Goal: Task Accomplishment & Management: Use online tool/utility

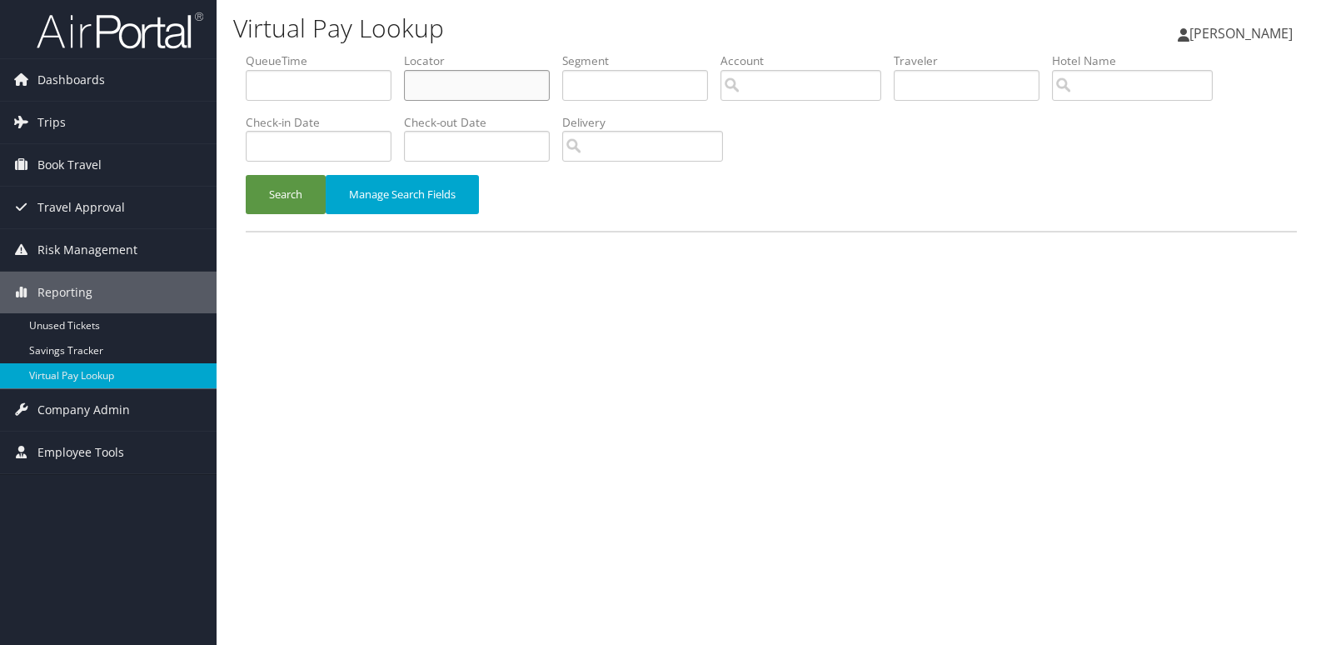
click at [456, 76] on input "text" at bounding box center [477, 85] width 146 height 31
paste input "ESRGMR"
type input "ESRGMR"
click at [293, 196] on button "Search" at bounding box center [286, 194] width 80 height 39
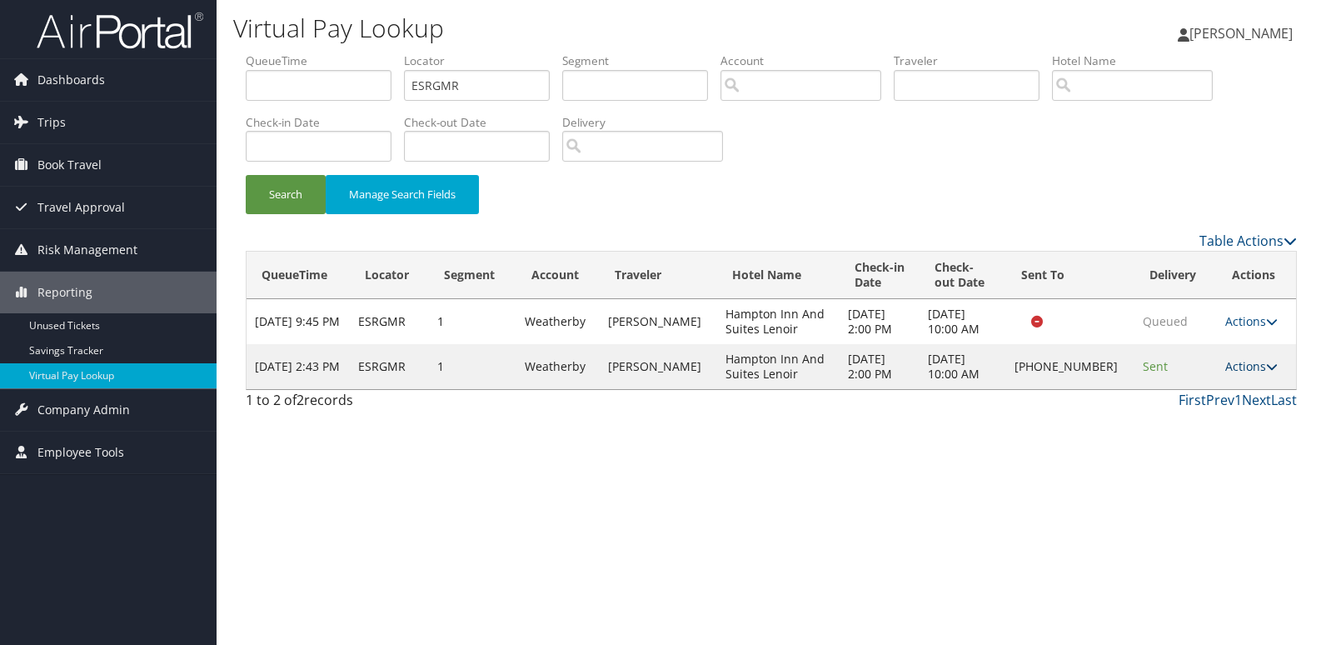
click at [1266, 366] on icon at bounding box center [1272, 367] width 12 height 12
click at [1196, 420] on link "Logs" at bounding box center [1195, 419] width 142 height 28
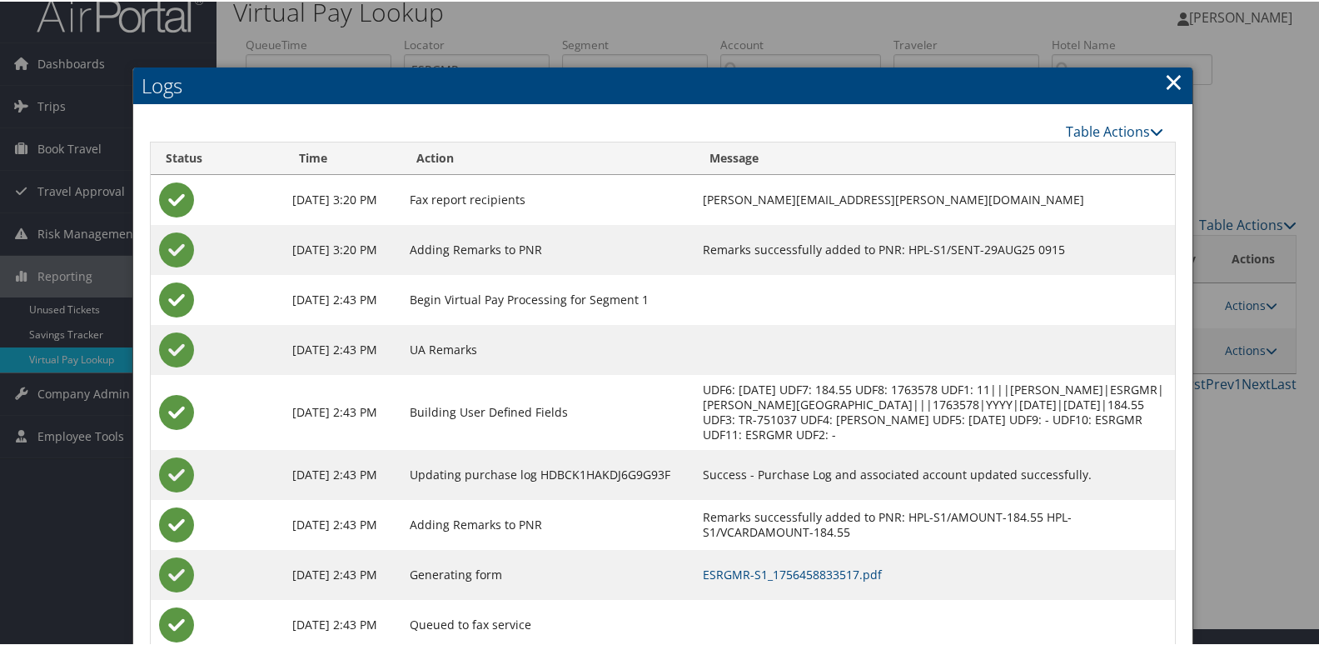
scroll to position [67, 0]
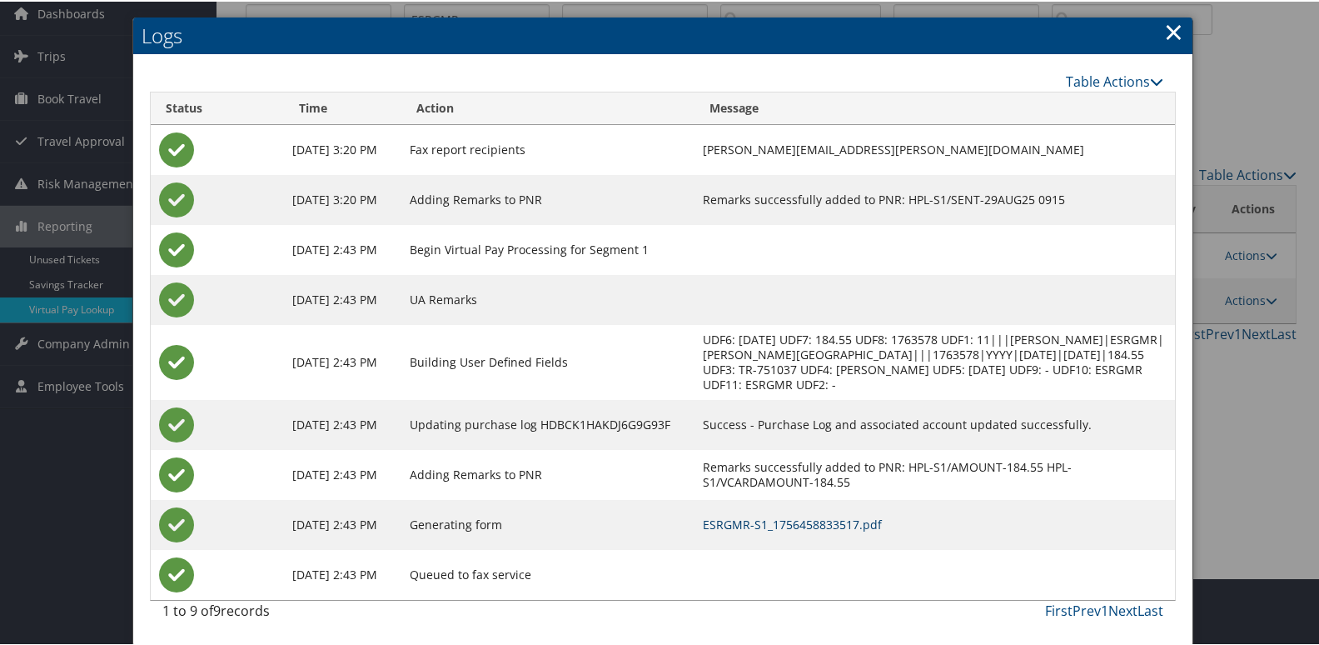
click at [824, 524] on link "ESRGMR-S1_1756458833517.pdf" at bounding box center [792, 523] width 179 height 16
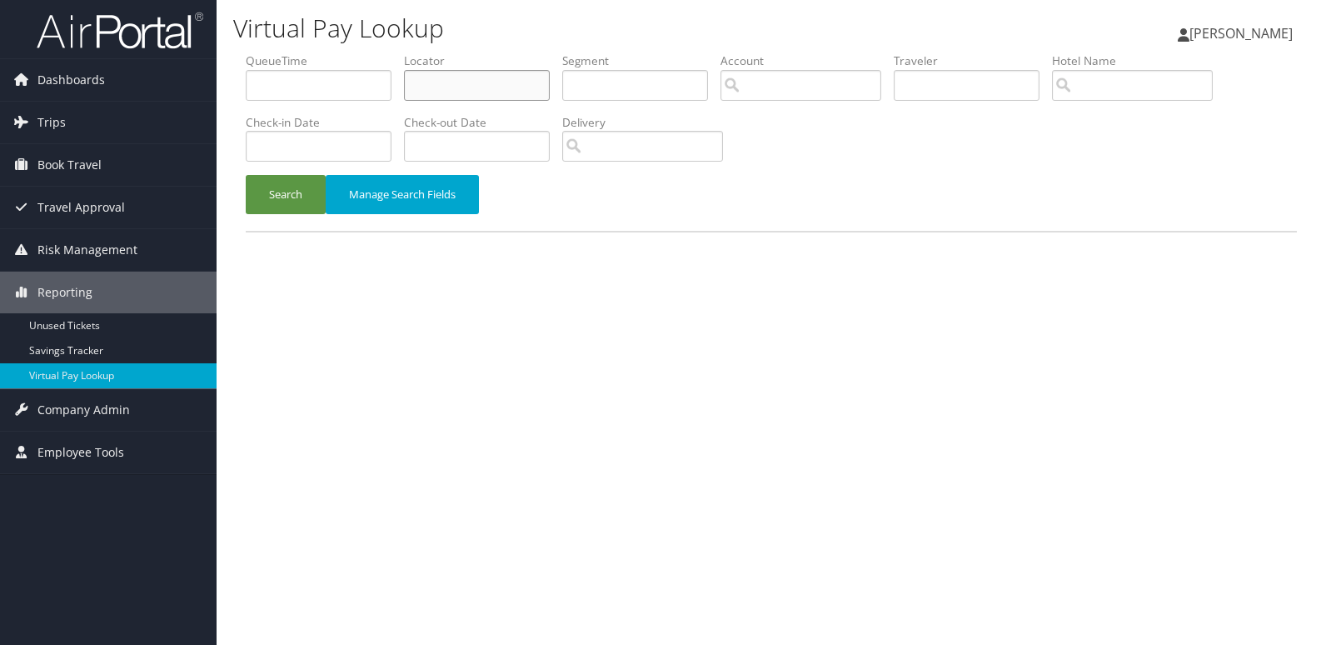
click at [455, 83] on input "text" at bounding box center [477, 85] width 146 height 31
paste input "IYQGOR"
type input "IYQGOR"
click at [294, 177] on button "Search" at bounding box center [286, 194] width 80 height 39
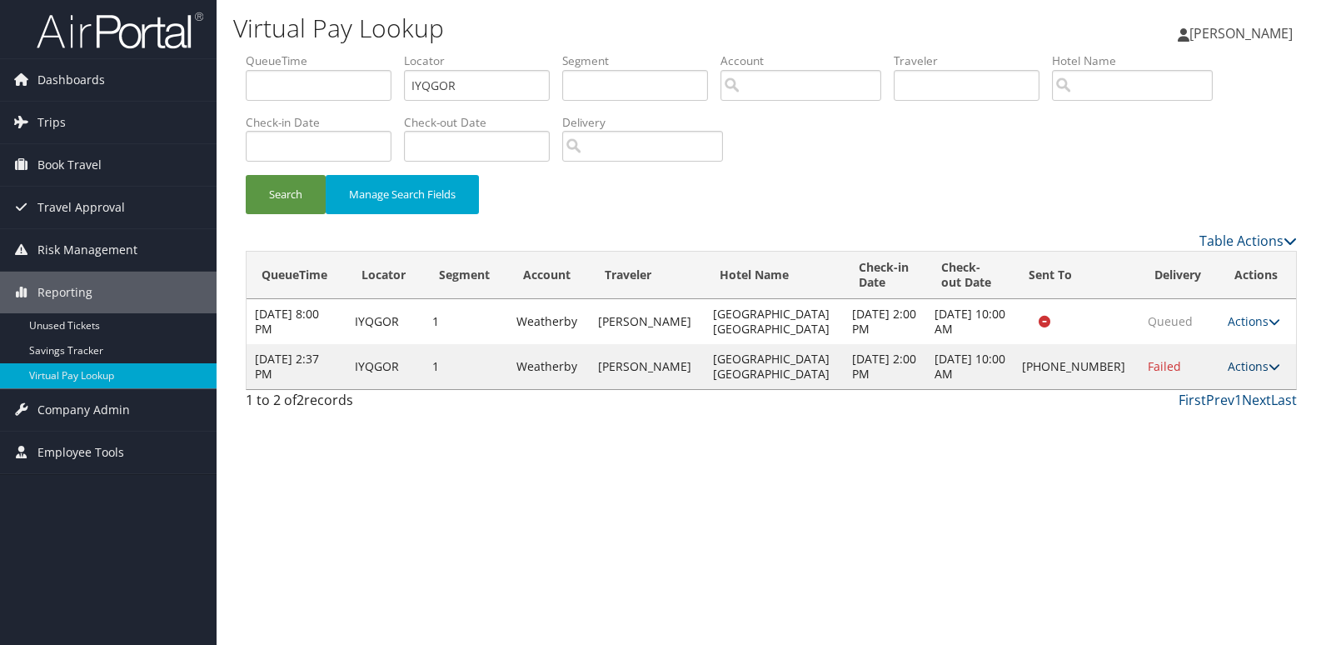
click at [1256, 364] on link "Actions" at bounding box center [1254, 366] width 52 height 16
click at [1201, 415] on link "Logs" at bounding box center [1197, 419] width 142 height 28
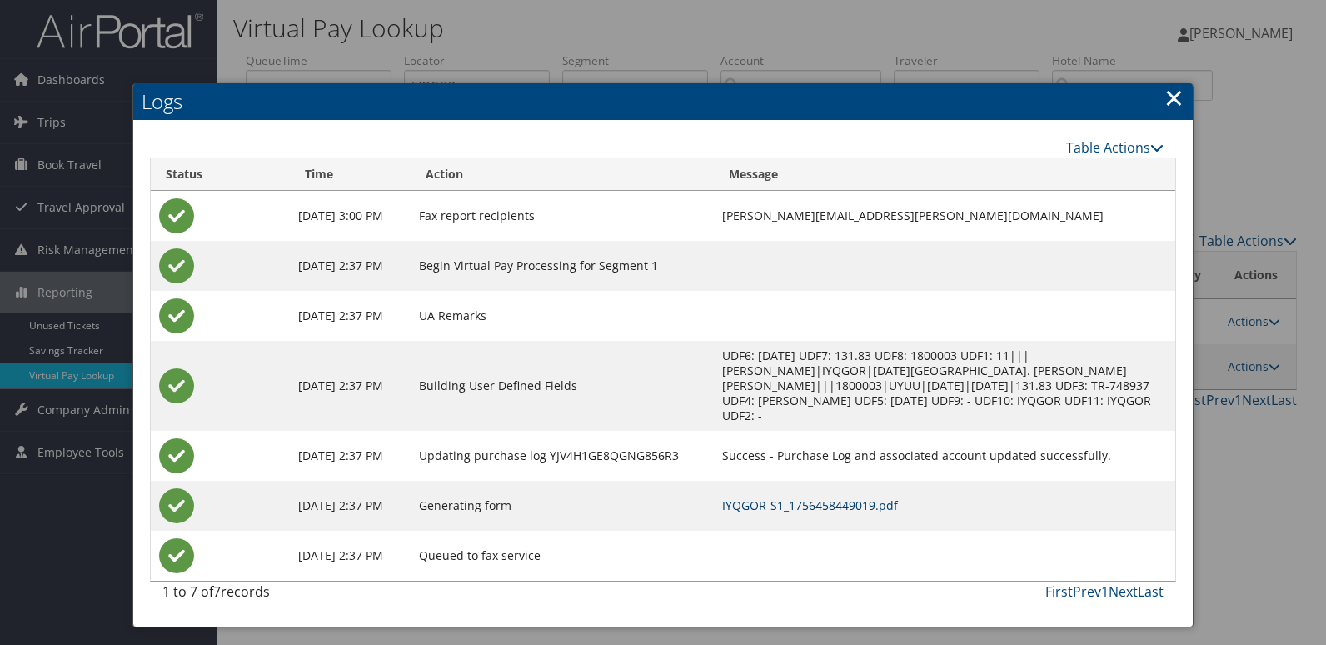
click at [775, 497] on link "IYQGOR-S1_1756458449019.pdf" at bounding box center [810, 505] width 176 height 16
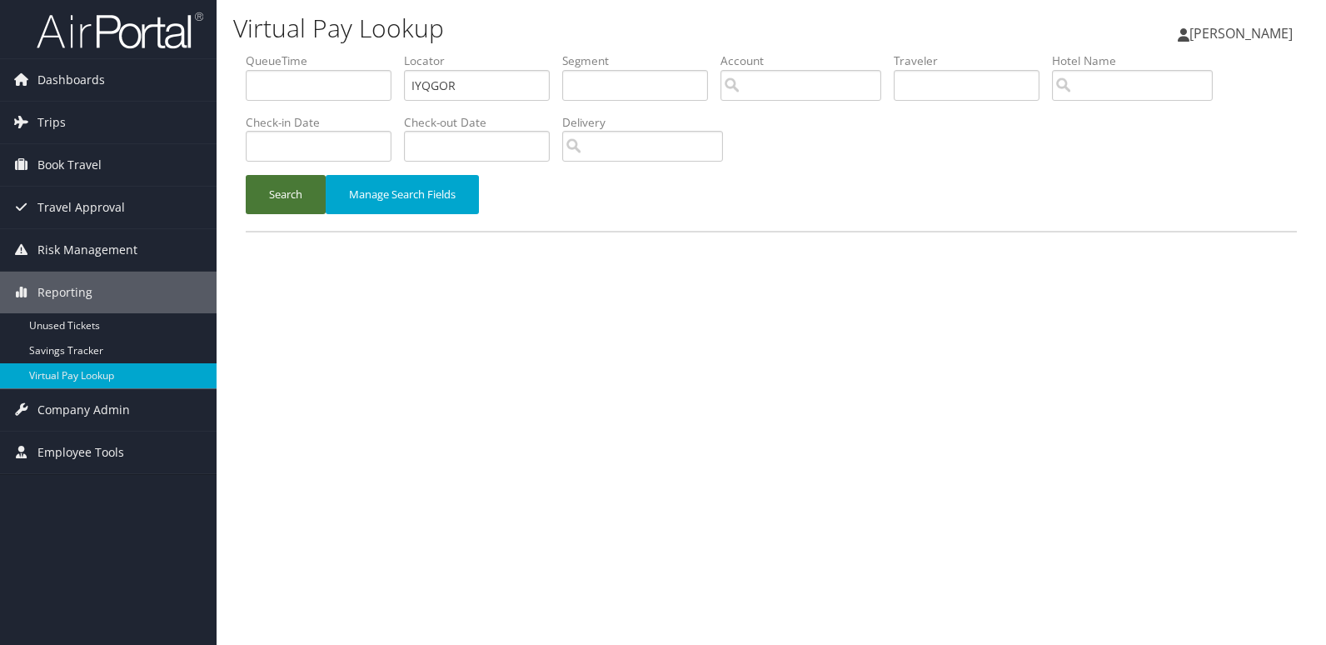
click at [286, 202] on button "Search" at bounding box center [286, 194] width 80 height 39
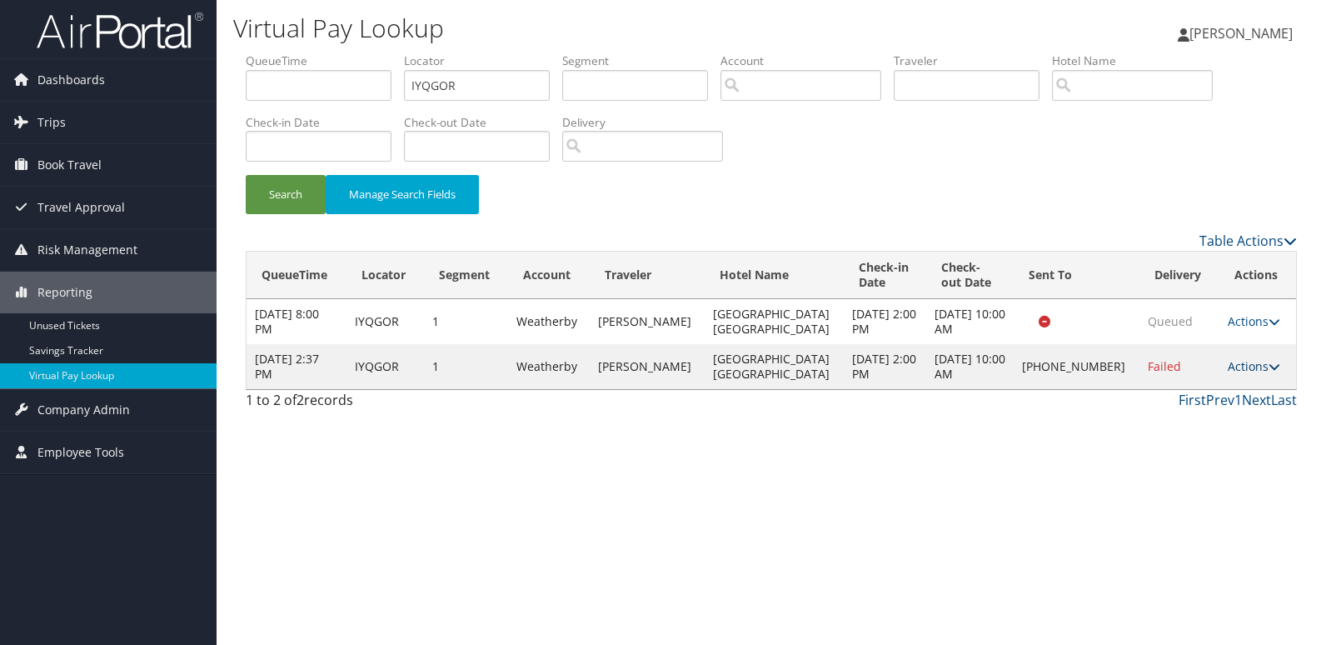
click at [1268, 365] on icon at bounding box center [1274, 367] width 12 height 12
click at [1177, 392] on link "Resend" at bounding box center [1197, 390] width 142 height 28
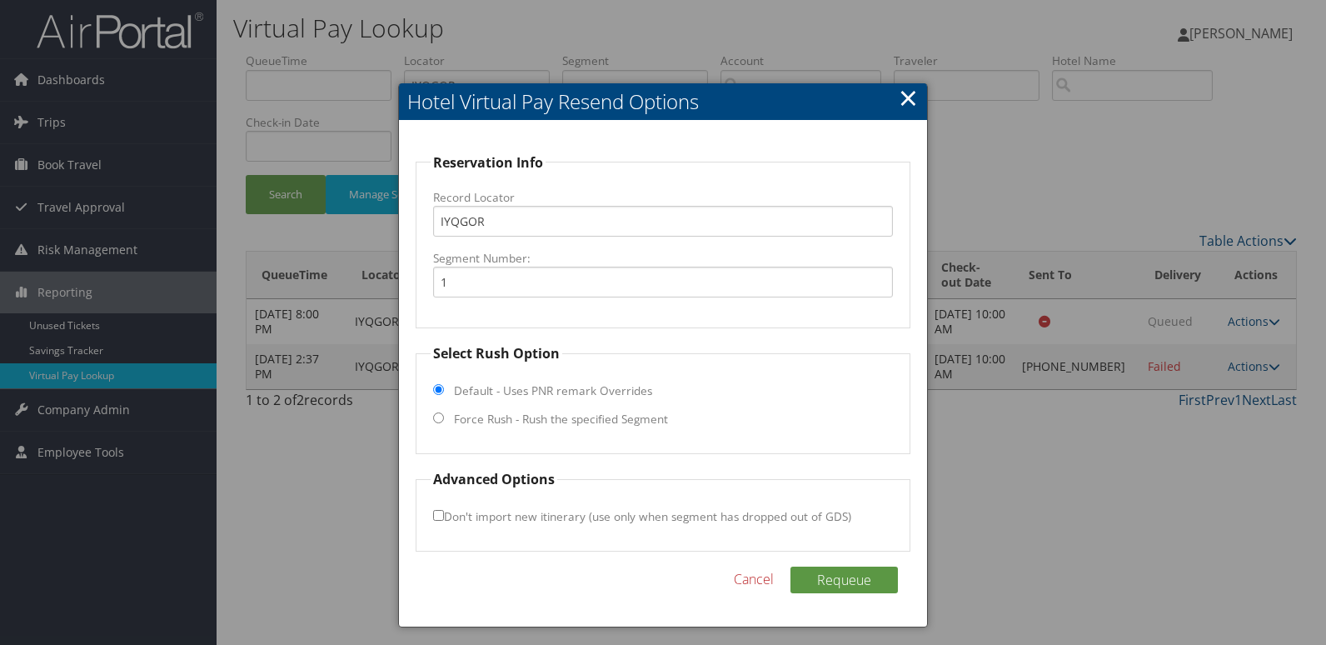
click at [542, 427] on label "Force Rush - Rush the specified Segment" at bounding box center [561, 419] width 214 height 17
click at [444, 423] on input "Force Rush - Rush the specified Segment" at bounding box center [438, 417] width 11 height 11
radio input "true"
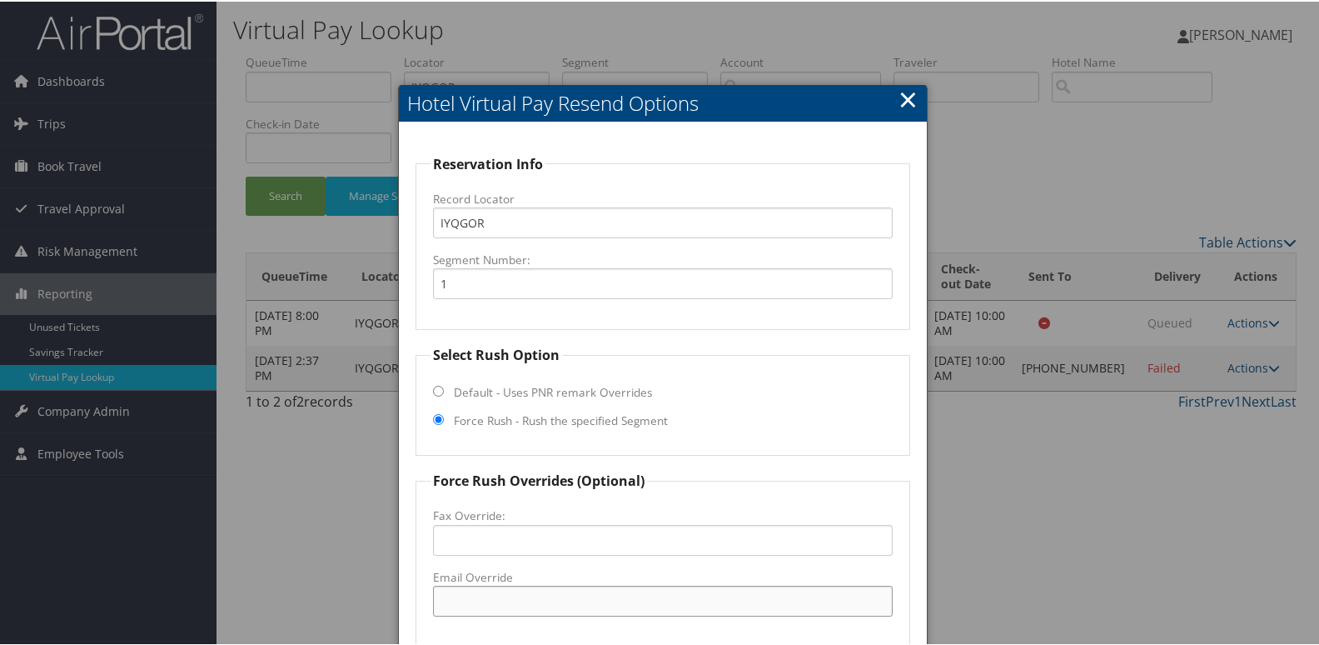
click at [477, 587] on input "Email Override" at bounding box center [663, 599] width 461 height 31
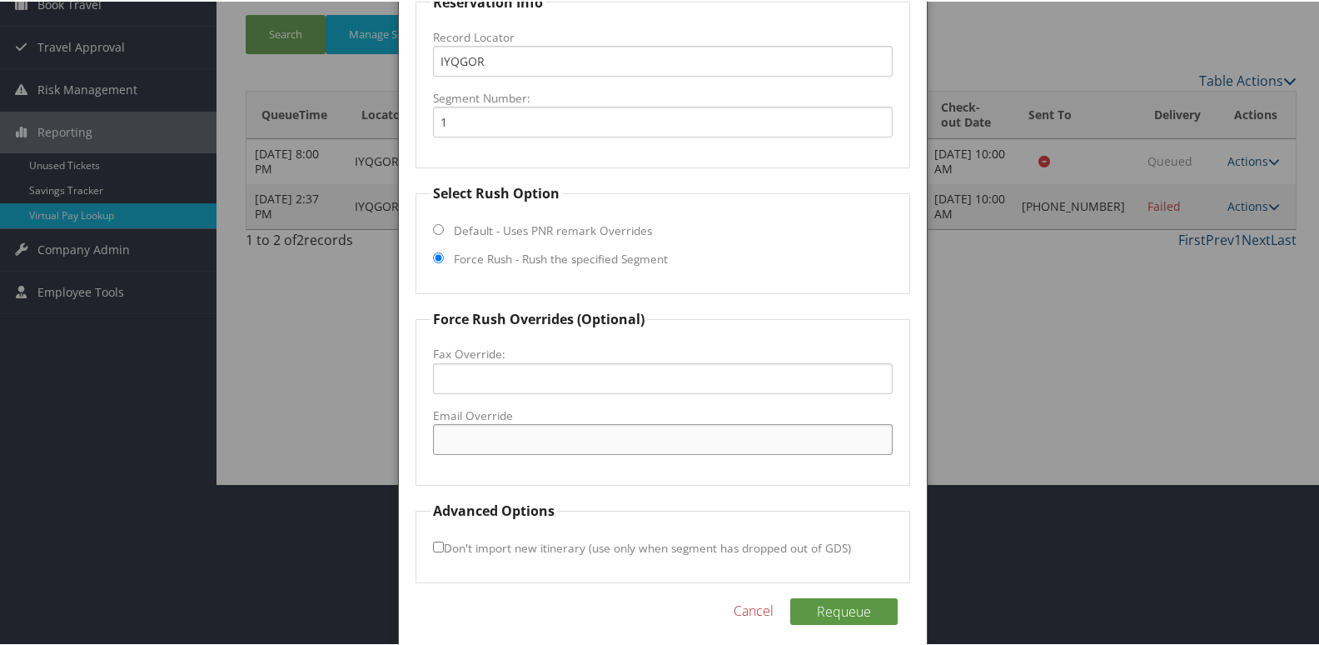
scroll to position [174, 0]
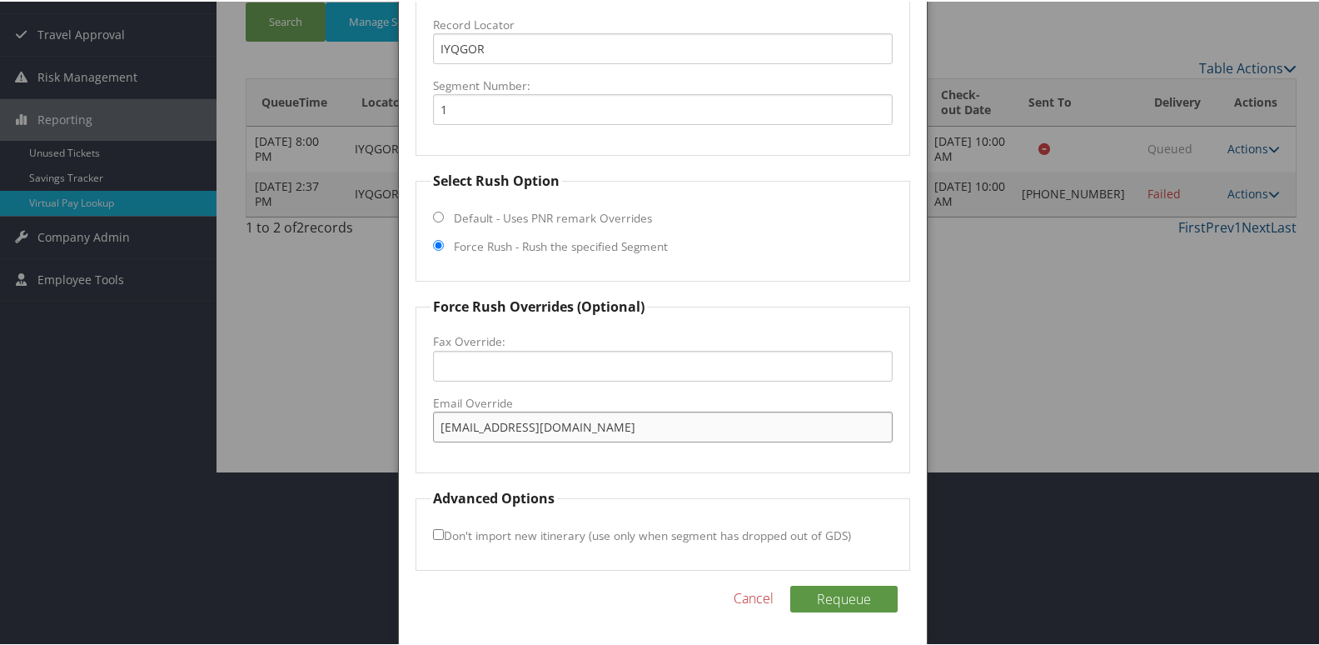
type input "[EMAIL_ADDRESS][DOMAIN_NAME]"
click at [439, 531] on input "Don't import new itinerary (use only when segment has dropped out of GDS)" at bounding box center [438, 532] width 11 height 11
checkbox input "true"
click at [869, 605] on button "Requeue" at bounding box center [843, 597] width 107 height 27
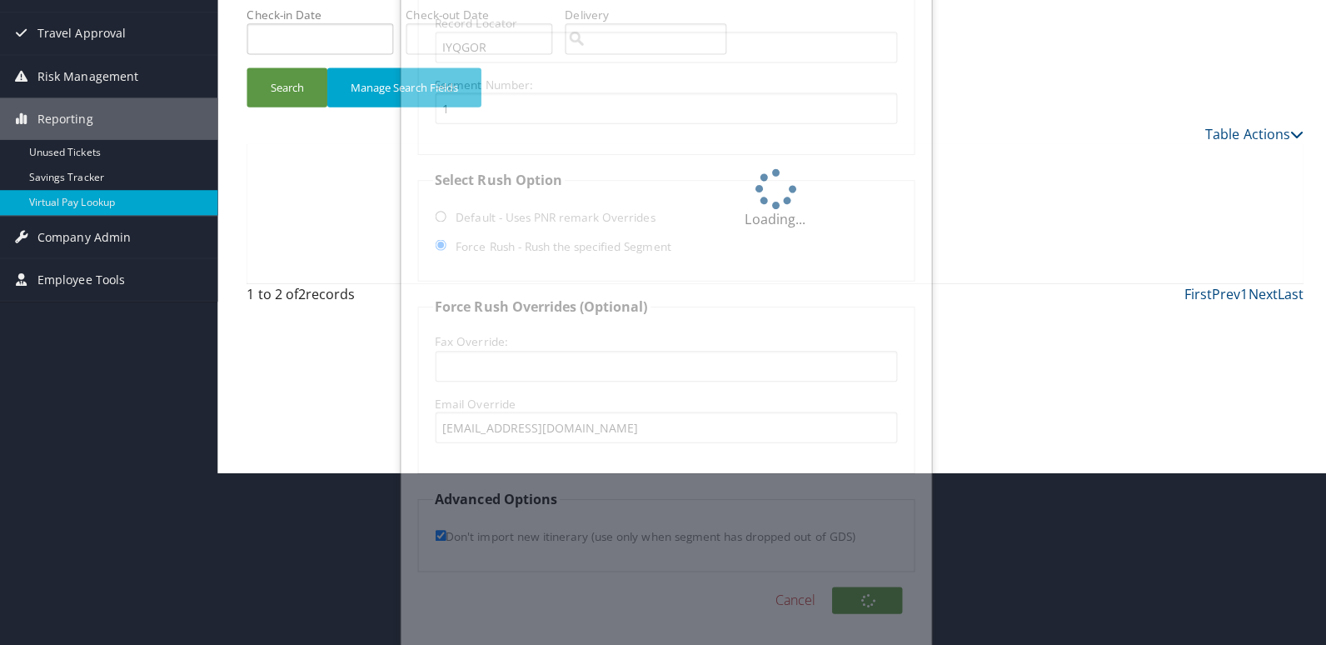
scroll to position [0, 0]
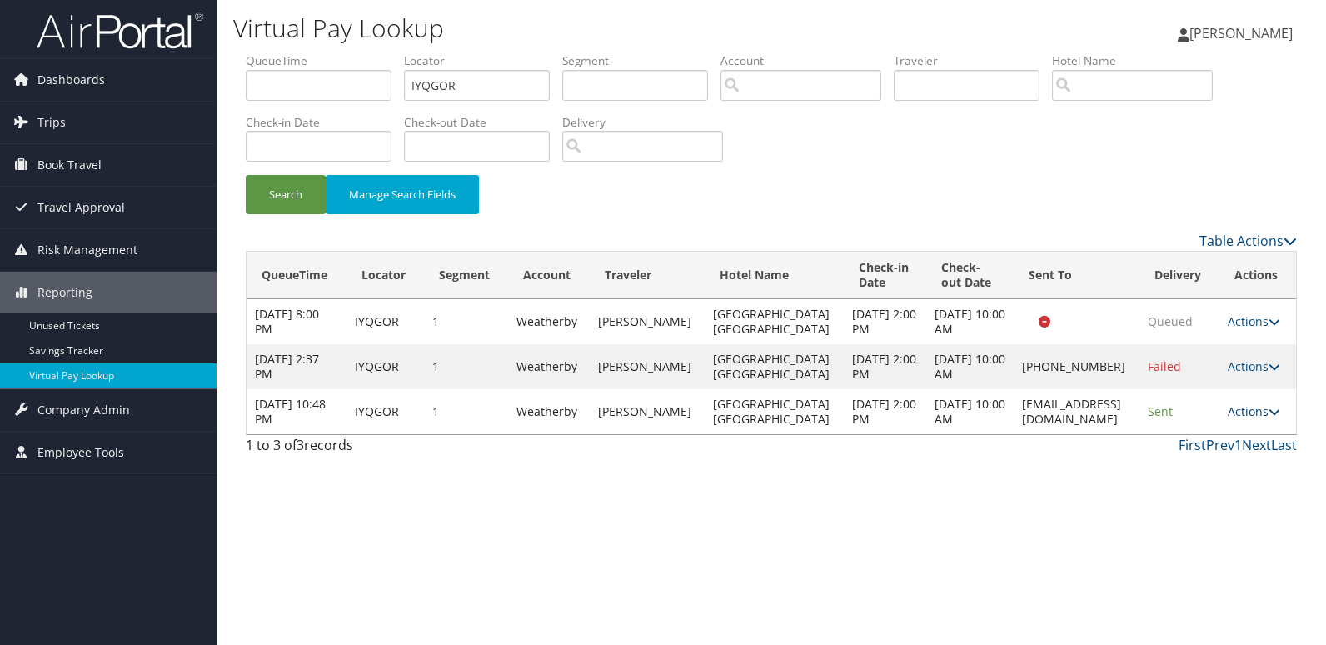
click at [1240, 410] on link "Actions" at bounding box center [1254, 411] width 52 height 16
click at [1205, 449] on ul "Resend Logs View Itinerary" at bounding box center [1224, 464] width 111 height 87
click at [1259, 414] on link "Actions" at bounding box center [1254, 411] width 52 height 16
drag, startPoint x: 1218, startPoint y: 469, endPoint x: 1208, endPoint y: 469, distance: 10.0
click at [1217, 470] on link "Logs" at bounding box center [1222, 464] width 105 height 28
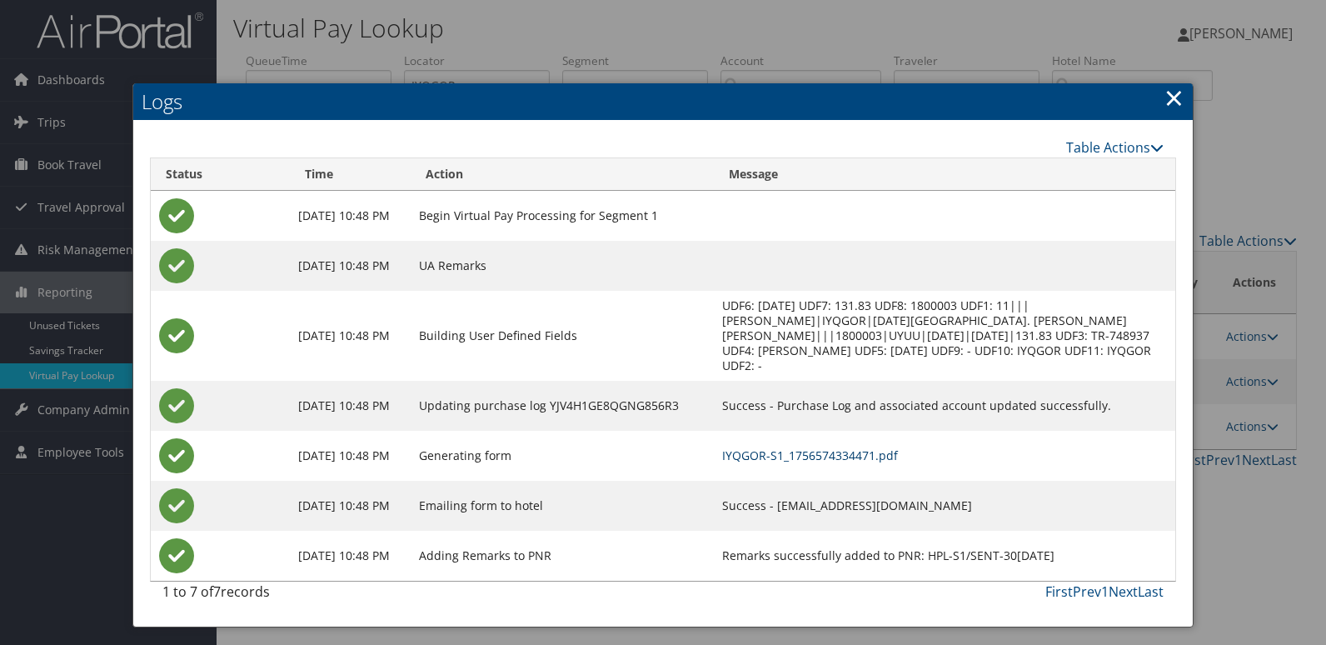
click at [839, 451] on link "IYQGOR-S1_1756574334471.pdf" at bounding box center [810, 455] width 176 height 16
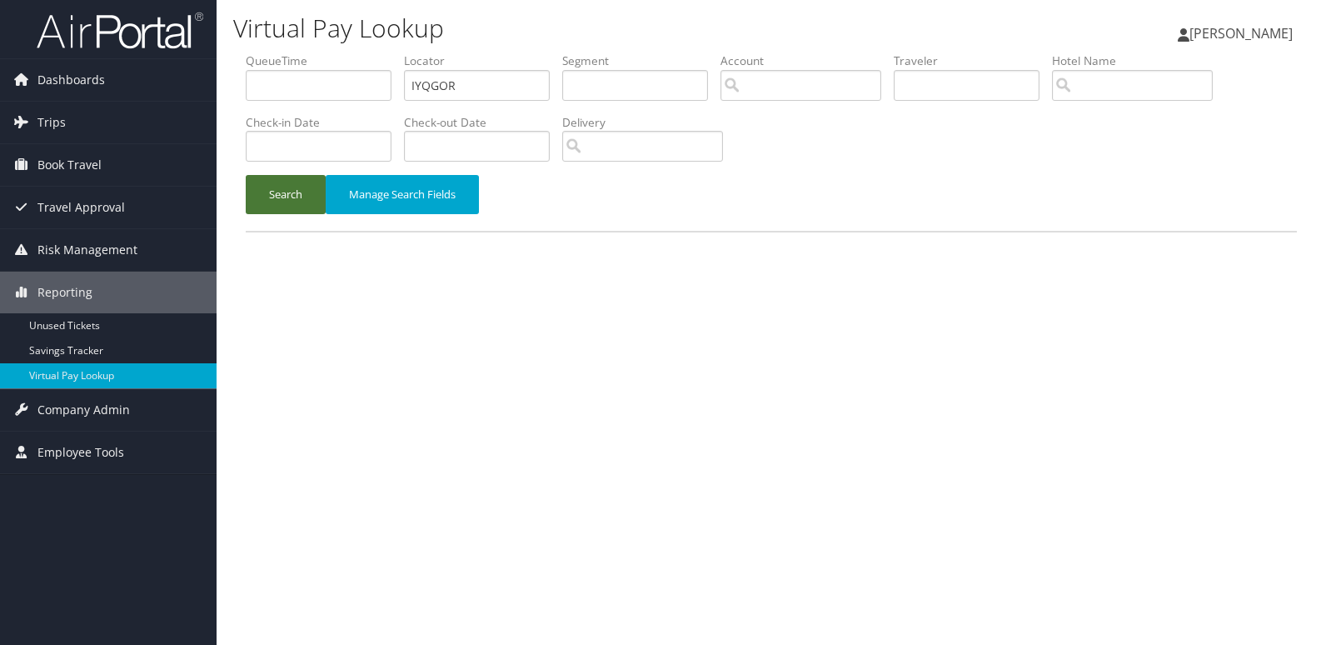
click at [301, 182] on button "Search" at bounding box center [286, 194] width 80 height 39
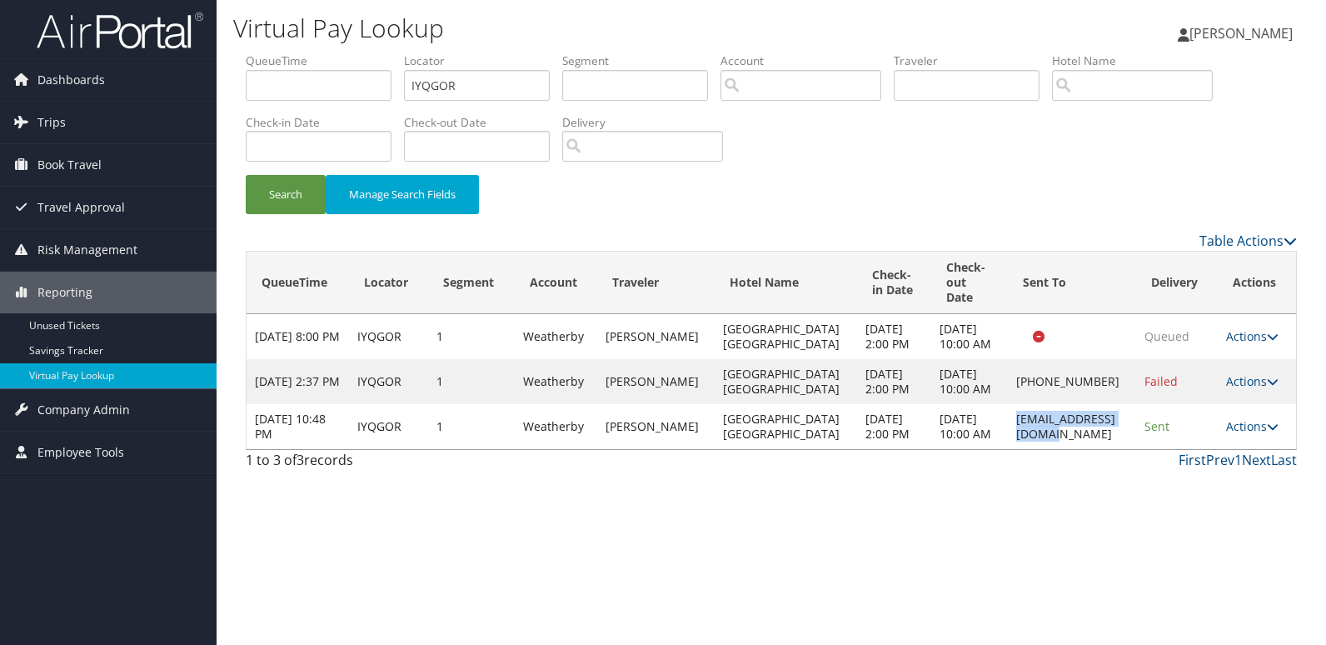
drag, startPoint x: 977, startPoint y: 463, endPoint x: 1119, endPoint y: 456, distance: 142.6
click at [1119, 449] on td "[EMAIL_ADDRESS][DOMAIN_NAME]" at bounding box center [1072, 426] width 128 height 45
copy td "[EMAIL_ADDRESS][DOMAIN_NAME]"
drag, startPoint x: 490, startPoint y: 93, endPoint x: 374, endPoint y: 112, distance: 117.3
click at [374, 52] on ul "QueueTime Locator IYQGOR Segment Account Traveler Hotel Name Check-in Date Chec…" at bounding box center [771, 52] width 1051 height 0
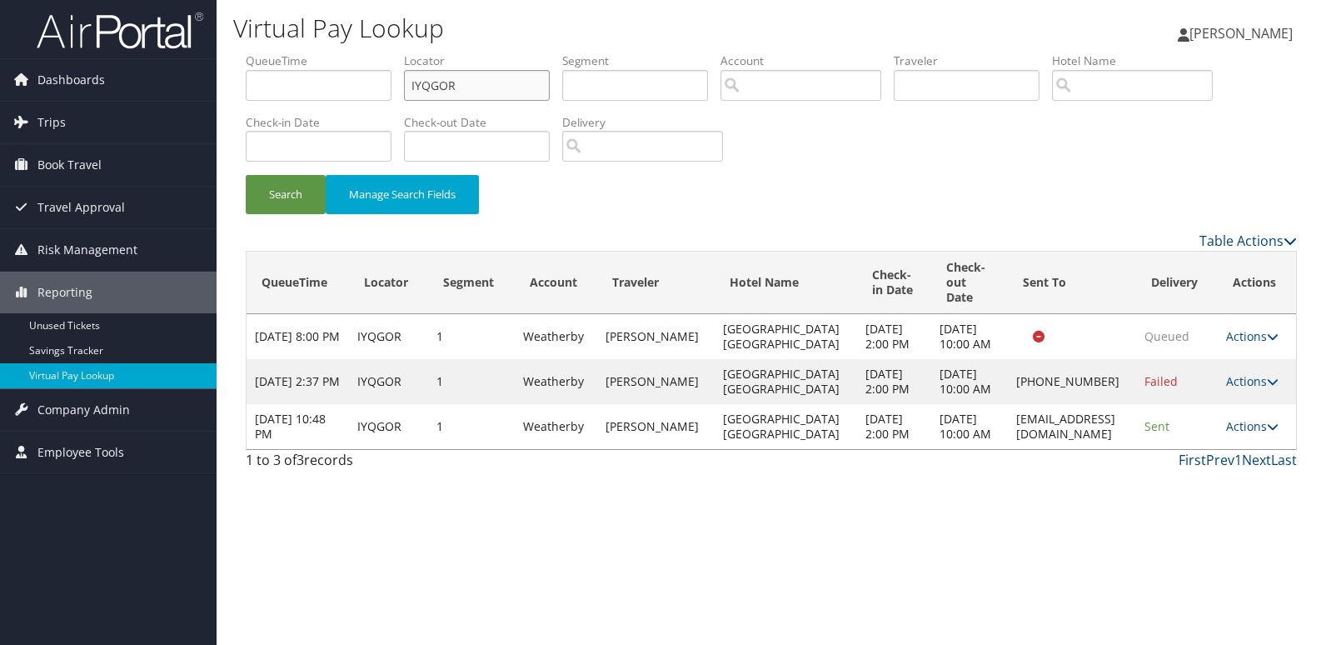
paste input "JLWPCT"
type input "JLWPCT"
drag, startPoint x: 287, startPoint y: 200, endPoint x: 298, endPoint y: 201, distance: 10.9
click at [288, 200] on button "Search" at bounding box center [286, 194] width 80 height 39
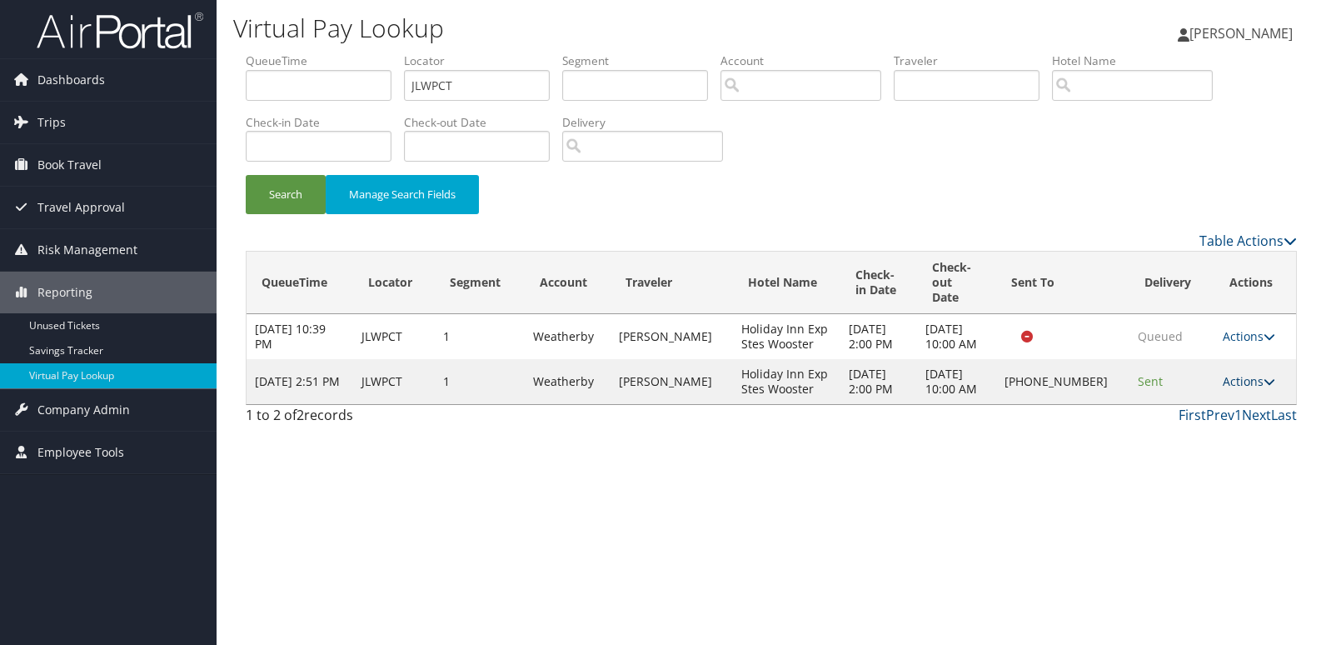
click at [1267, 376] on icon at bounding box center [1269, 382] width 12 height 12
click at [1193, 416] on link "Logs" at bounding box center [1197, 419] width 142 height 28
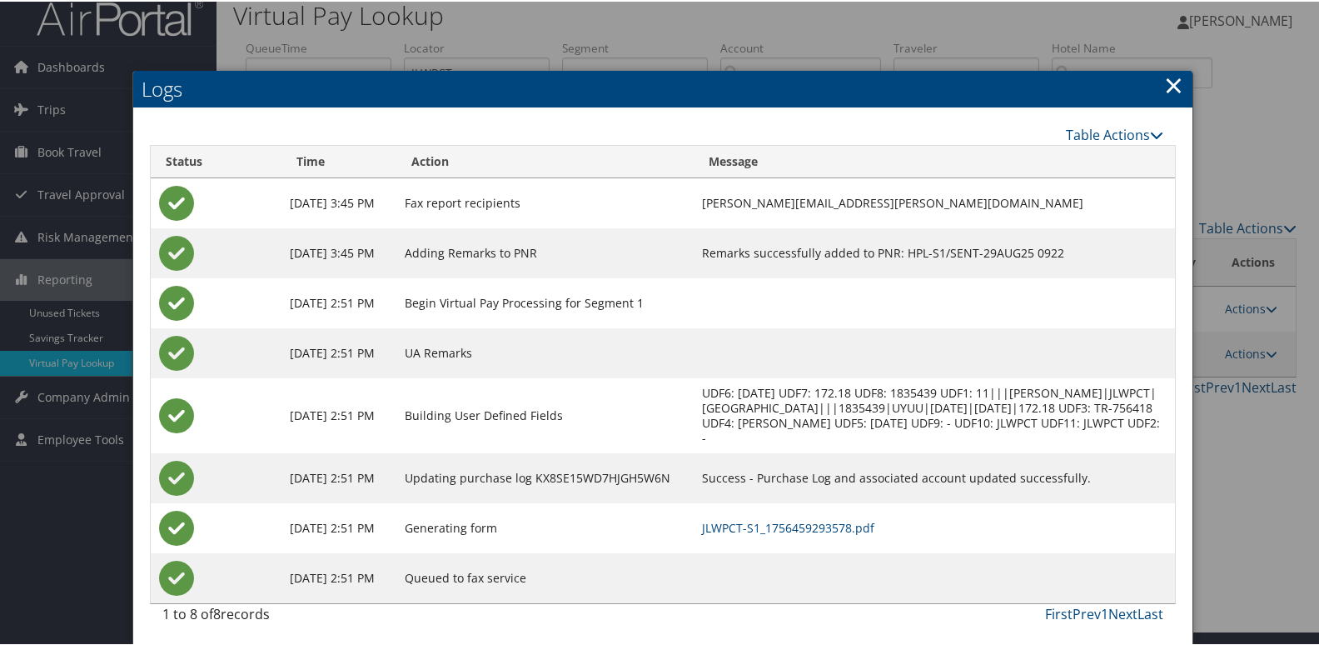
scroll to position [17, 0]
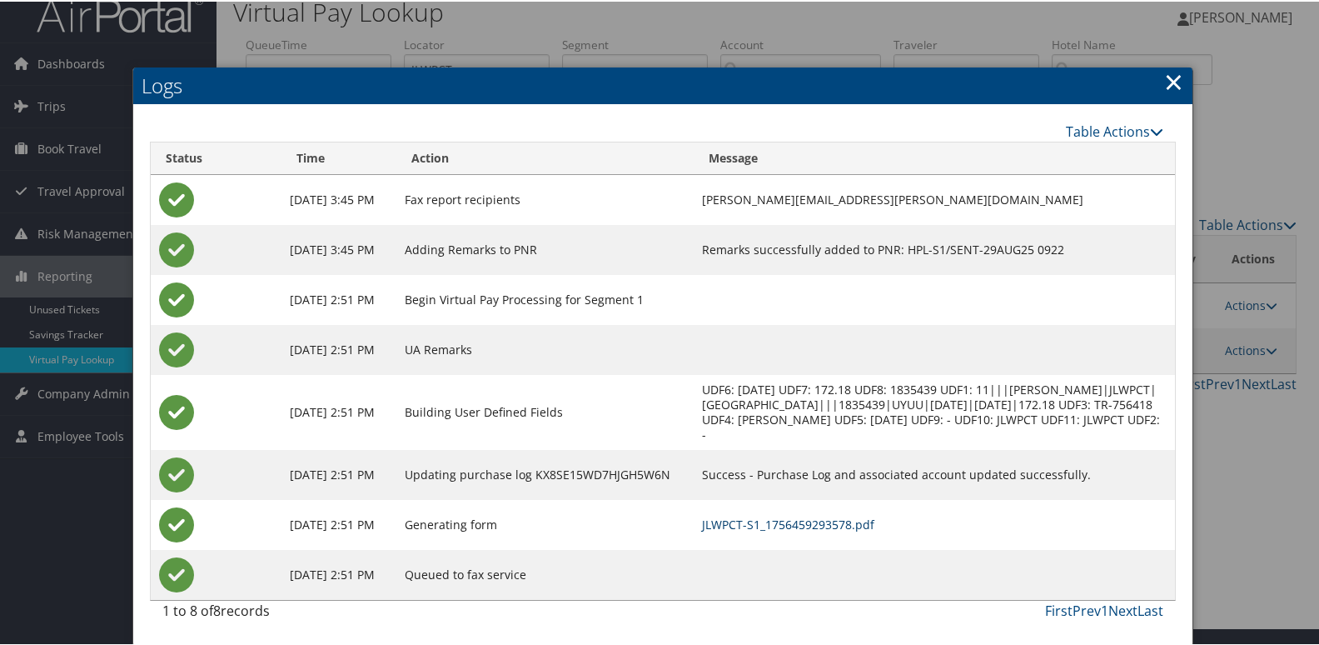
click at [745, 519] on link "JLWPCT-S1_1756459293578.pdf" at bounding box center [788, 523] width 172 height 16
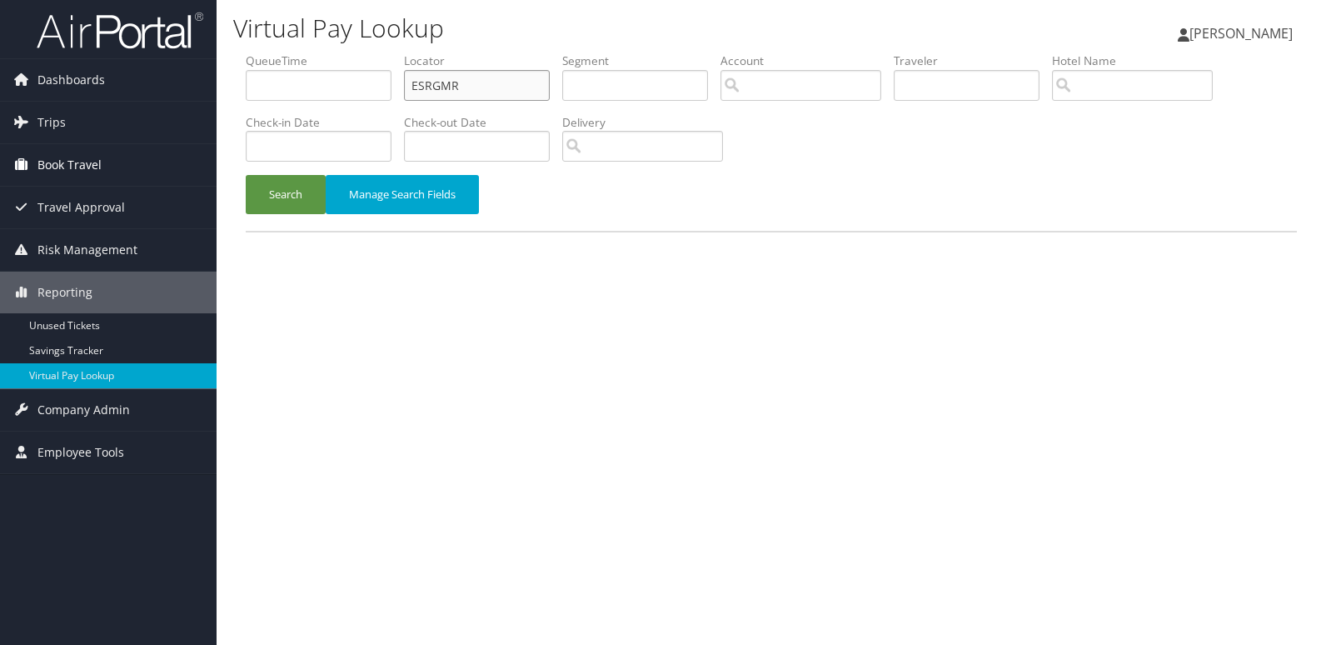
drag, startPoint x: 374, startPoint y: 109, endPoint x: 199, endPoint y: 147, distance: 179.0
click at [199, 147] on div "Dashboards AirPortal 360™ (Manager) My Travel Dashboard Trips Airtinerary® Look…" at bounding box center [663, 322] width 1326 height 645
paste input "JILDJC"
click at [307, 195] on button "Search" at bounding box center [286, 194] width 80 height 39
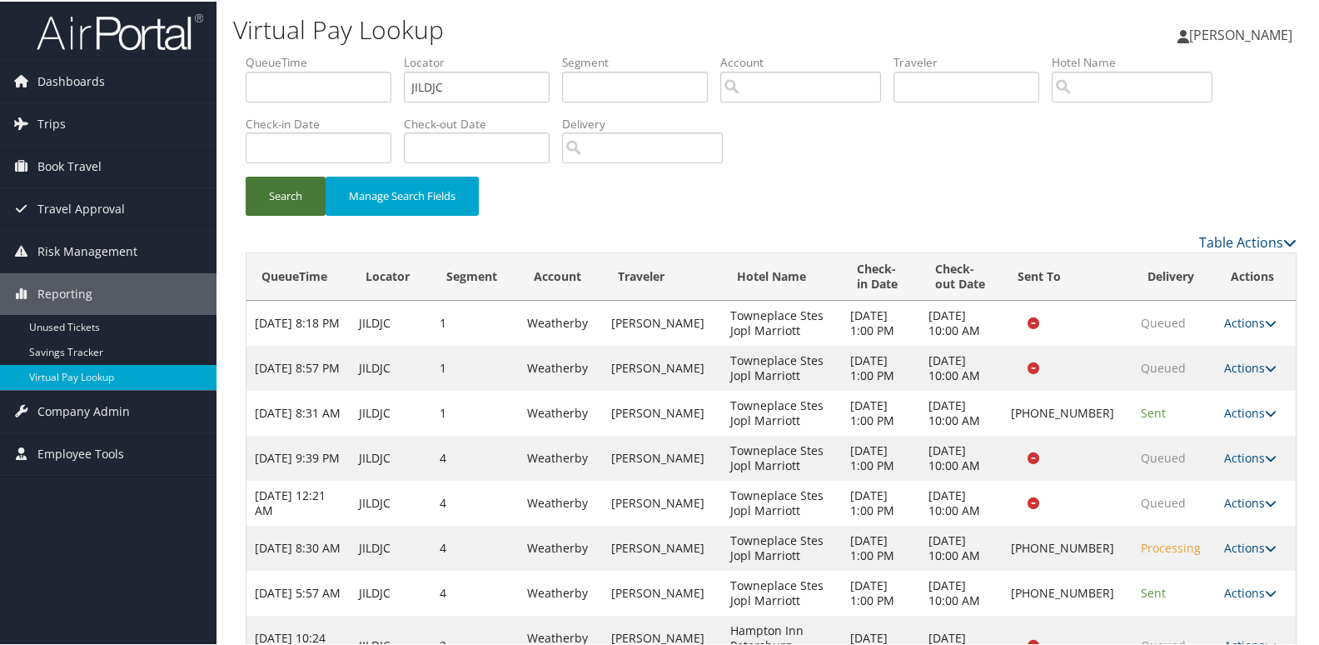
scroll to position [178, 0]
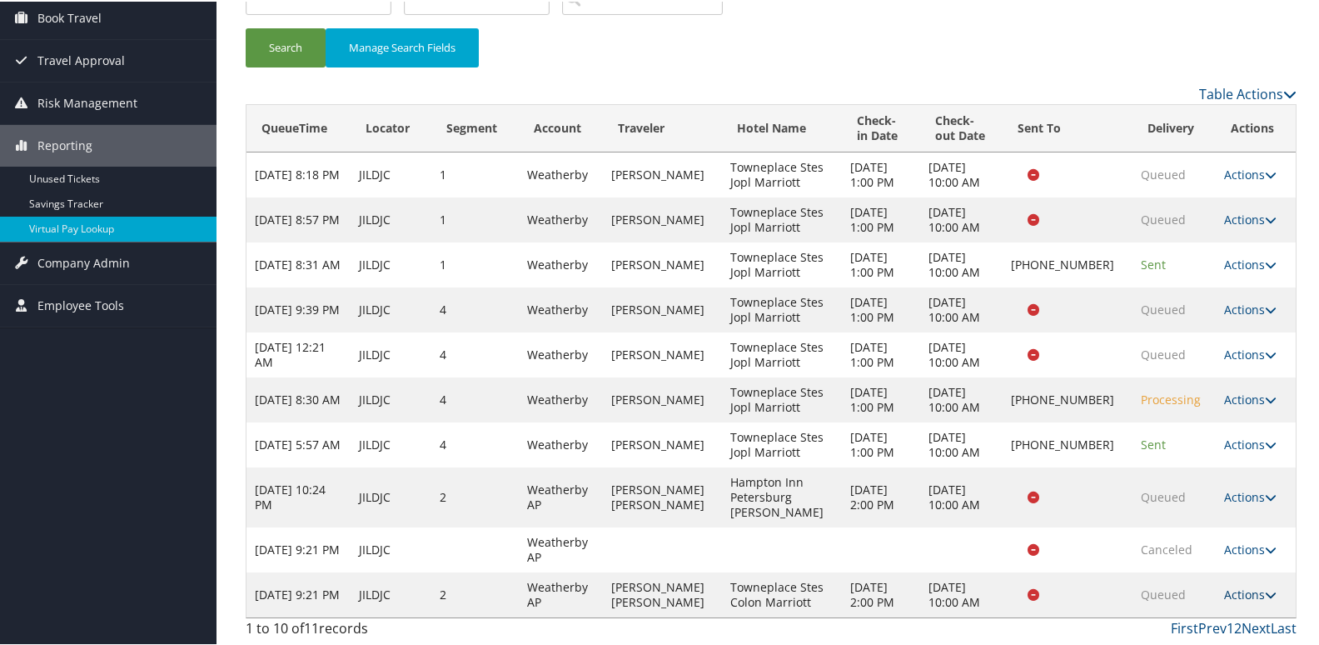
click at [1265, 590] on icon at bounding box center [1271, 593] width 12 height 12
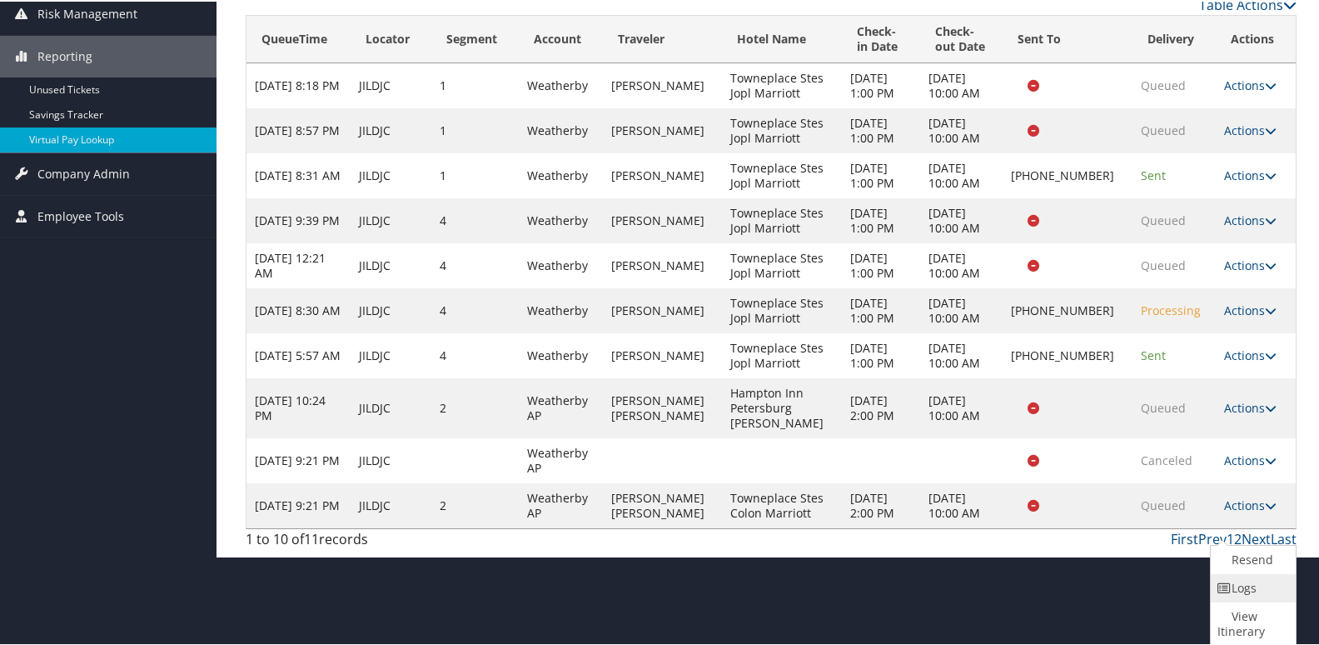
click at [1233, 593] on link "Logs" at bounding box center [1251, 586] width 81 height 28
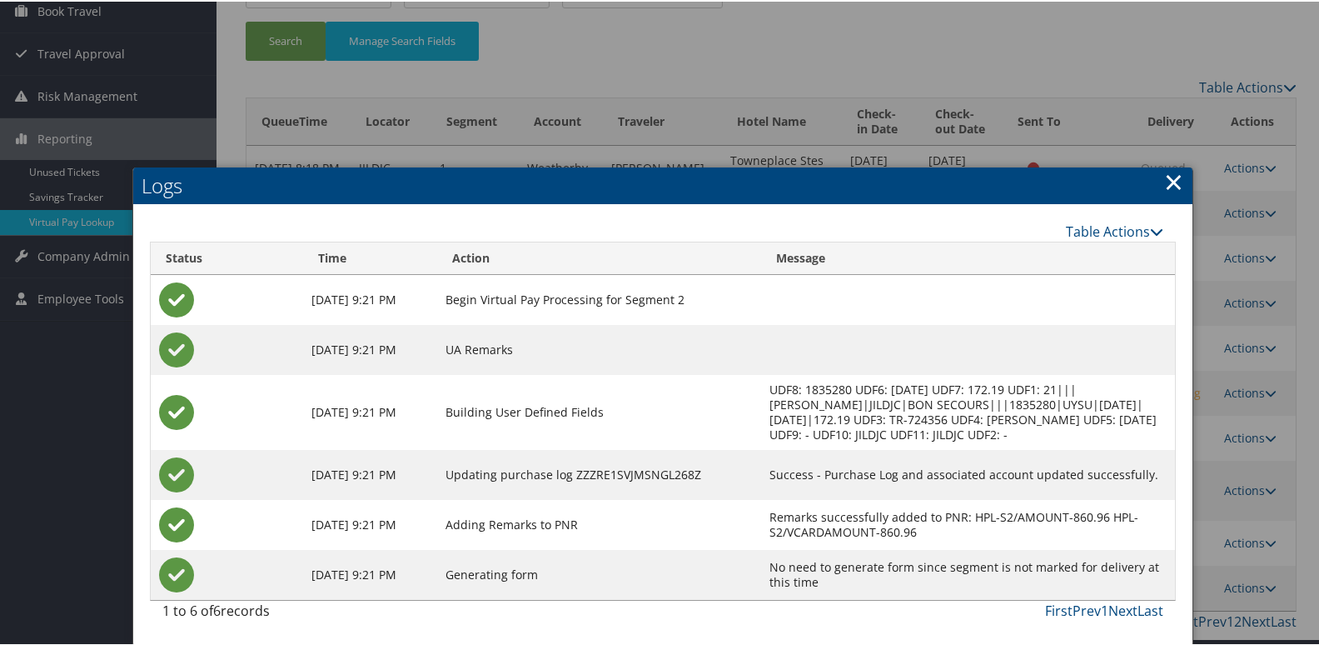
click at [1164, 163] on link "×" at bounding box center [1173, 179] width 19 height 33
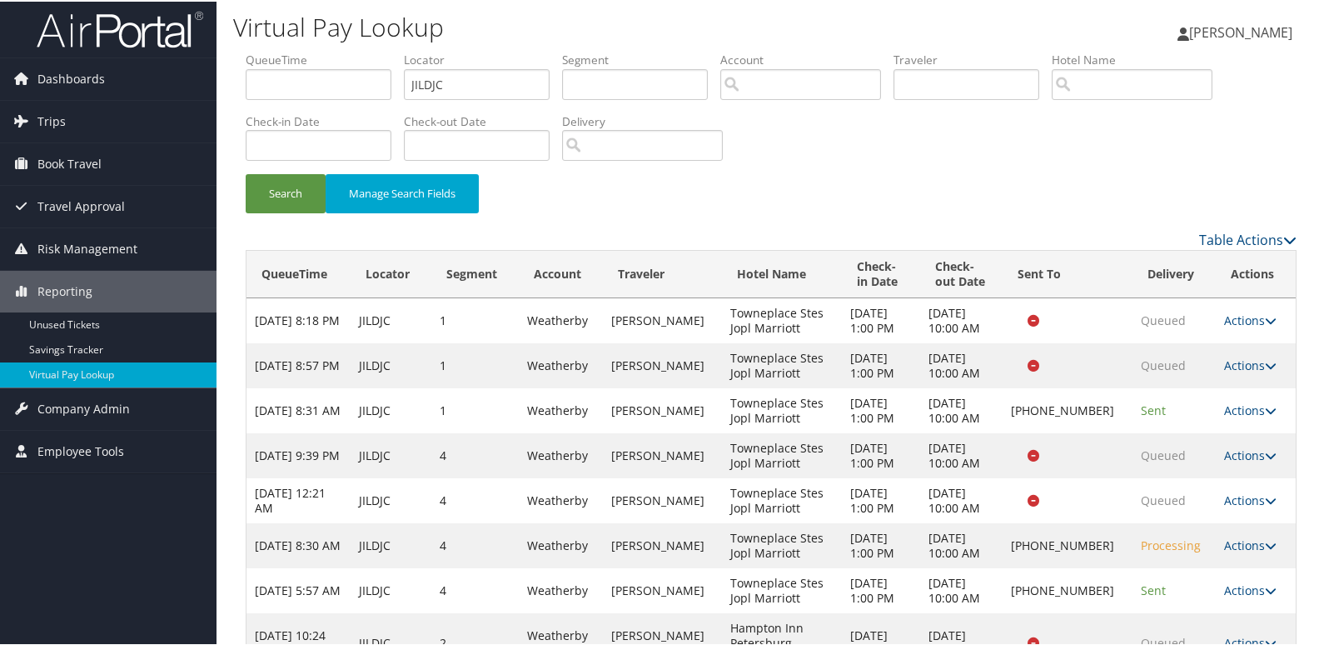
scroll to position [0, 0]
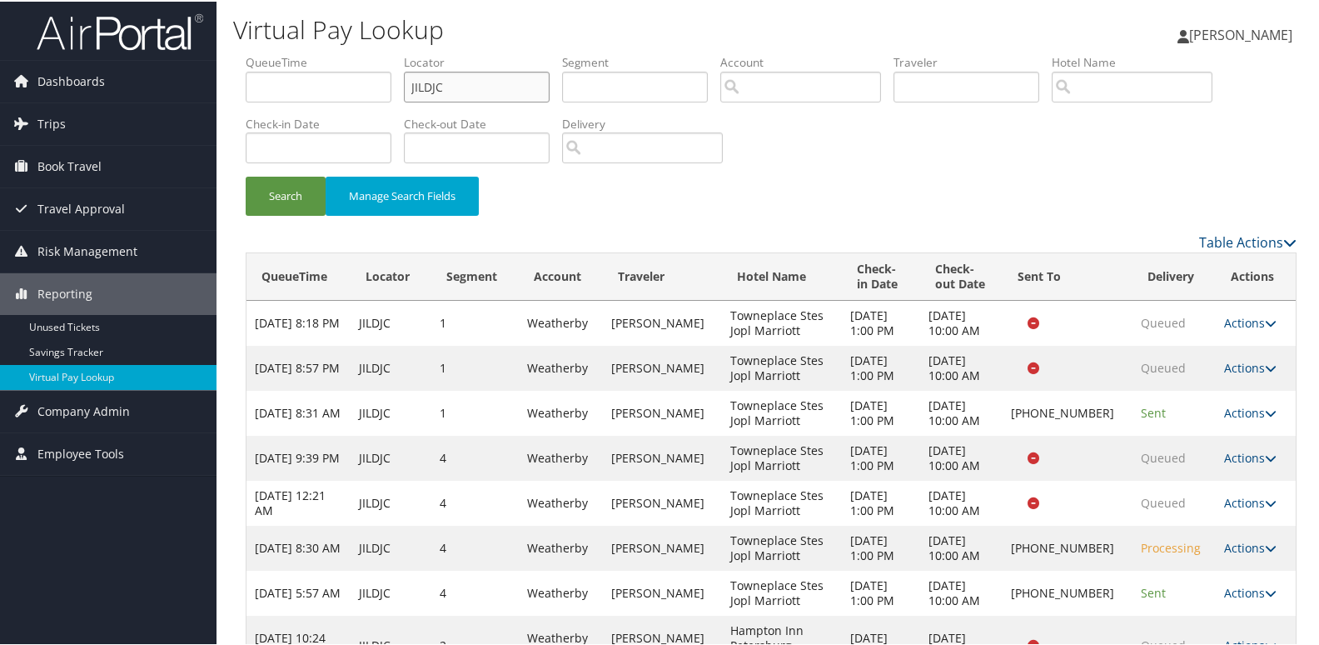
drag, startPoint x: 492, startPoint y: 82, endPoint x: 240, endPoint y: 130, distance: 256.8
click at [246, 130] on form "QueueTime Locator JILDJC Segment Account Traveler Hotel Name Check-in Date Chec…" at bounding box center [771, 141] width 1051 height 178
paste input "FNZATU"
type input "FNZATU"
drag, startPoint x: 248, startPoint y: 190, endPoint x: 264, endPoint y: 196, distance: 16.9
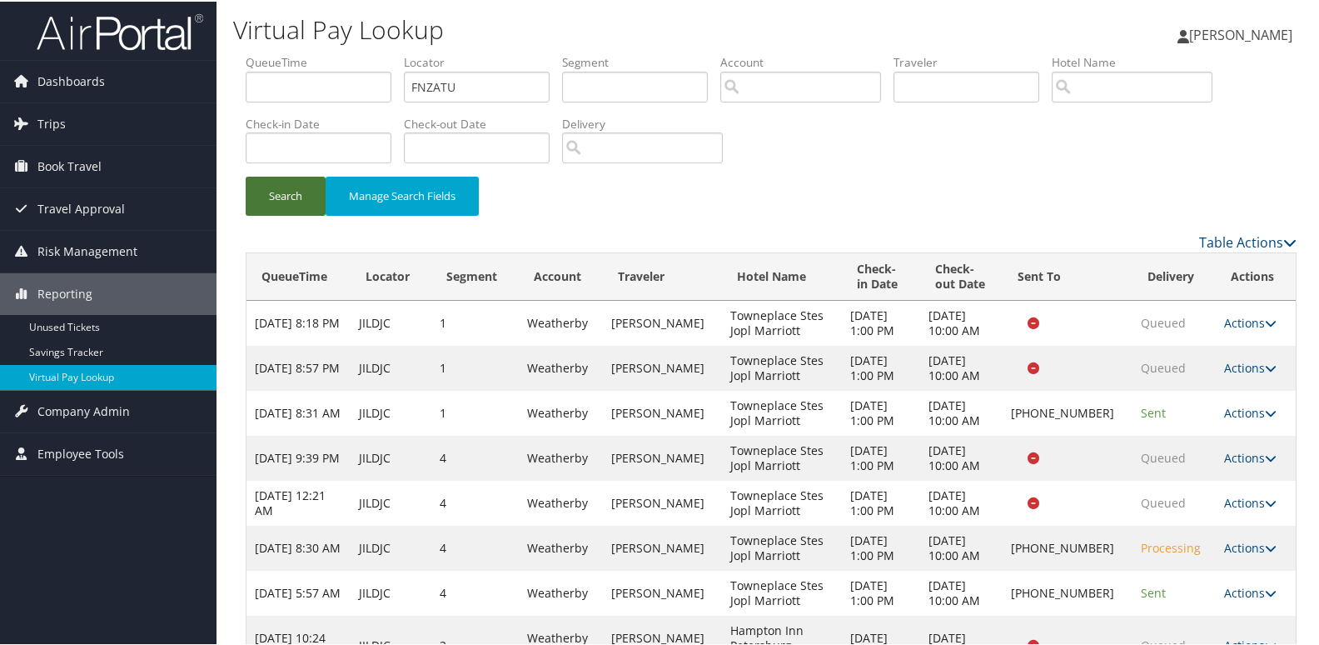
click at [256, 192] on button "Search" at bounding box center [286, 194] width 80 height 39
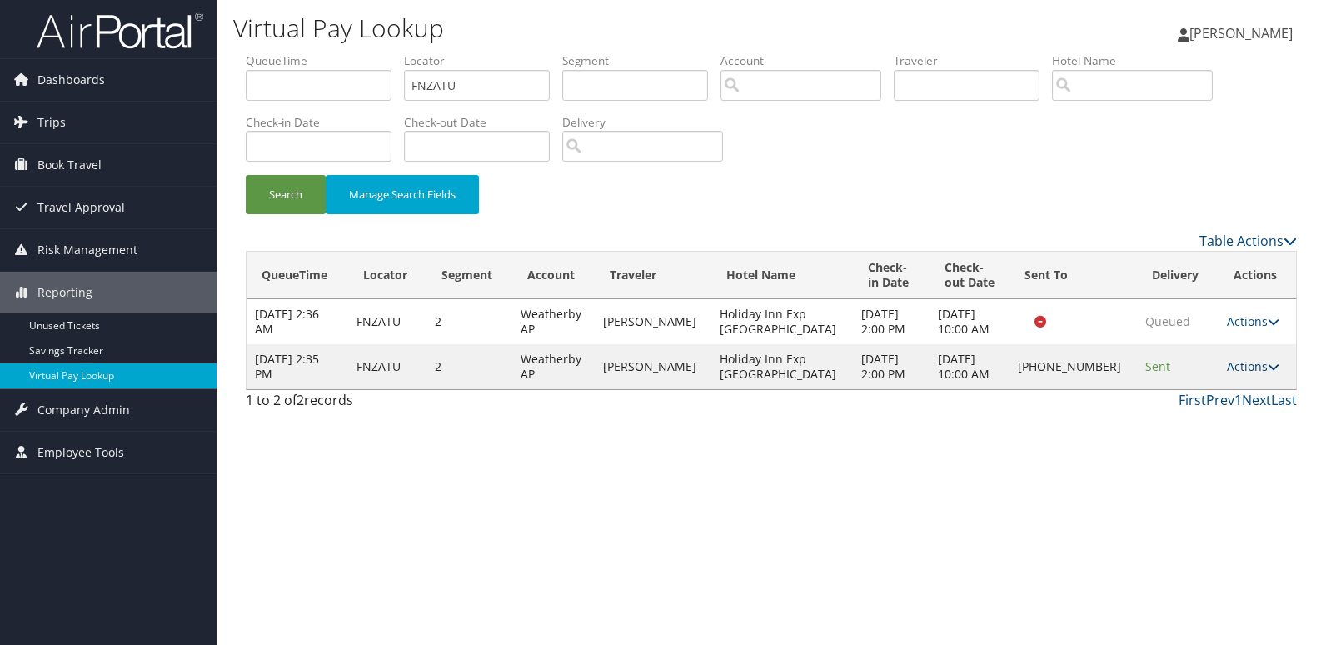
click at [1255, 372] on link "Actions" at bounding box center [1253, 366] width 52 height 16
click at [1198, 417] on link "Logs" at bounding box center [1194, 419] width 142 height 28
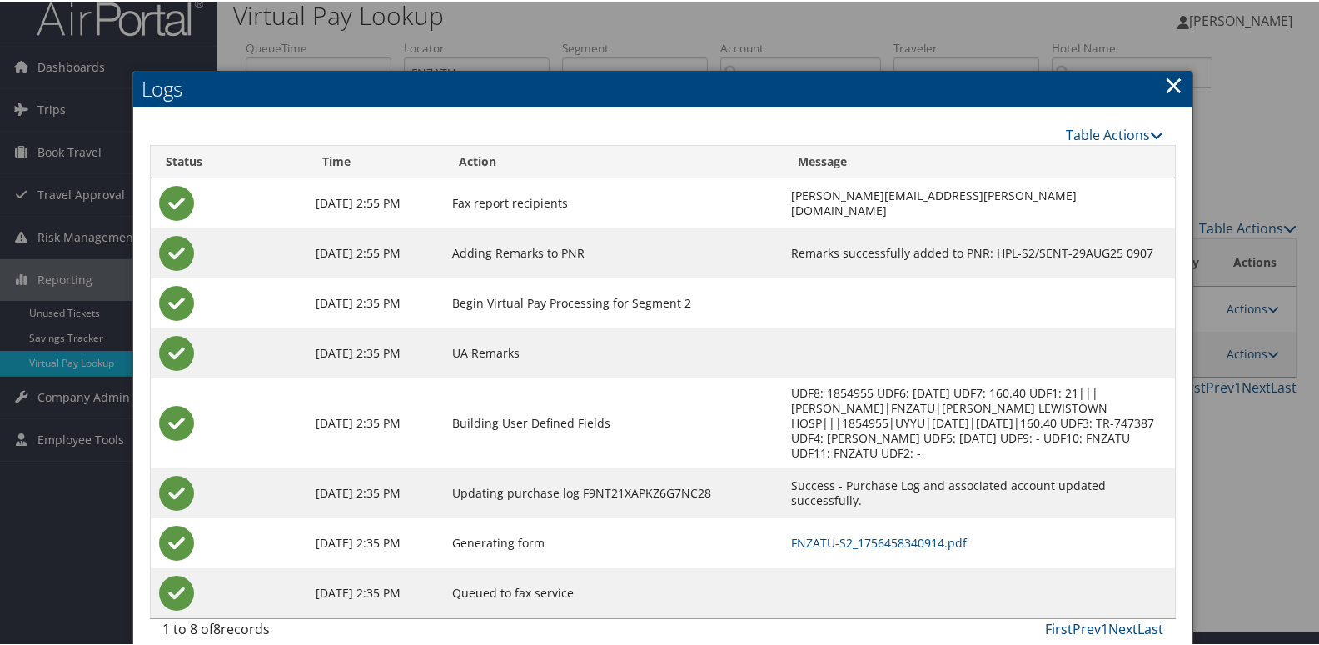
scroll to position [17, 0]
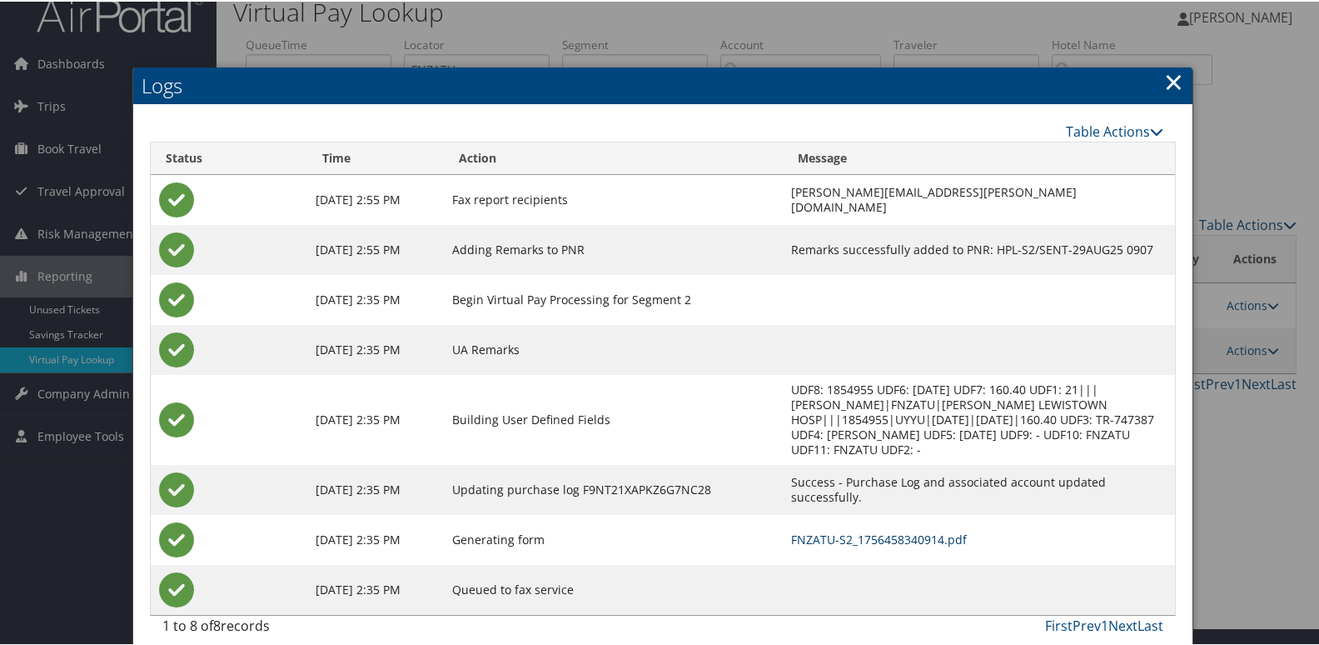
click at [817, 530] on link "FNZATU-S2_1756458340914.pdf" at bounding box center [879, 538] width 176 height 16
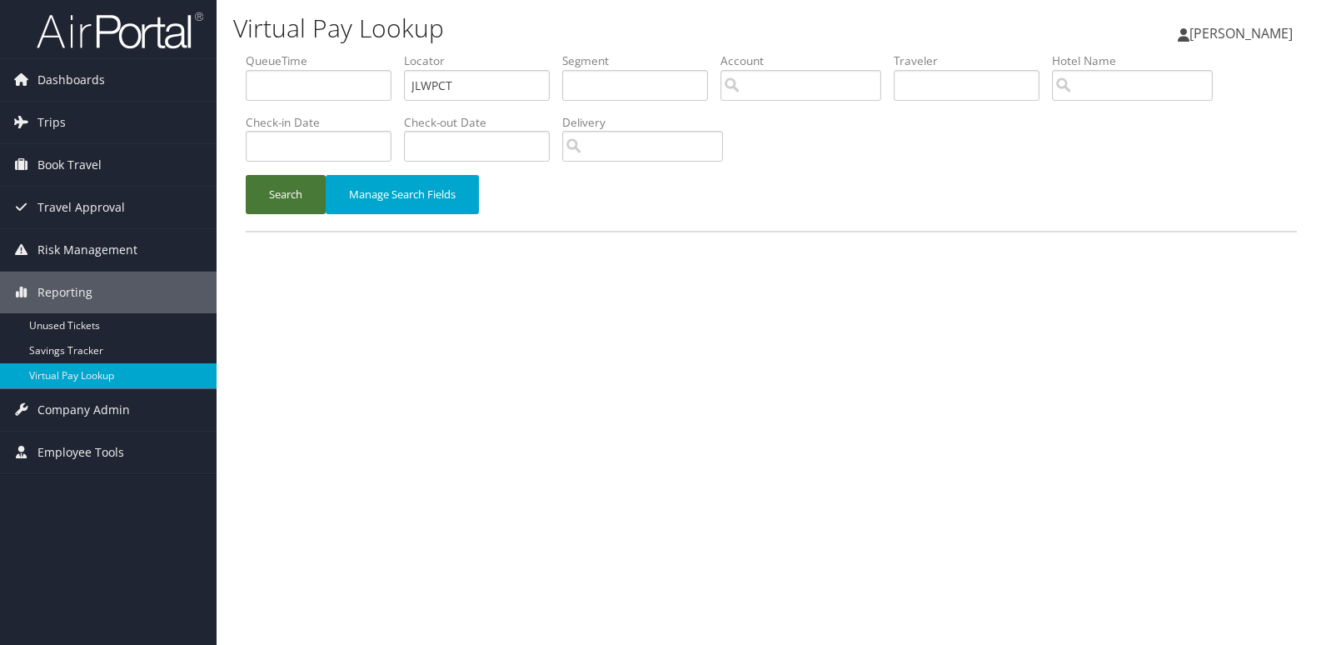
click at [271, 203] on button "Search" at bounding box center [286, 194] width 80 height 39
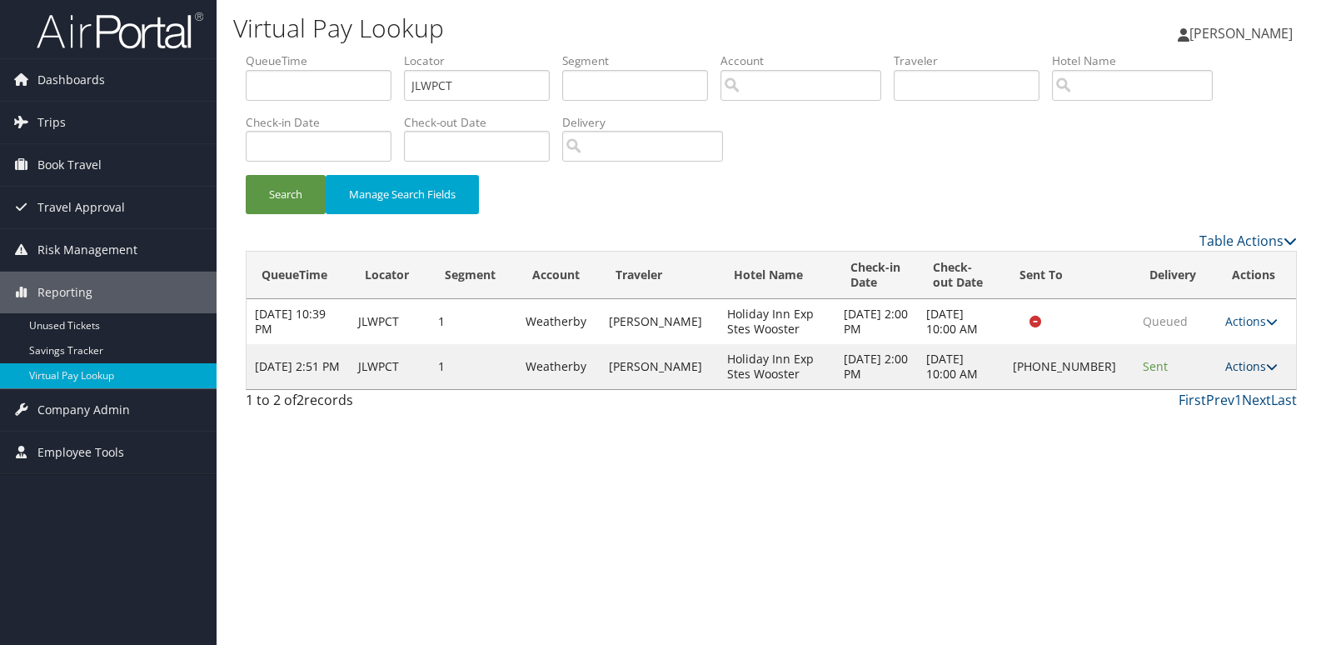
click at [1242, 371] on link "Actions" at bounding box center [1251, 366] width 52 height 16
click at [1162, 415] on link "Logs" at bounding box center [1195, 419] width 142 height 28
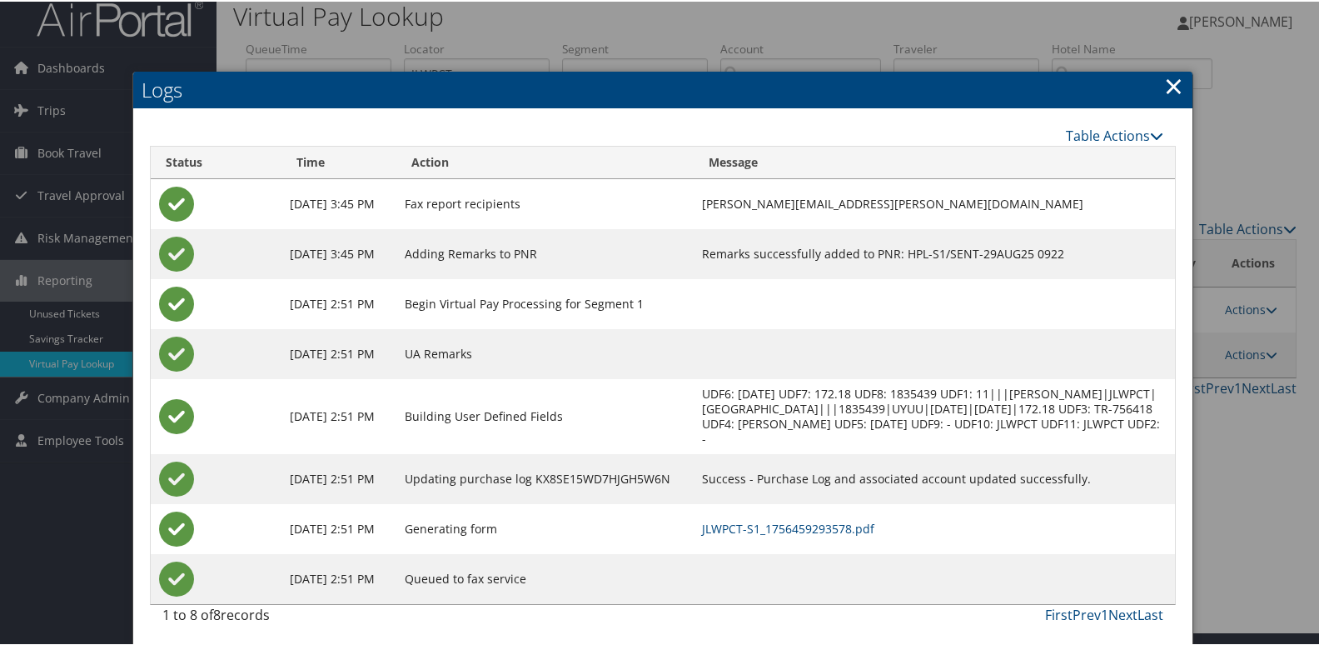
scroll to position [17, 0]
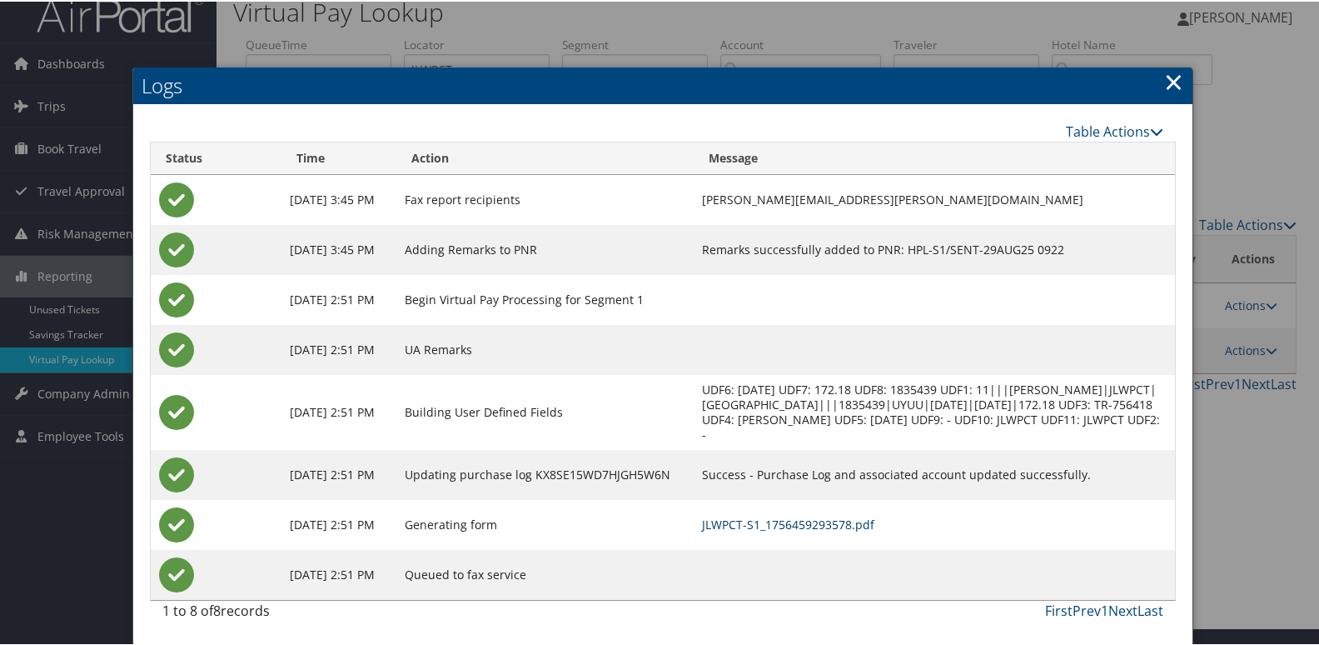
click at [775, 526] on link "JLWPCT-S1_1756459293578.pdf" at bounding box center [788, 523] width 172 height 16
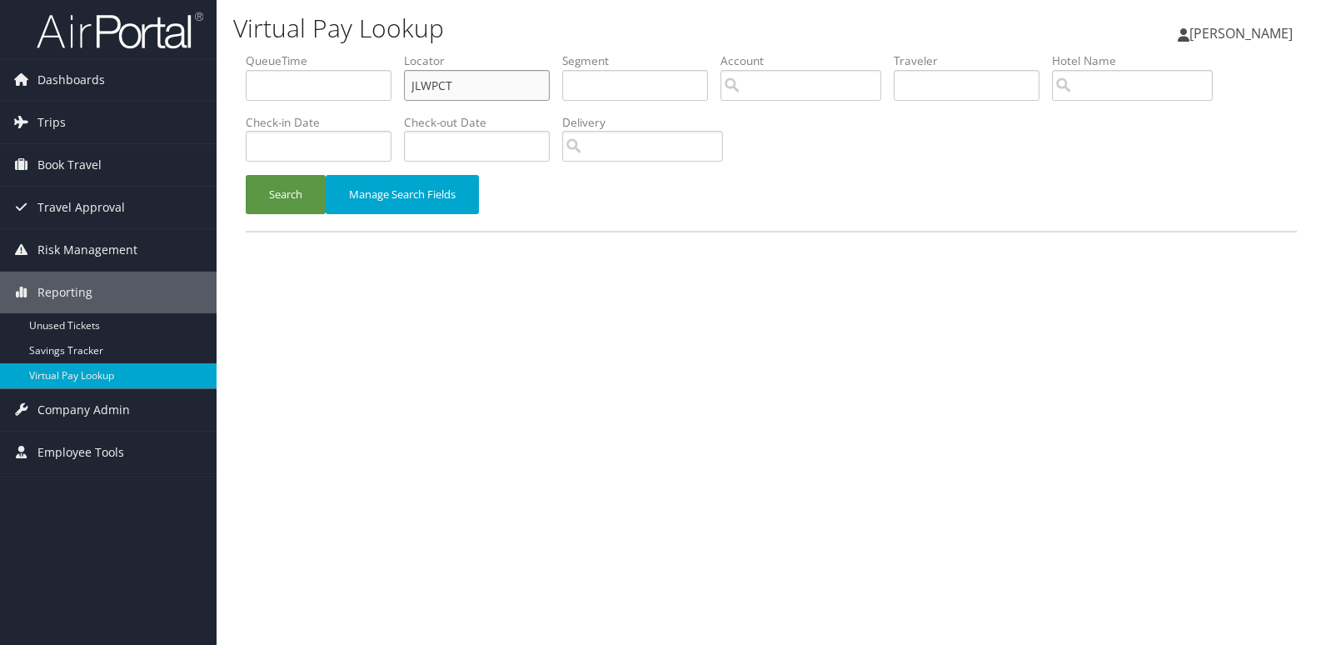
drag, startPoint x: 335, startPoint y: 106, endPoint x: 277, endPoint y: 121, distance: 59.4
click at [282, 52] on ul "QueueTime Locator JLWPCT Segment Account Traveler Hotel Name Check-in Date Chec…" at bounding box center [771, 52] width 1051 height 0
paste input "QHSVYE"
type input "QHSVYE"
drag, startPoint x: 273, startPoint y: 192, endPoint x: 318, endPoint y: 194, distance: 45.0
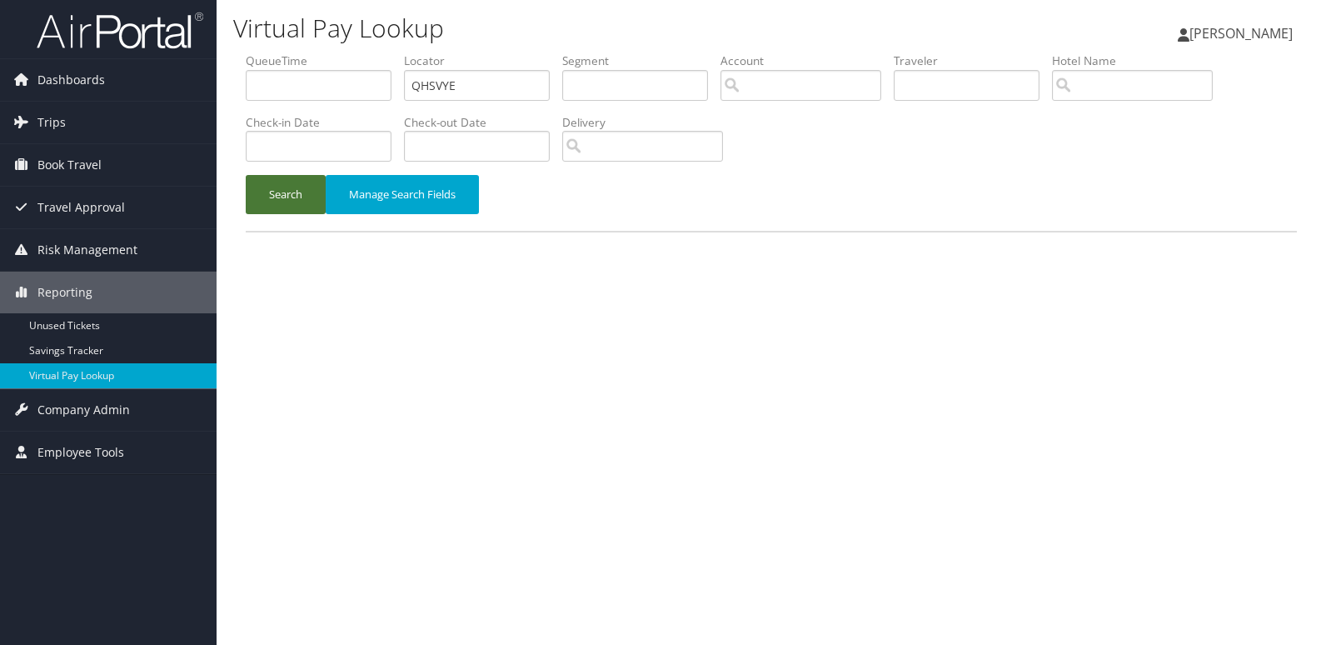
click at [273, 192] on button "Search" at bounding box center [286, 194] width 80 height 39
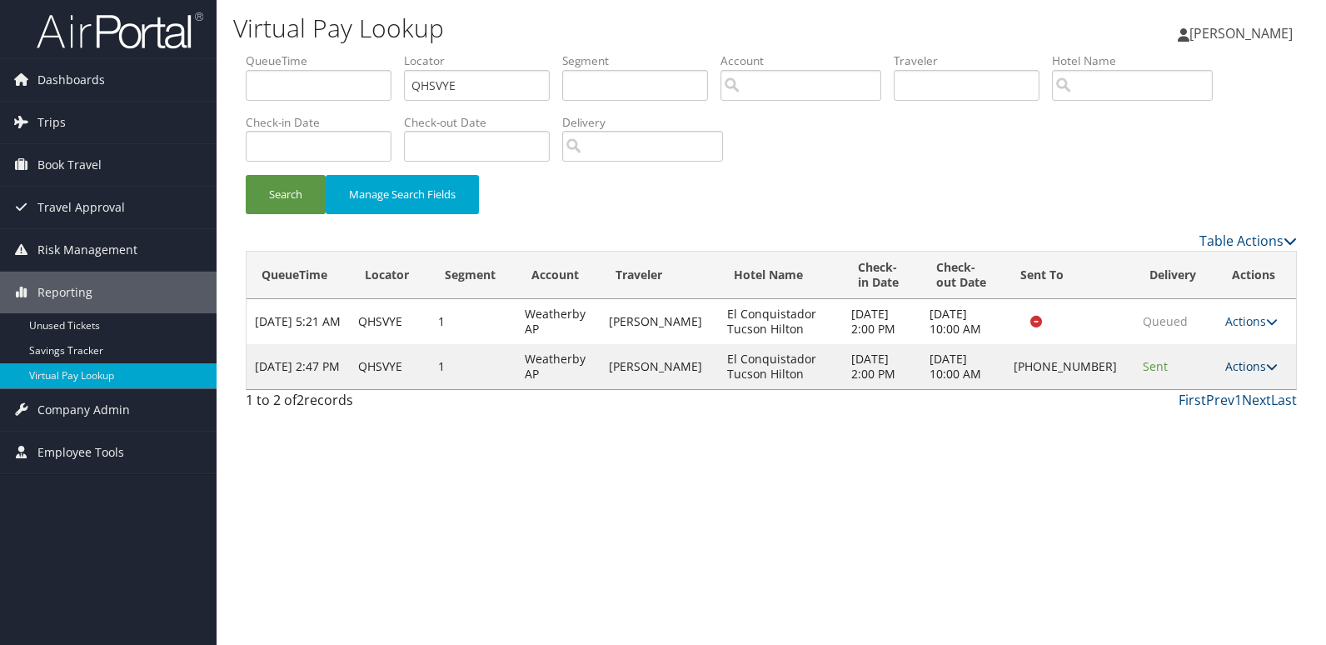
click at [1258, 371] on link "Actions" at bounding box center [1251, 366] width 52 height 16
click at [1168, 420] on link "Logs" at bounding box center [1195, 419] width 142 height 28
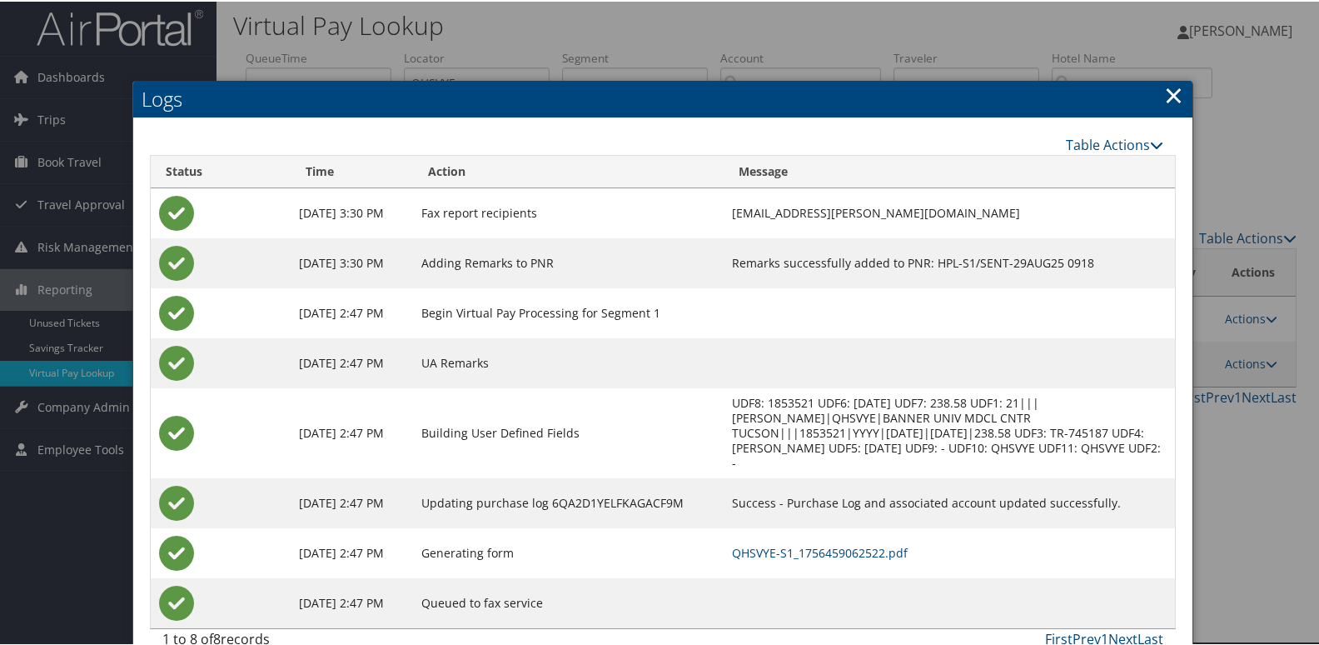
scroll to position [17, 0]
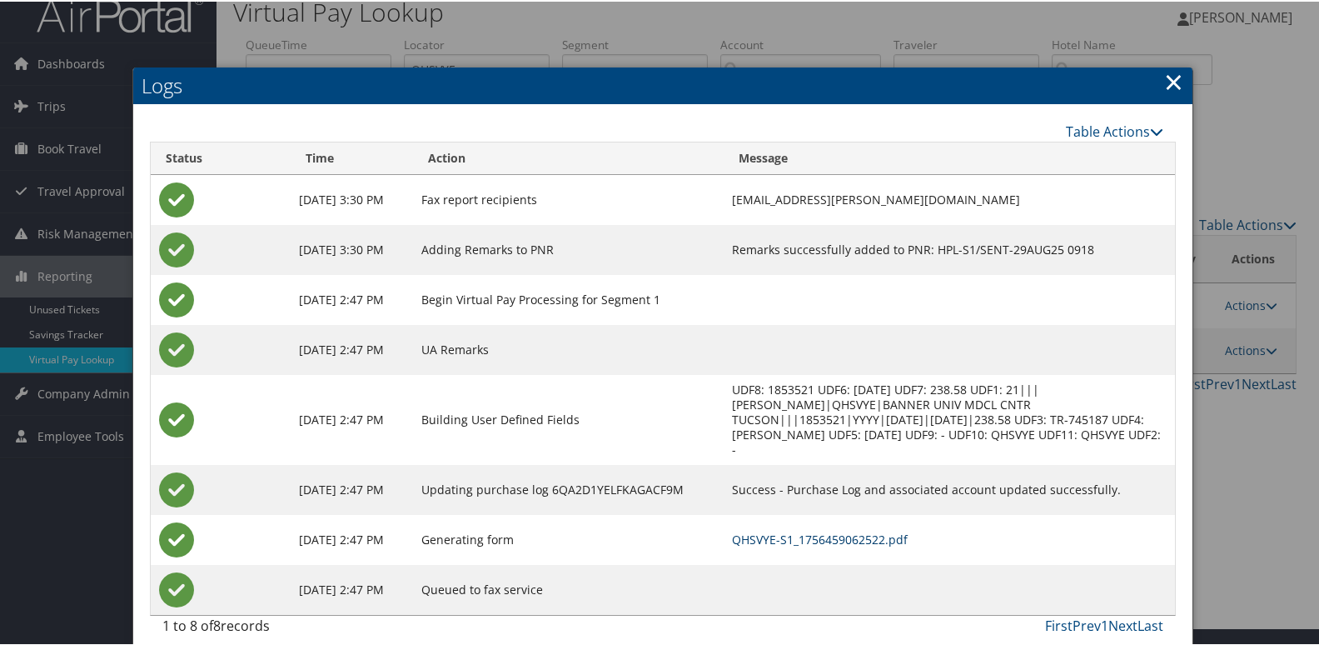
click at [859, 530] on link "QHSVYE-S1_1756459062522.pdf" at bounding box center [820, 538] width 176 height 16
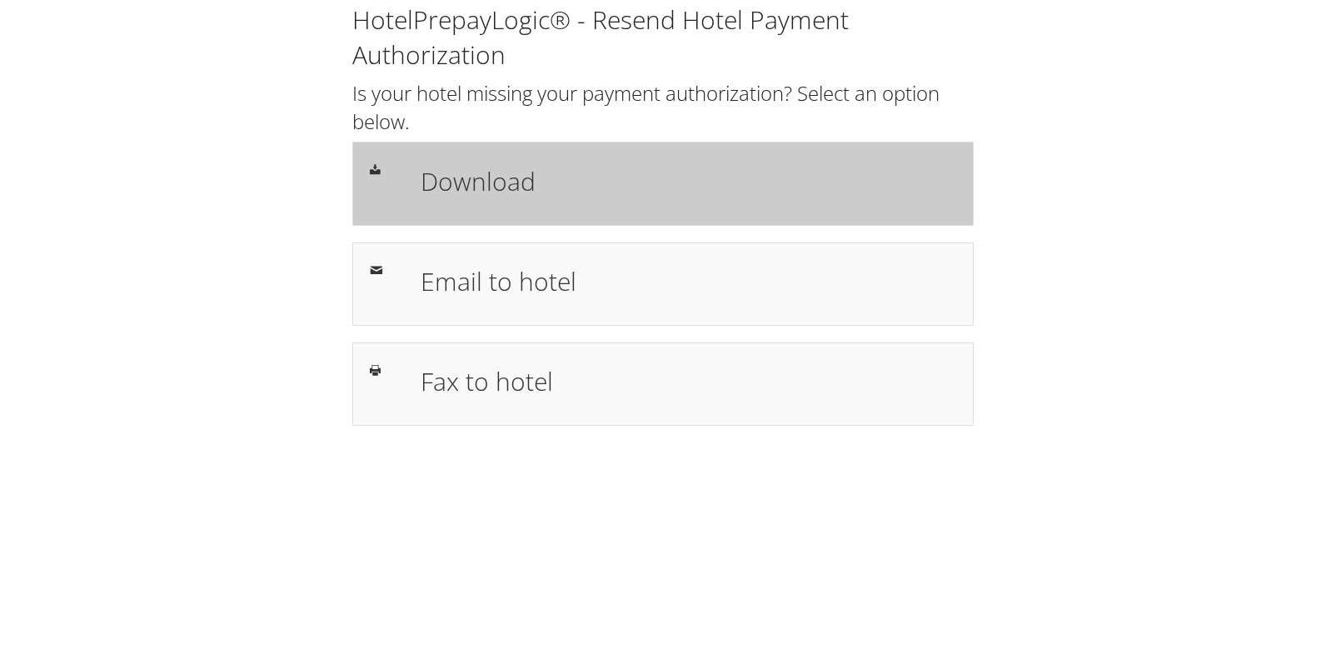
click at [506, 200] on div "Download" at bounding box center [688, 183] width 560 height 48
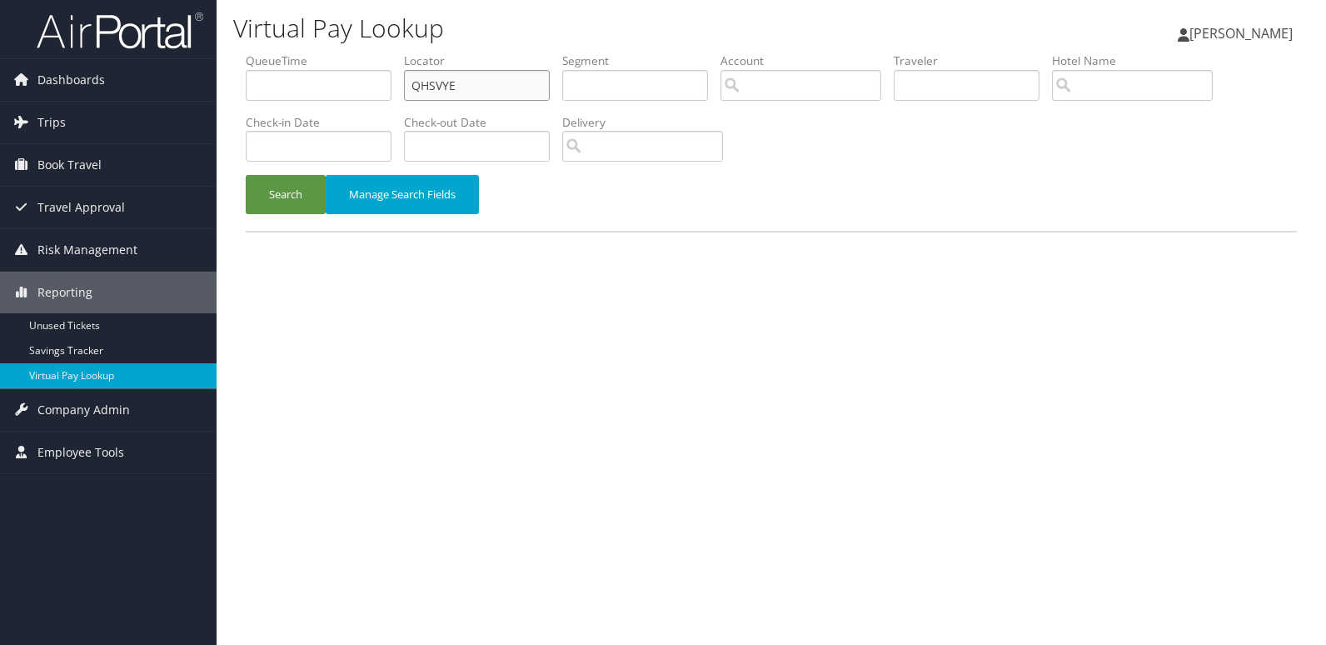
drag, startPoint x: 461, startPoint y: 82, endPoint x: 367, endPoint y: 113, distance: 98.5
click at [368, 52] on ul "QueueTime Locator QHSVYE Segment Account Traveler Hotel Name Check-in Date Chec…" at bounding box center [771, 52] width 1051 height 0
paste input "AVFHEX"
type input "AVFHEX"
click at [285, 206] on button "Search" at bounding box center [286, 194] width 80 height 39
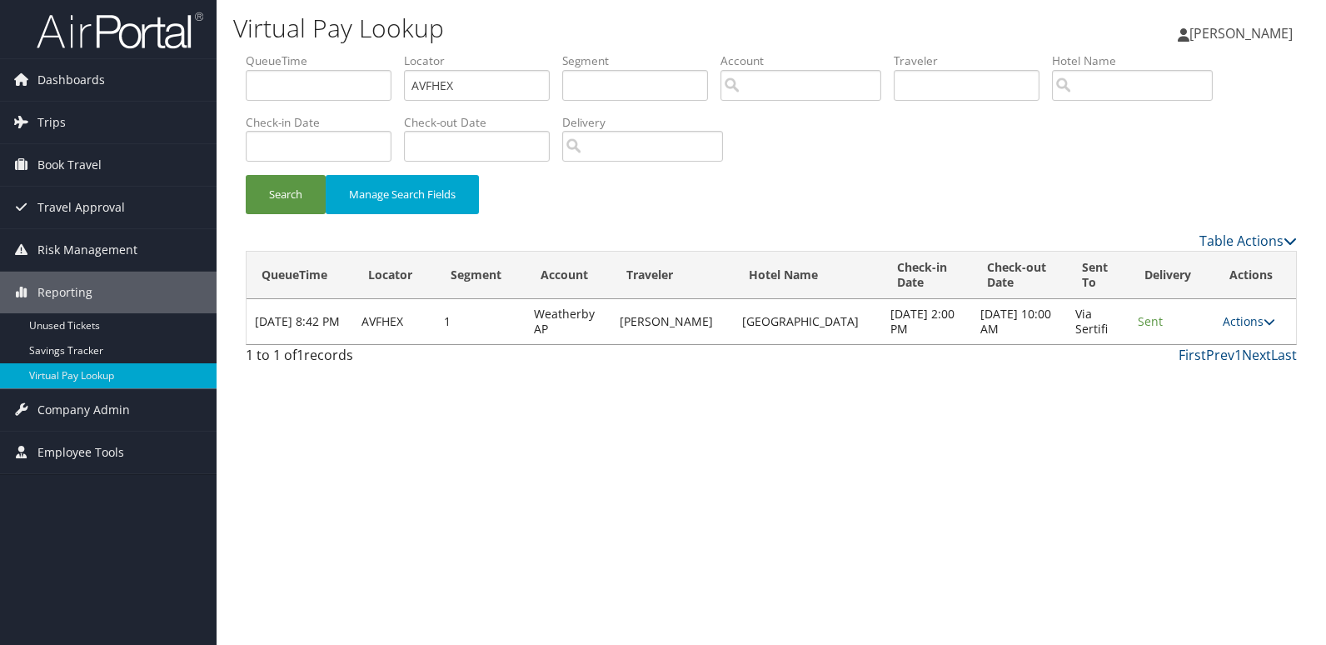
click at [944, 448] on div "Virtual Pay Lookup Luke Perry Luke Perry My Settings Travel Agency Contacts Vie…" at bounding box center [771, 322] width 1109 height 645
drag, startPoint x: 1259, startPoint y: 323, endPoint x: 1256, endPoint y: 332, distance: 9.7
click at [1259, 321] on link "Actions" at bounding box center [1249, 321] width 52 height 16
click at [1220, 366] on link "Logs" at bounding box center [1215, 374] width 105 height 28
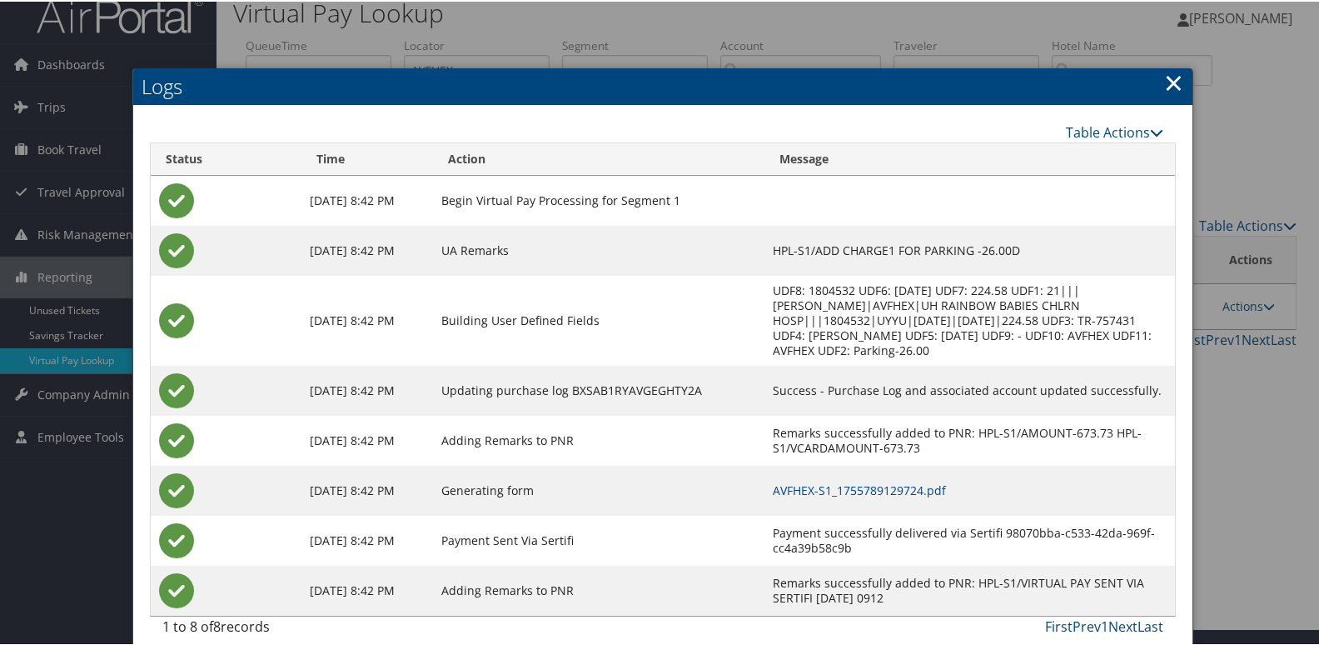
scroll to position [32, 0]
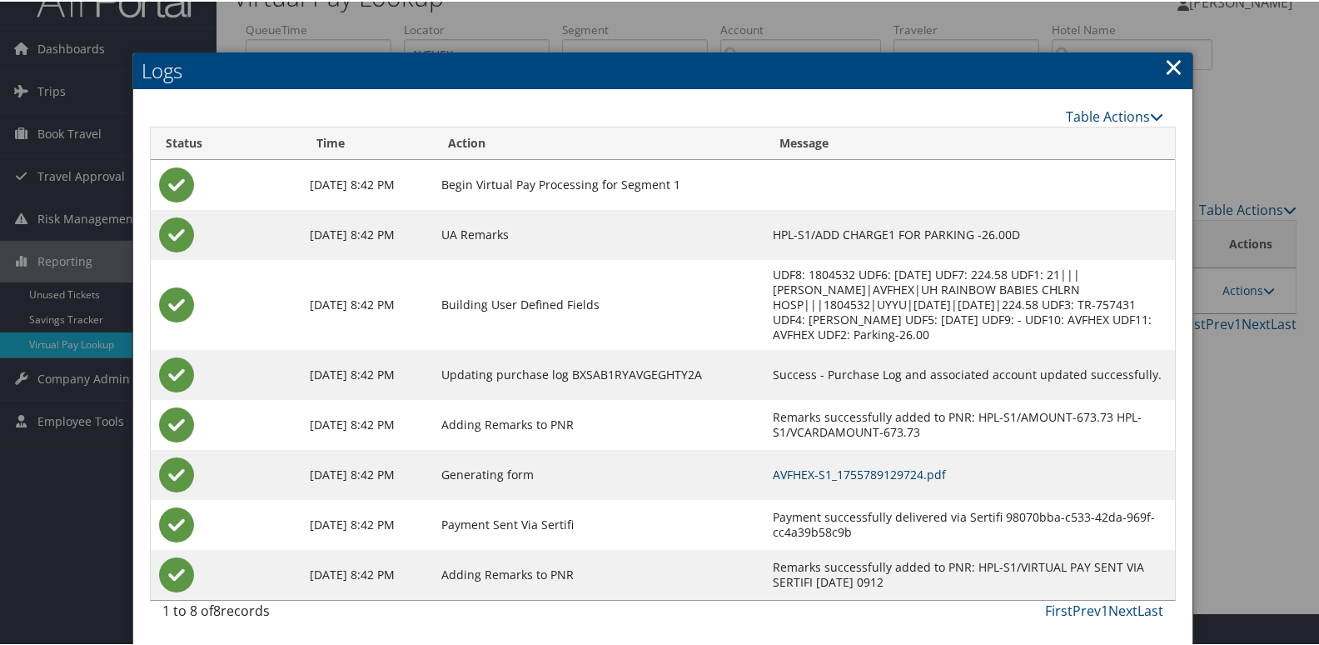
click at [853, 473] on link "AVFHEX-S1_1755789129724.pdf" at bounding box center [859, 473] width 173 height 16
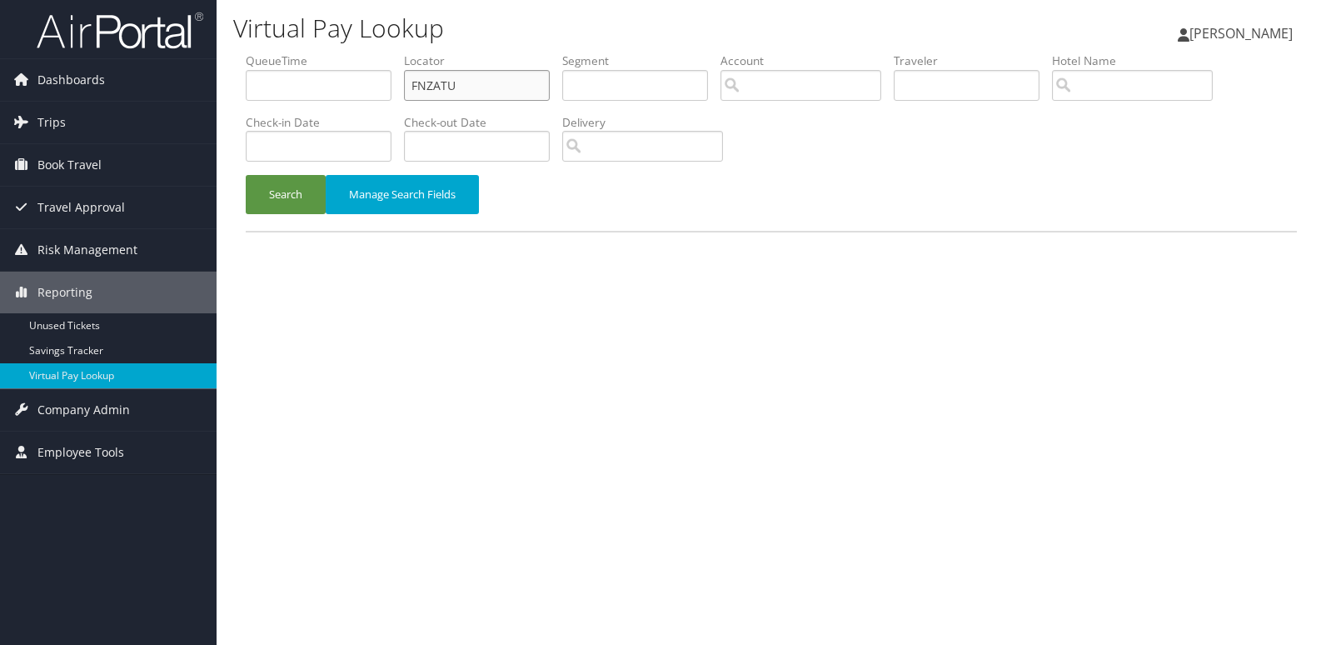
drag, startPoint x: 515, startPoint y: 80, endPoint x: 324, endPoint y: 109, distance: 192.9
click at [326, 52] on ul "QueueTime Locator FNZATU Segment Account Traveler Hotel Name Check-in Date Chec…" at bounding box center [771, 52] width 1051 height 0
paste input "SZSHUY"
type input "SZSHUY"
click at [299, 197] on button "Search" at bounding box center [286, 194] width 80 height 39
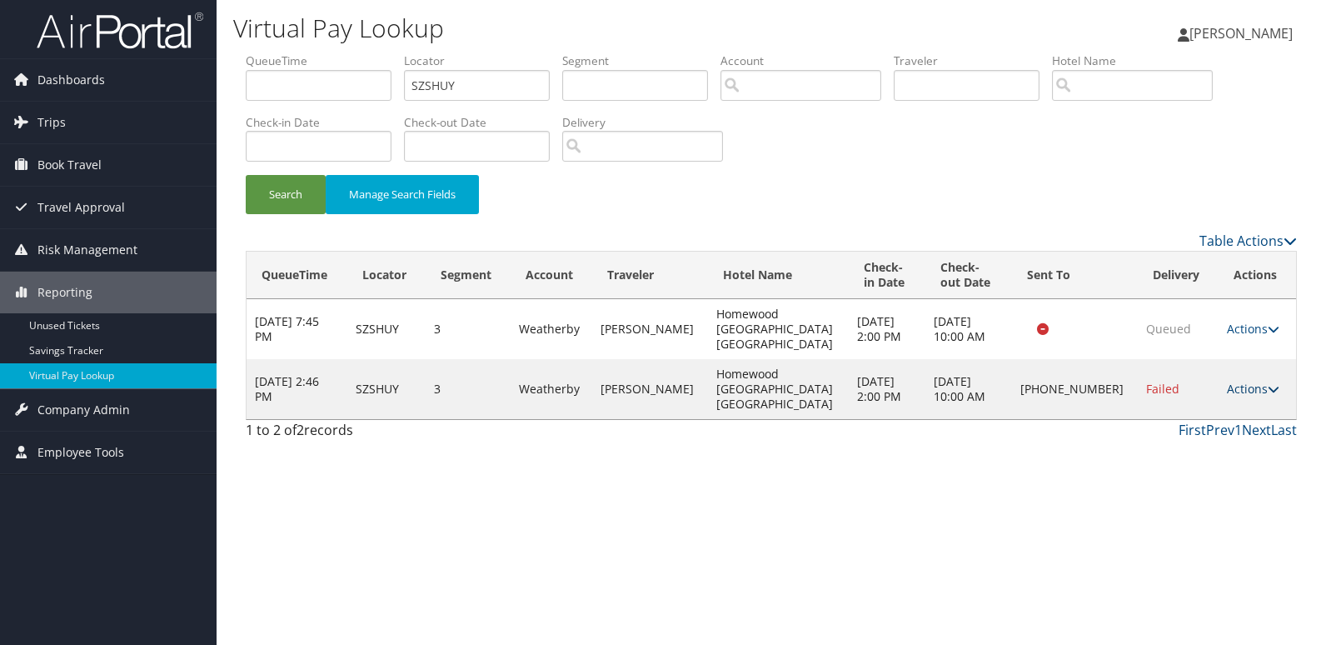
click at [1252, 381] on link "Actions" at bounding box center [1253, 389] width 52 height 16
click at [1172, 424] on link "Logs" at bounding box center [1196, 419] width 142 height 28
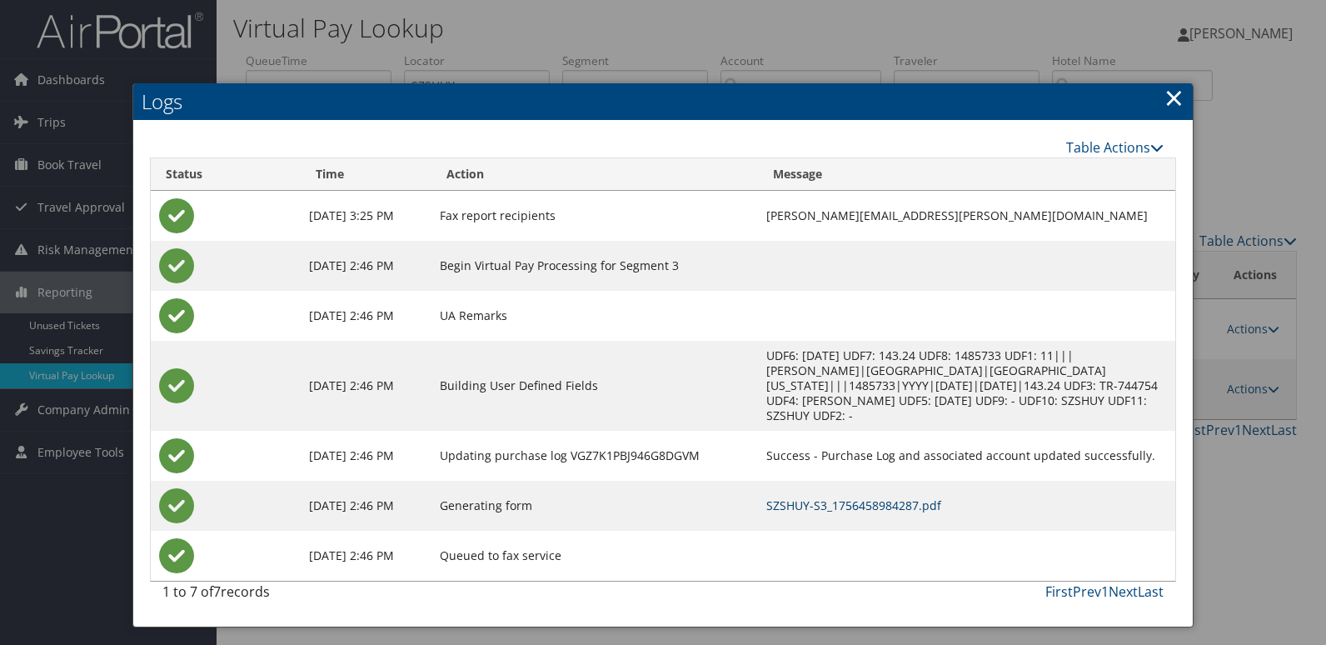
click at [875, 497] on link "SZSHUY-S3_1756458984287.pdf" at bounding box center [853, 505] width 175 height 16
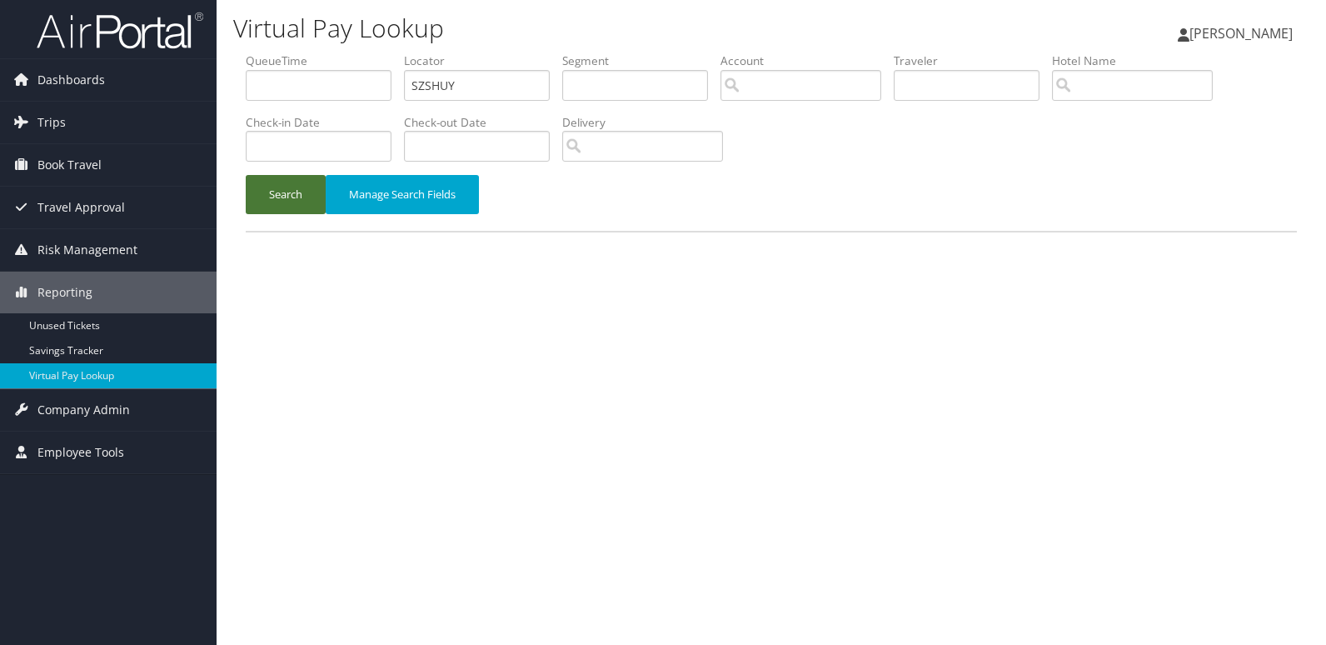
click at [291, 207] on button "Search" at bounding box center [286, 194] width 80 height 39
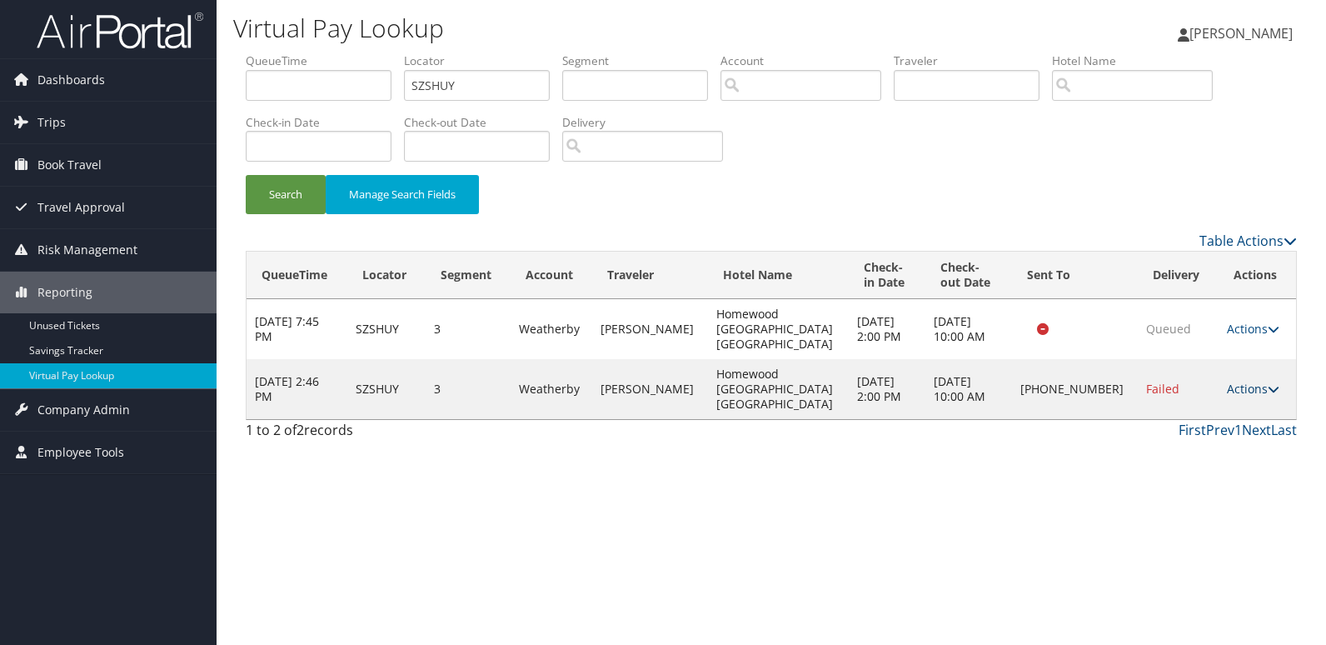
click at [1253, 381] on link "Actions" at bounding box center [1253, 389] width 52 height 16
click at [1196, 394] on link "Resend" at bounding box center [1196, 390] width 142 height 28
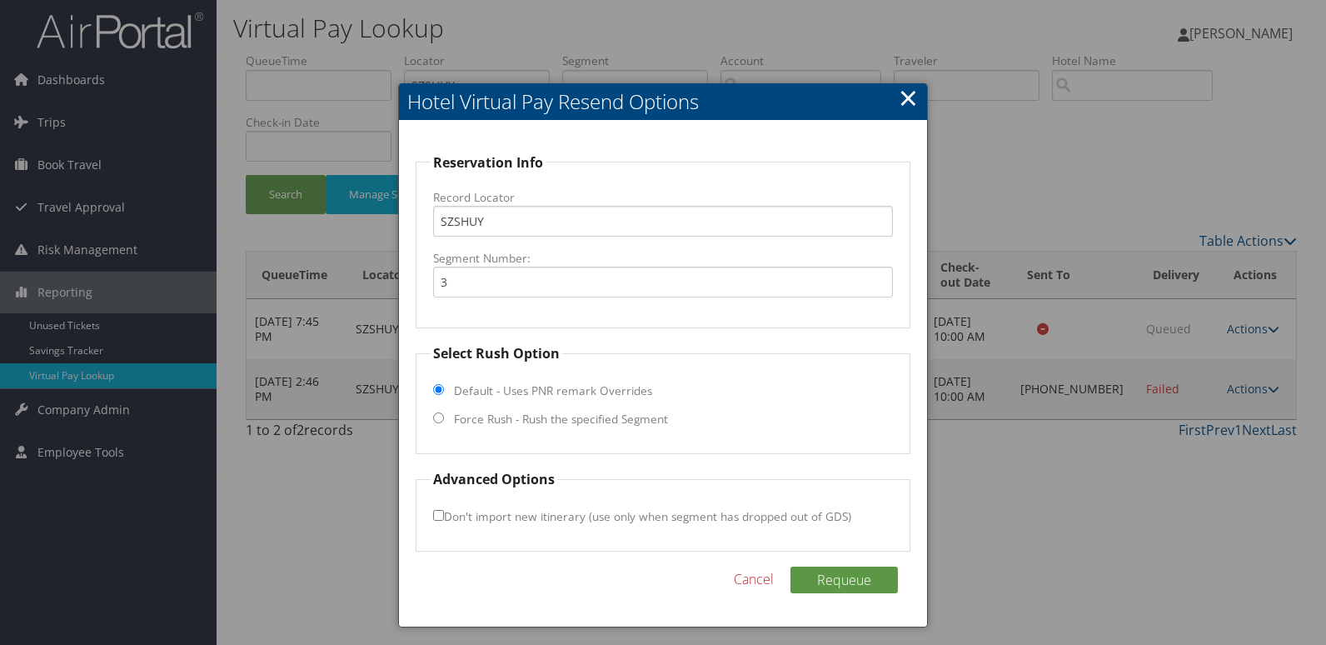
click at [497, 420] on label "Force Rush - Rush the specified Segment" at bounding box center [561, 419] width 214 height 17
click at [444, 420] on input "Force Rush - Rush the specified Segment" at bounding box center [438, 417] width 11 height 11
radio input "true"
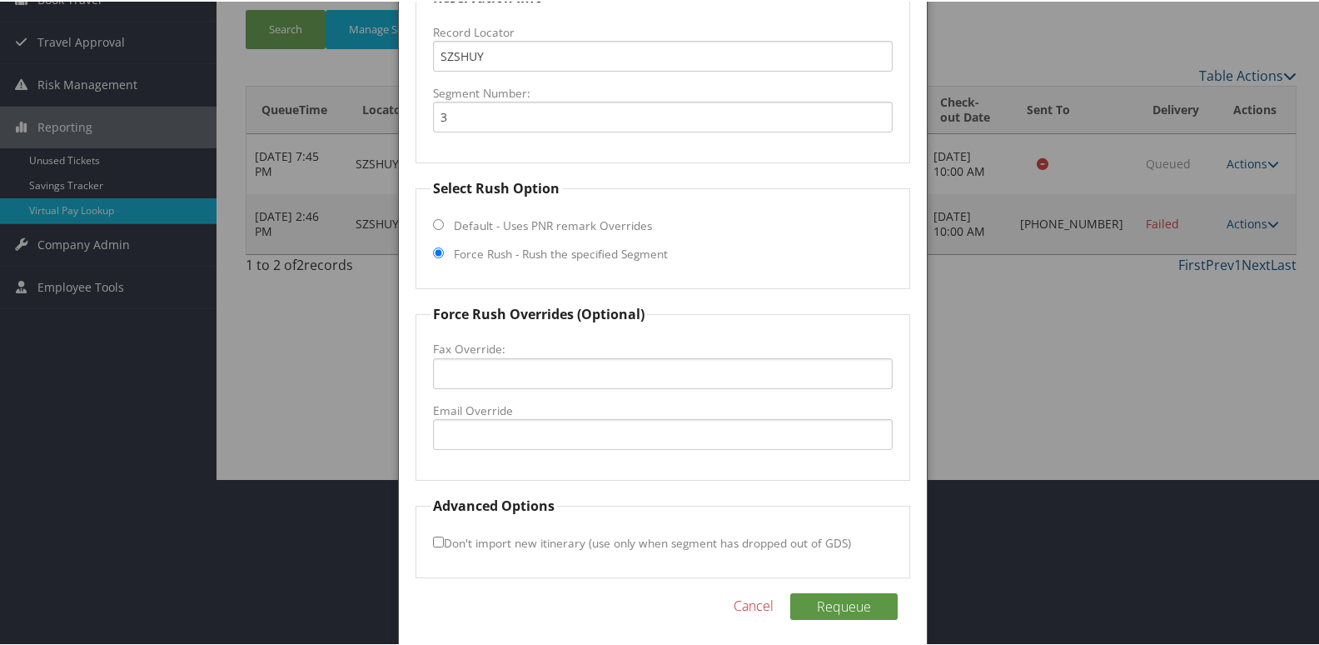
scroll to position [174, 0]
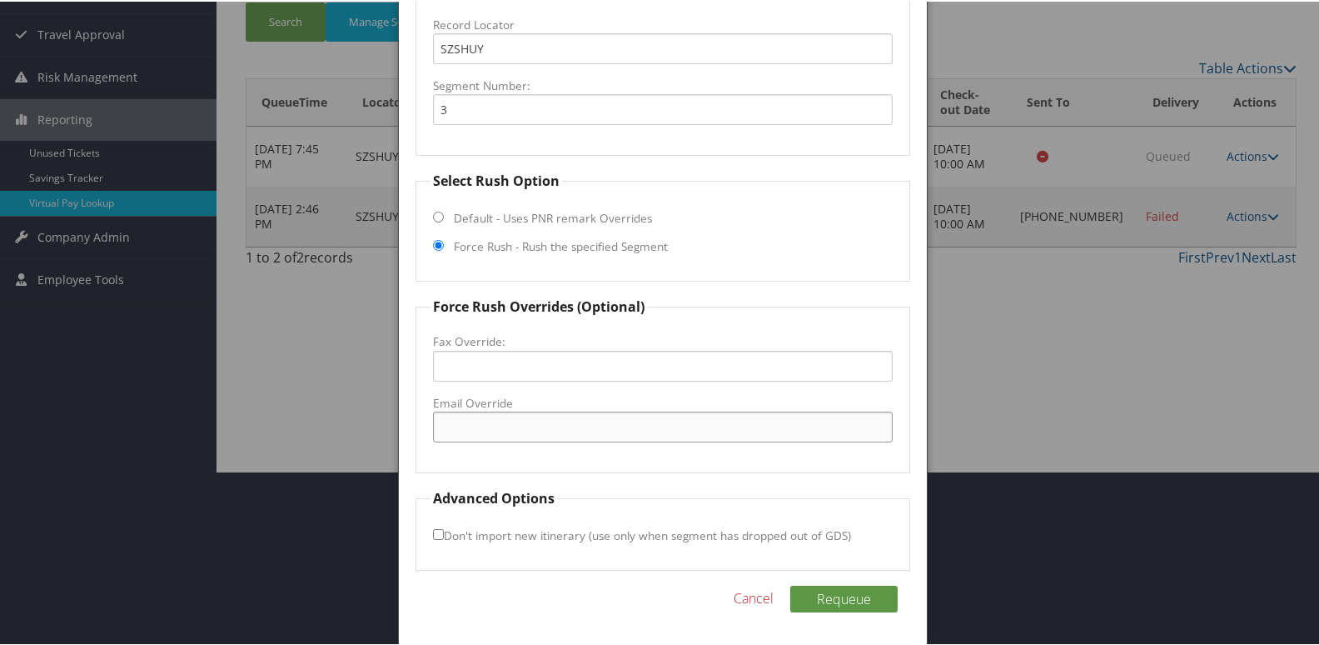
click at [503, 418] on input "Email Override" at bounding box center [663, 425] width 461 height 31
type input "homewoodsuitesnashua@gmail.com"
click at [433, 531] on input "Don't import new itinerary (use only when segment has dropped out of GDS)" at bounding box center [438, 532] width 11 height 11
checkbox input "true"
click at [844, 602] on button "Requeue" at bounding box center [843, 597] width 107 height 27
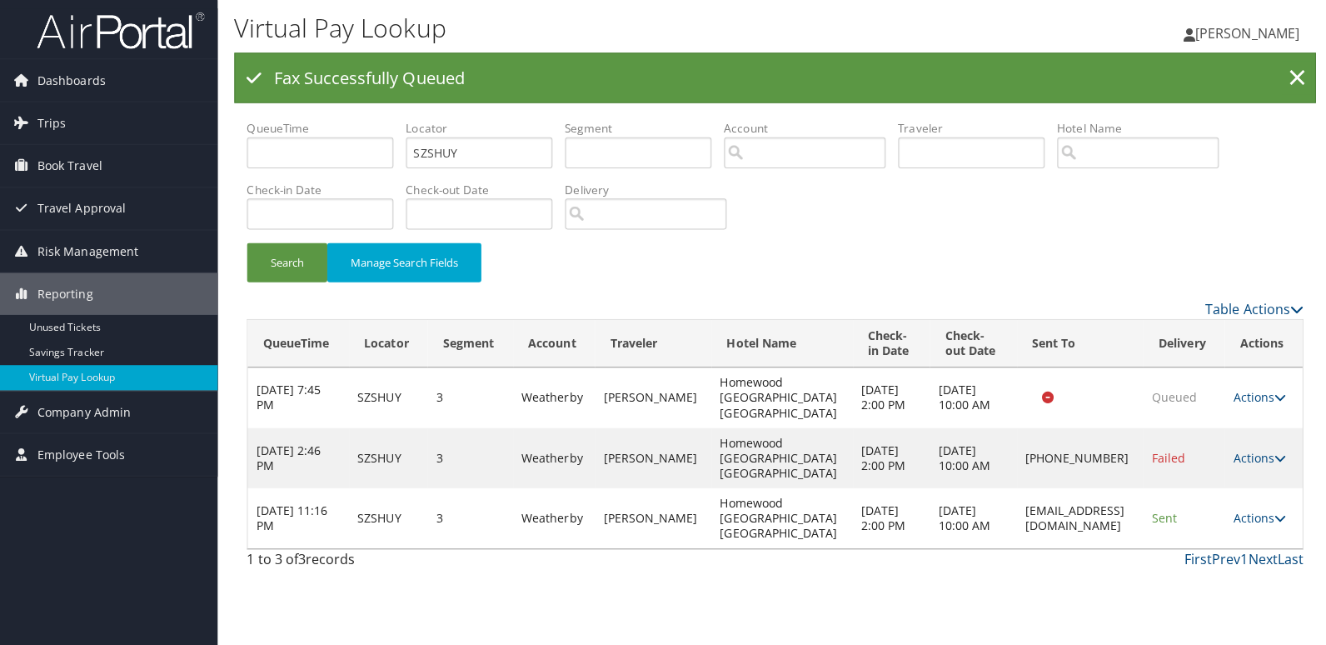
scroll to position [0, 0]
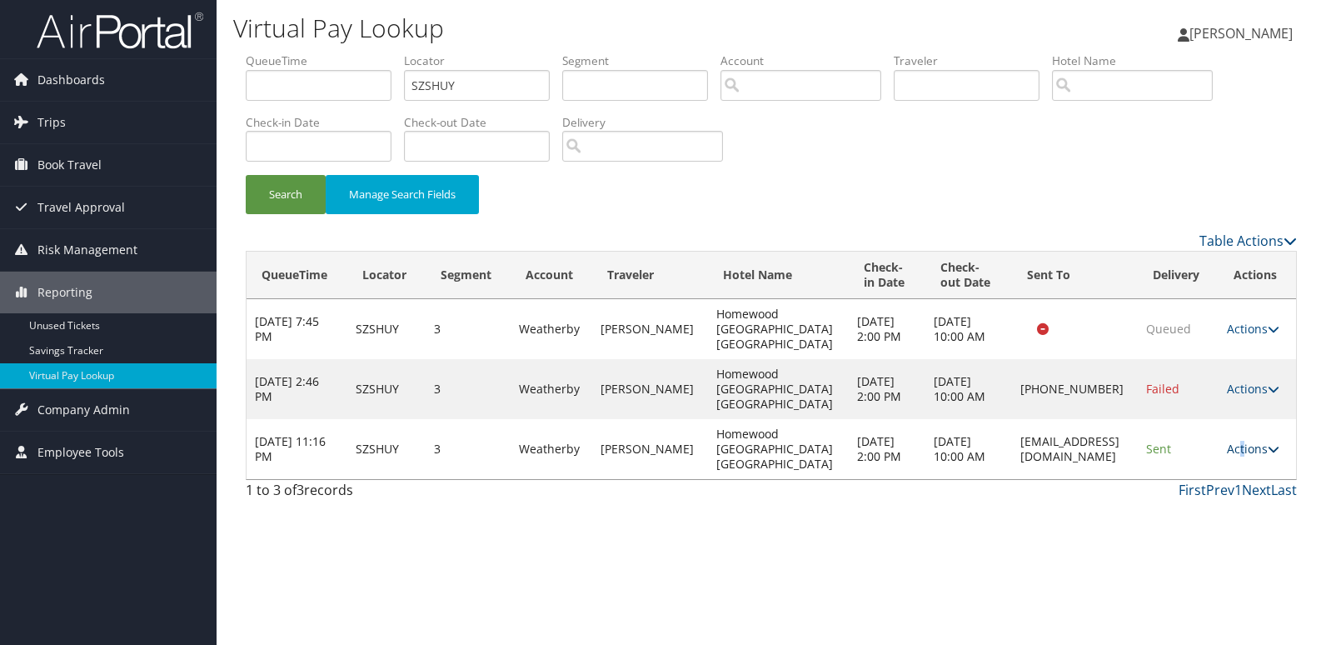
click at [1246, 444] on link "Actions" at bounding box center [1253, 449] width 52 height 16
drag, startPoint x: 1246, startPoint y: 444, endPoint x: 1209, endPoint y: 496, distance: 64.0
click at [1213, 492] on link "Logs" at bounding box center [1227, 501] width 105 height 28
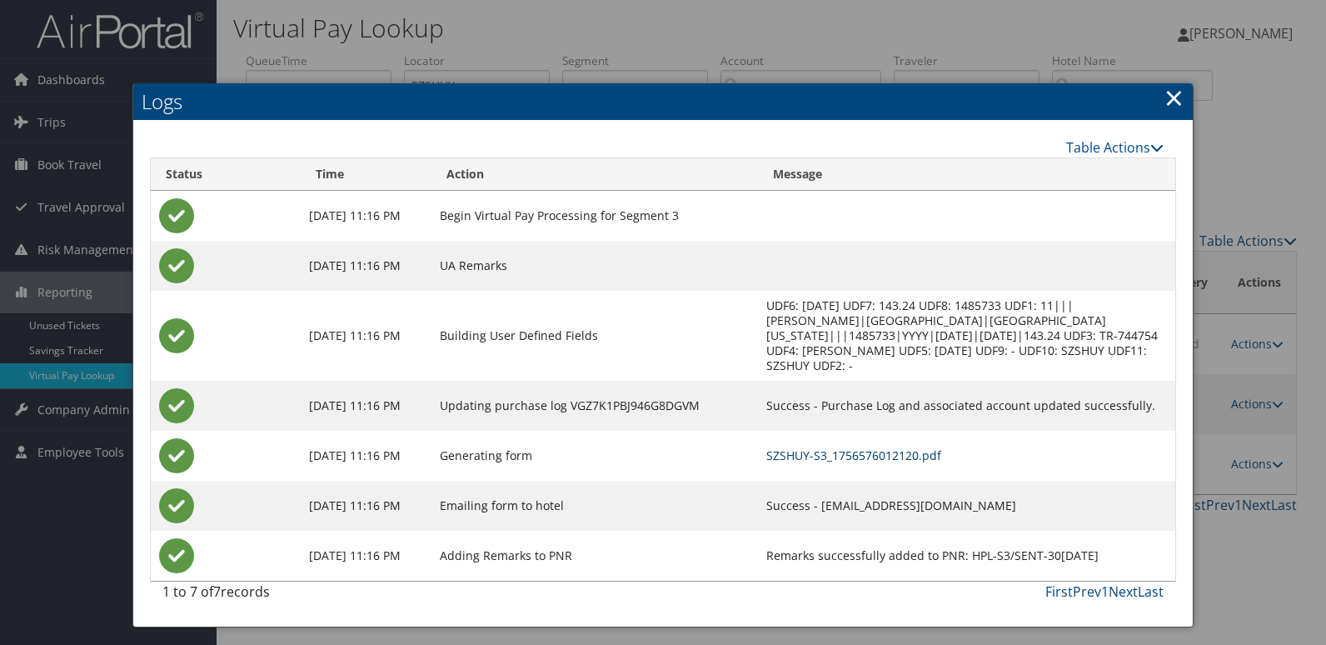
click at [777, 447] on link "SZSHUY-S3_1756576012120.pdf" at bounding box center [853, 455] width 175 height 16
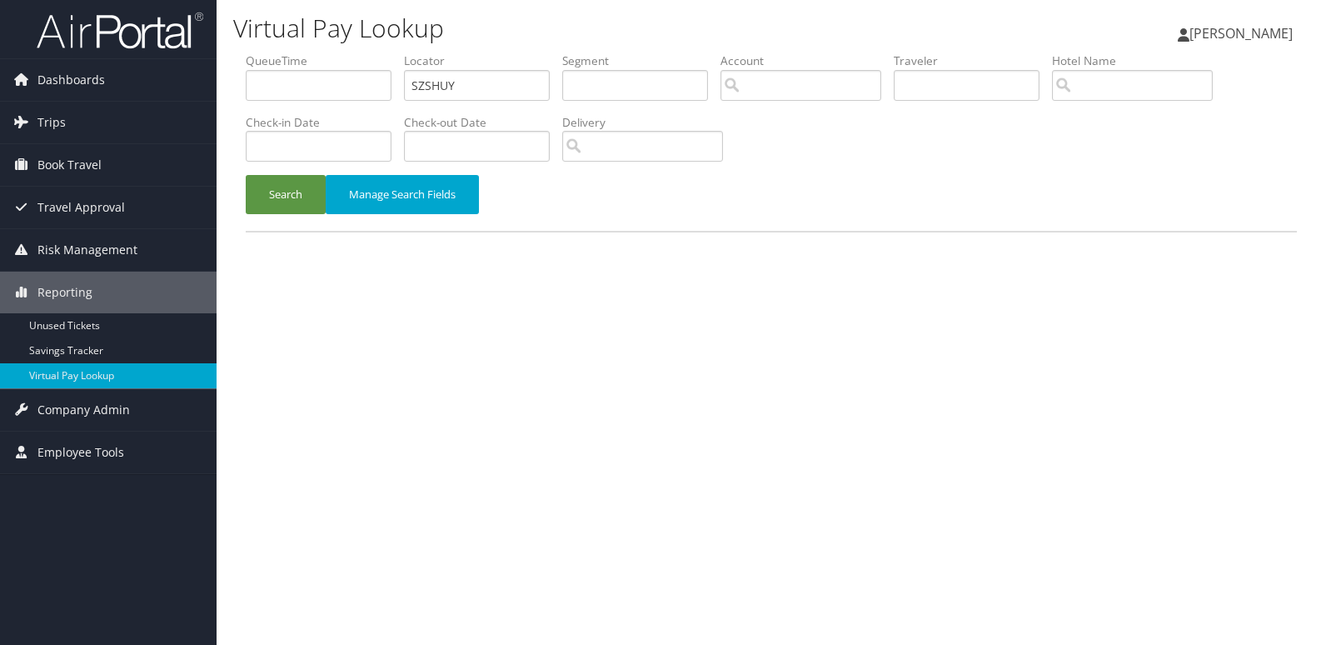
click at [276, 196] on button "Search" at bounding box center [286, 194] width 80 height 39
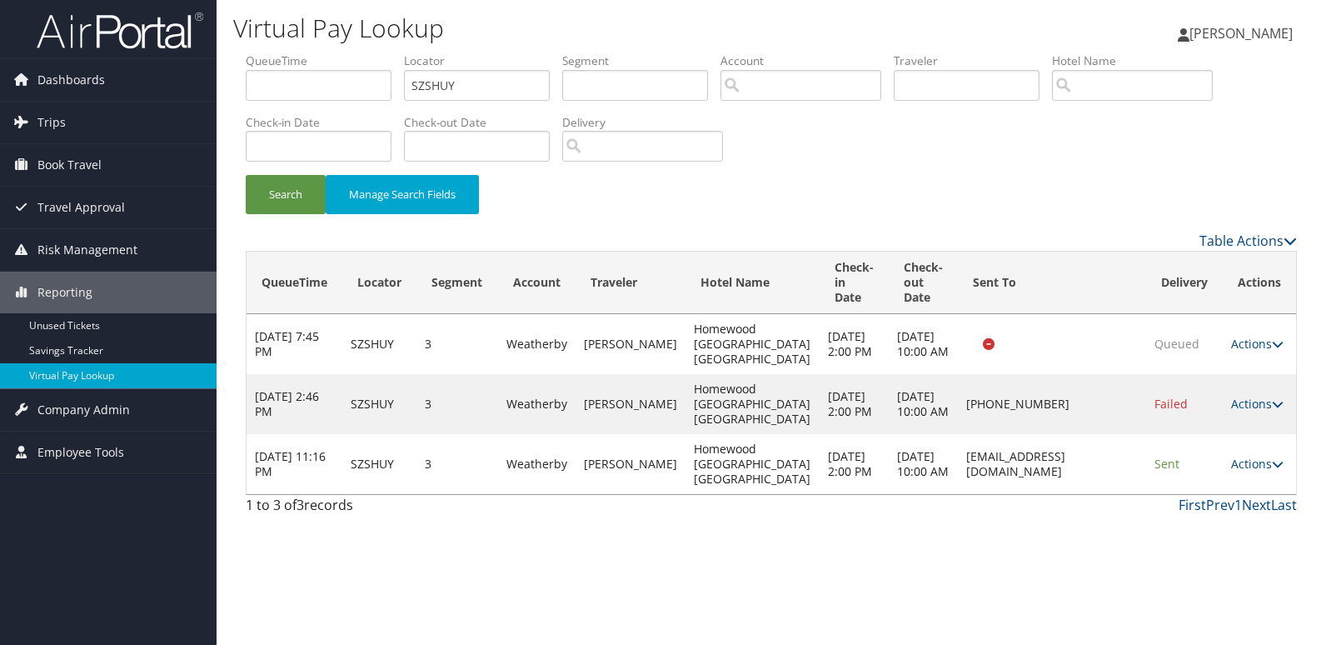
drag, startPoint x: 913, startPoint y: 502, endPoint x: 1113, endPoint y: 496, distance: 200.8
click at [1113, 494] on td "homewoodsuitesnashua@gmail.com" at bounding box center [1052, 464] width 188 height 60
copy td "homewoodsuitesnashua@gmail.com"
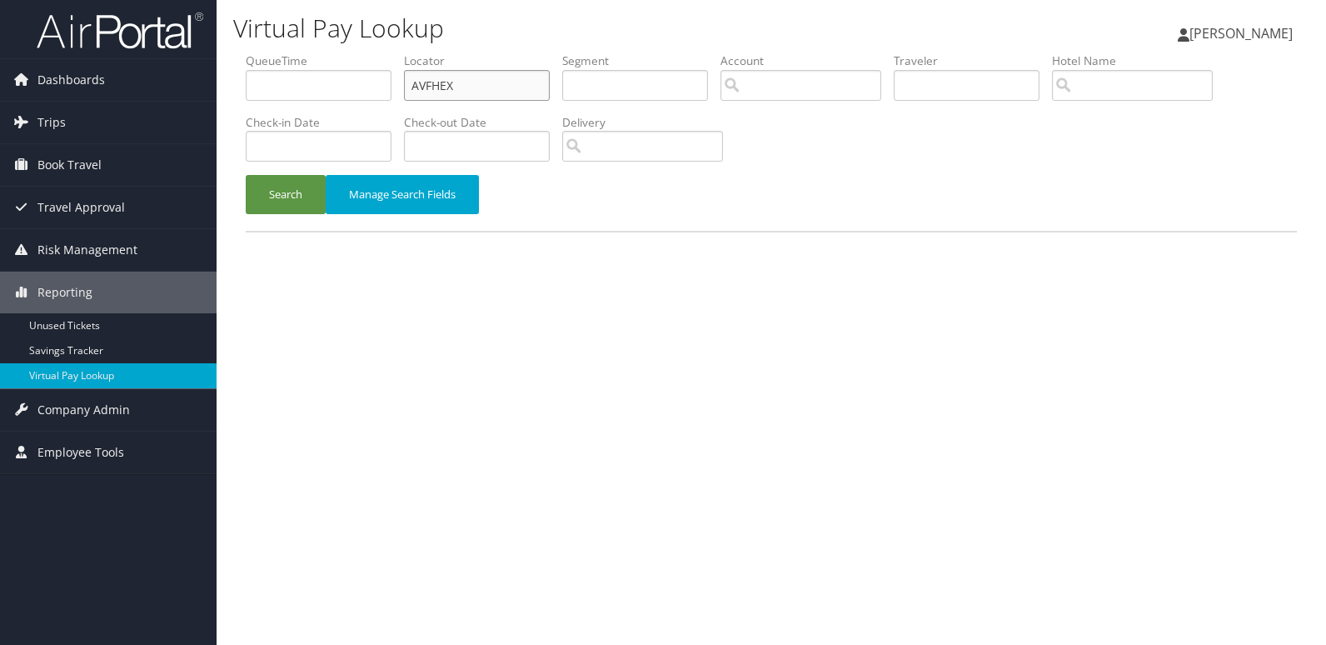
drag, startPoint x: 358, startPoint y: 95, endPoint x: 301, endPoint y: 102, distance: 57.1
click at [302, 52] on ul "QueueTime Locator AVFHEX Segment Account Traveler Hotel Name Check-in Date Chec…" at bounding box center [771, 52] width 1051 height 0
paste input "CZEFLM"
type input "CZEFLM"
click at [297, 197] on button "Search" at bounding box center [286, 194] width 80 height 39
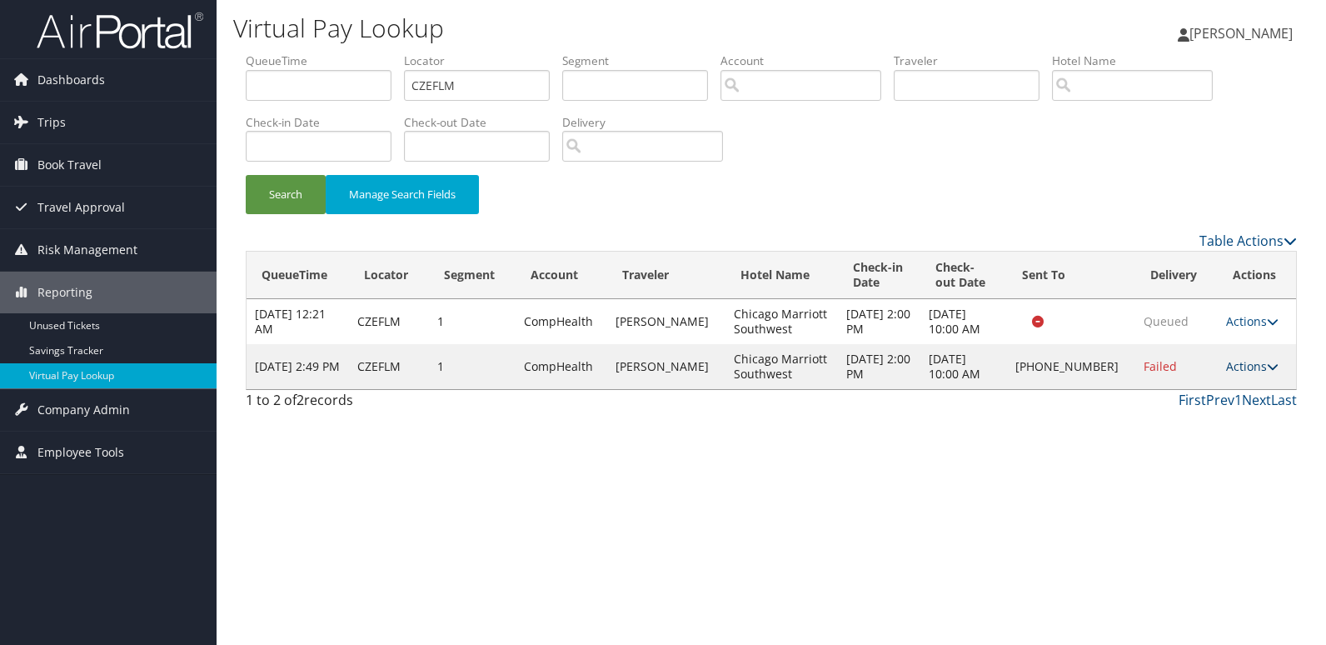
click at [1241, 365] on link "Actions" at bounding box center [1252, 366] width 52 height 16
click at [1175, 419] on link "Logs" at bounding box center [1195, 419] width 142 height 28
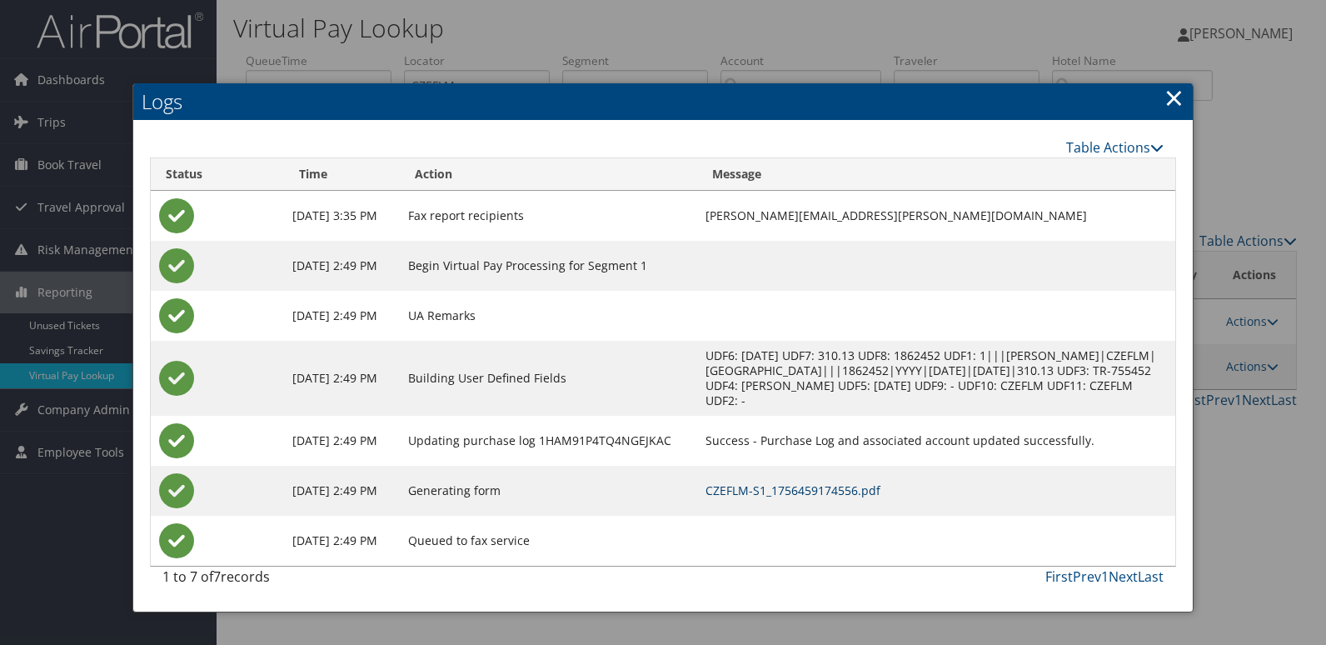
click at [824, 490] on link "CZEFLM-S1_1756459174556.pdf" at bounding box center [792, 490] width 175 height 16
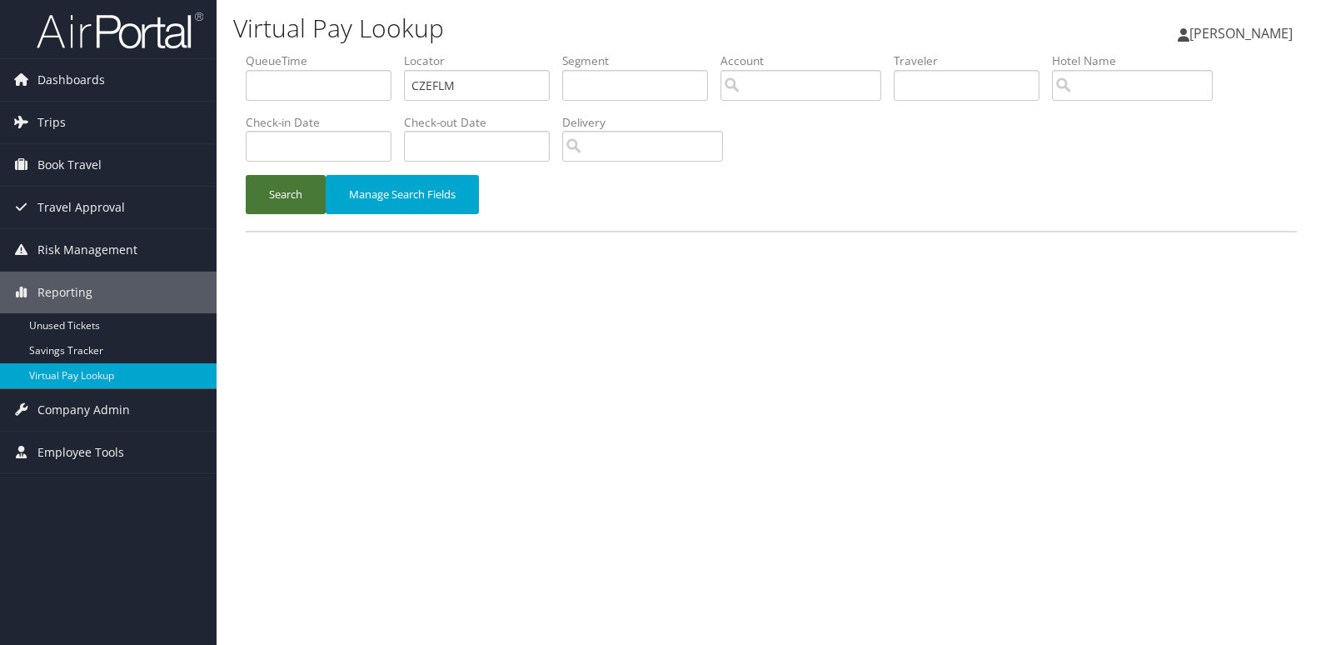
click at [290, 195] on button "Search" at bounding box center [286, 194] width 80 height 39
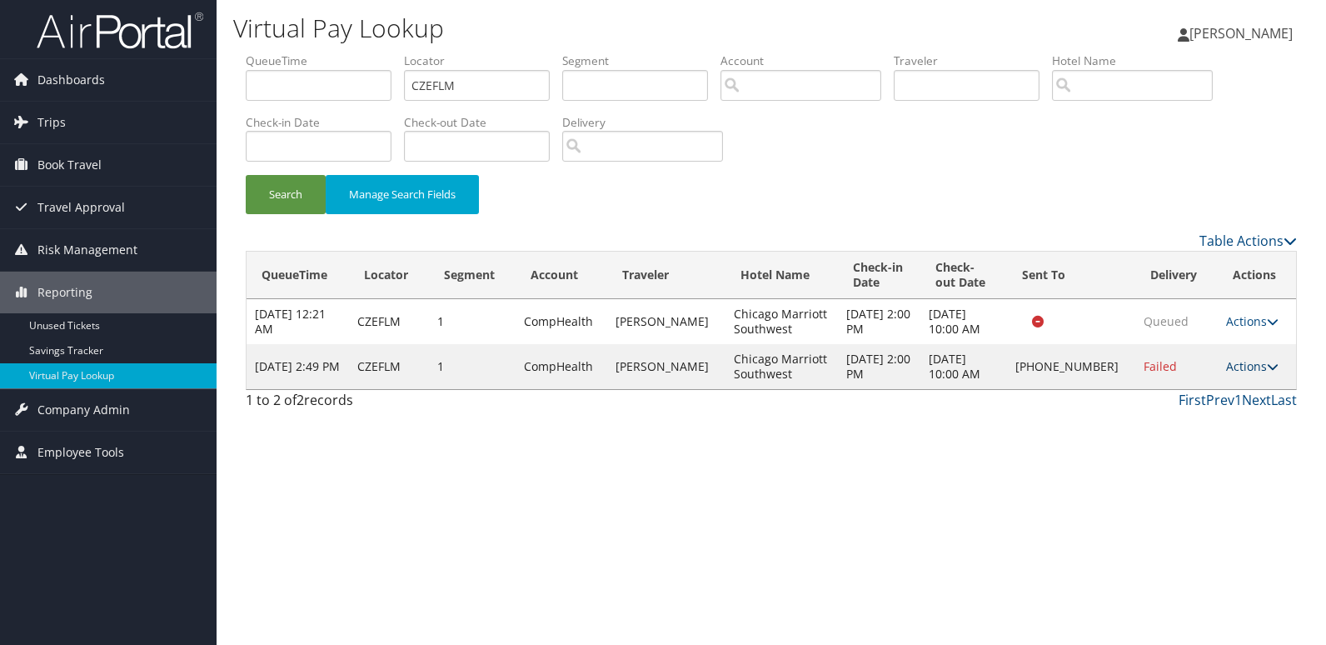
click at [1267, 366] on icon at bounding box center [1273, 367] width 12 height 12
click at [1185, 426] on link "Logs" at bounding box center [1195, 419] width 142 height 28
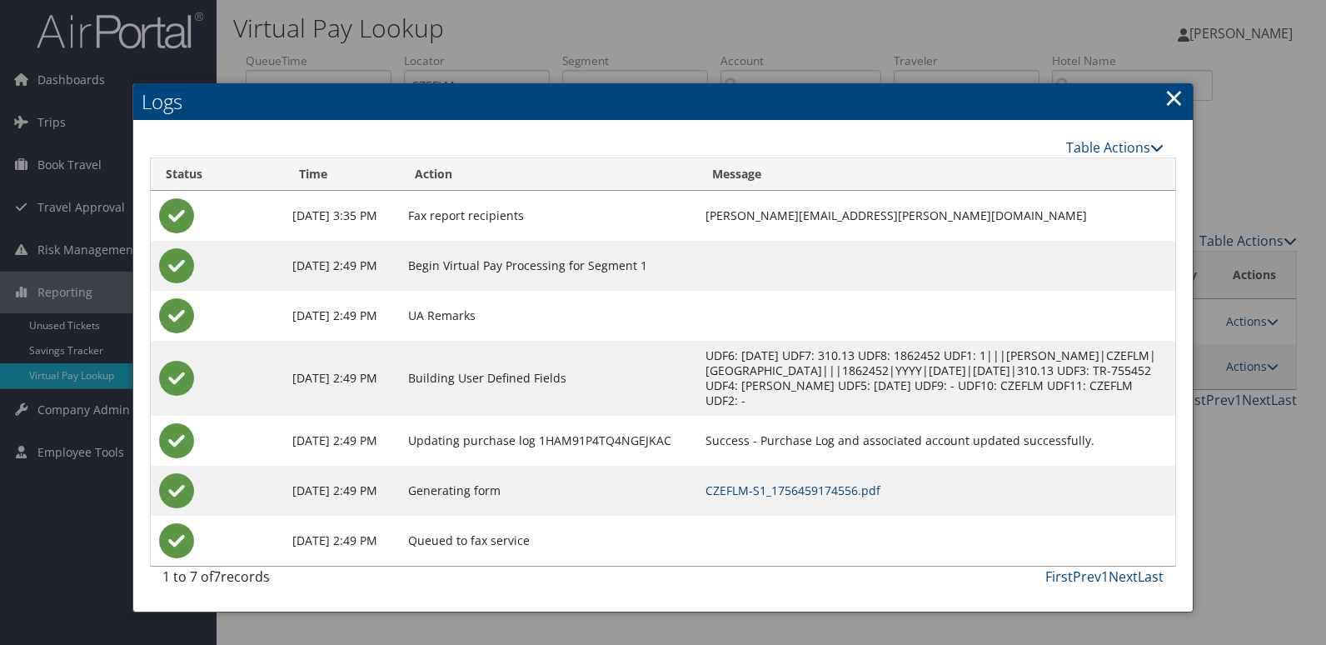
click at [1169, 100] on link "×" at bounding box center [1173, 97] width 19 height 33
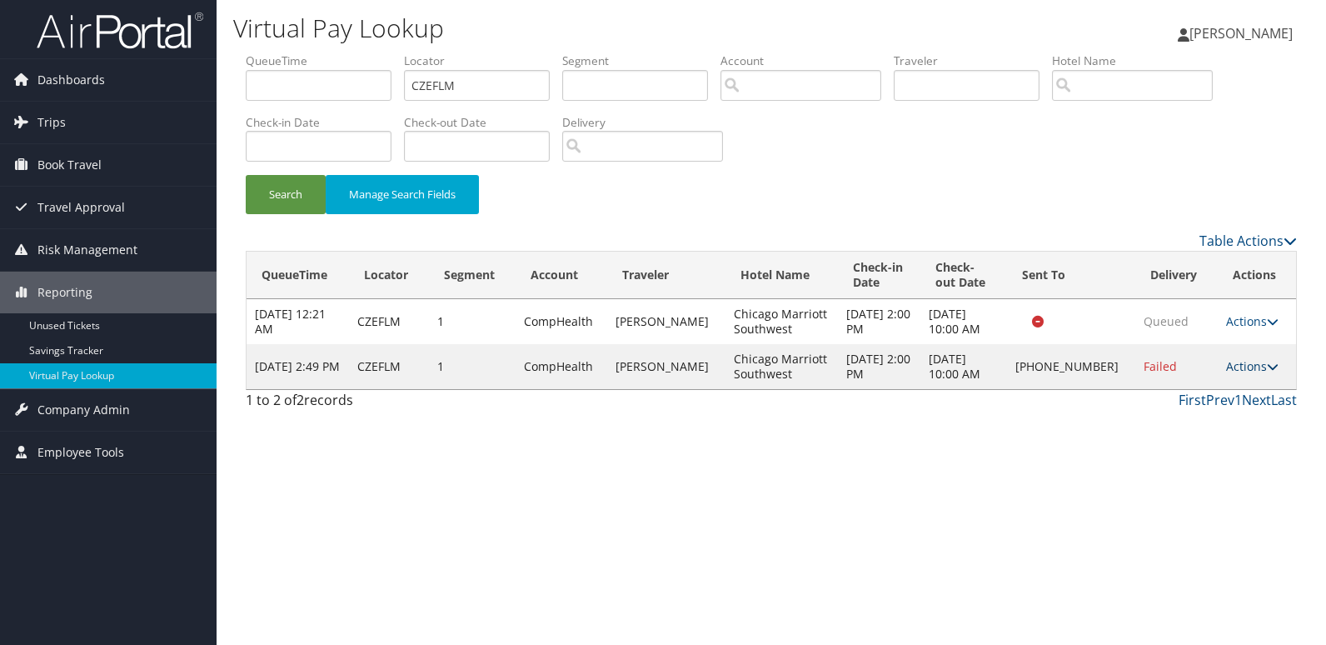
click at [1267, 365] on icon at bounding box center [1273, 367] width 12 height 12
click at [1193, 391] on link "Resend" at bounding box center [1195, 390] width 142 height 28
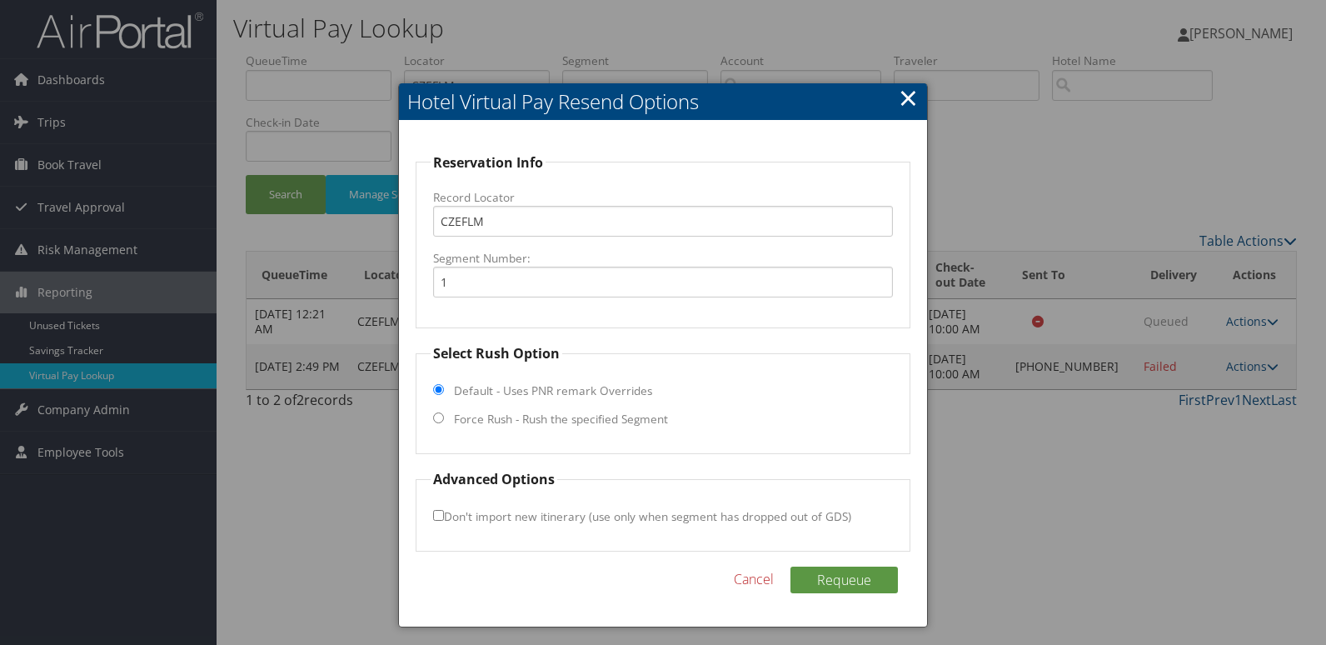
drag, startPoint x: 526, startPoint y: 415, endPoint x: 499, endPoint y: 415, distance: 27.5
click at [526, 415] on label "Force Rush - Rush the specified Segment" at bounding box center [561, 419] width 214 height 17
click at [444, 415] on input "Force Rush - Rush the specified Segment" at bounding box center [438, 417] width 11 height 11
radio input "true"
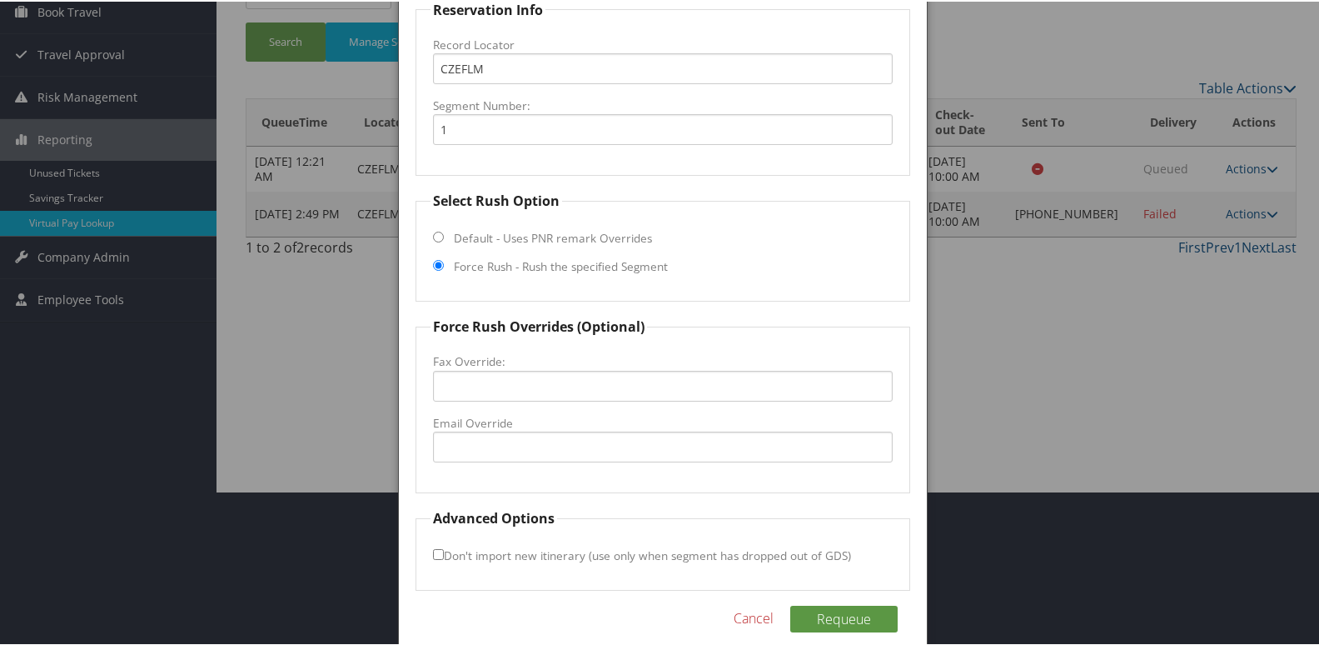
scroll to position [174, 0]
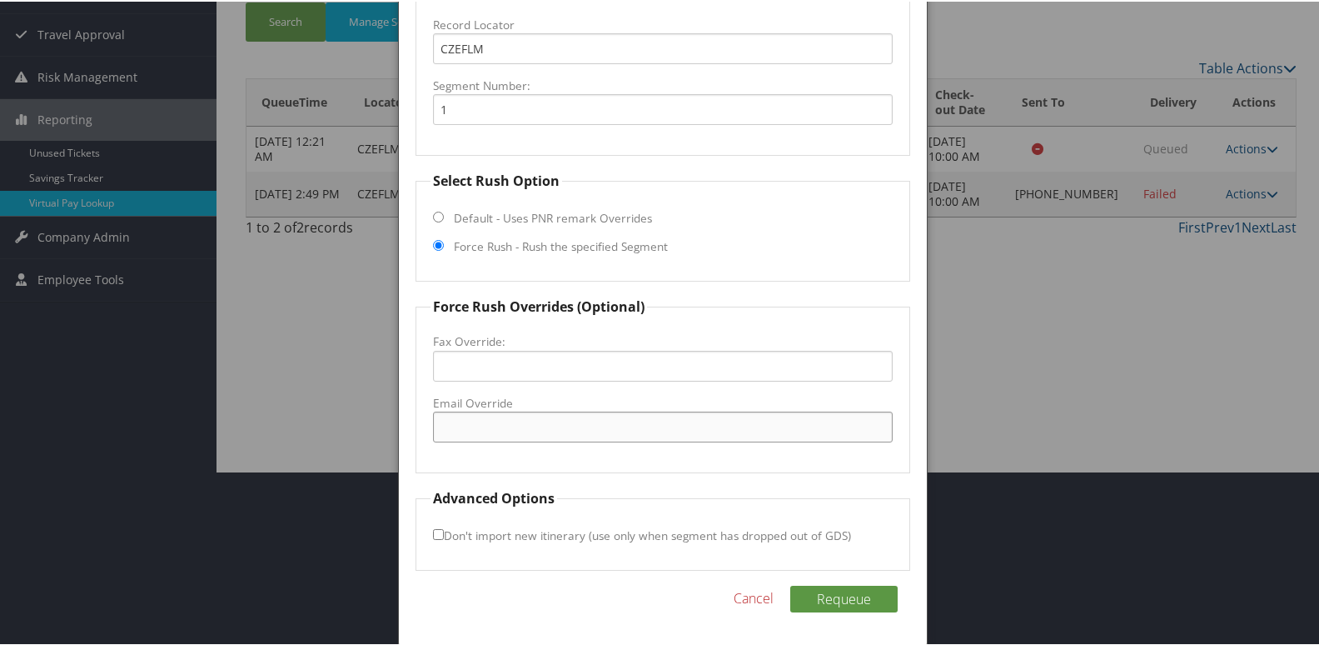
click at [489, 430] on input "Email Override" at bounding box center [663, 425] width 461 height 31
type input "maria.daniao@marriott.com"
click at [436, 533] on input "Don't import new itinerary (use only when segment has dropped out of GDS)" at bounding box center [438, 532] width 11 height 11
checkbox input "true"
click at [511, 426] on input "maria.daniao@marriott.com" at bounding box center [663, 425] width 461 height 31
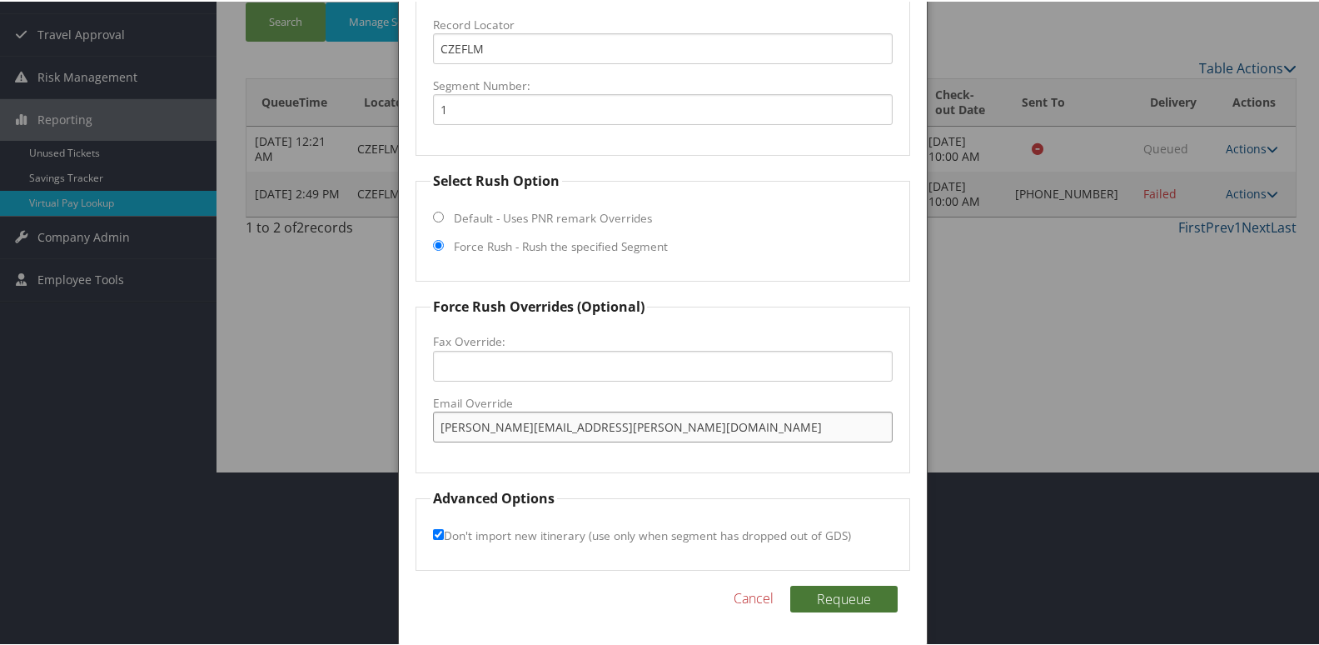
type input "maria.danial@marriott.com"
click at [832, 600] on button "Requeue" at bounding box center [843, 597] width 107 height 27
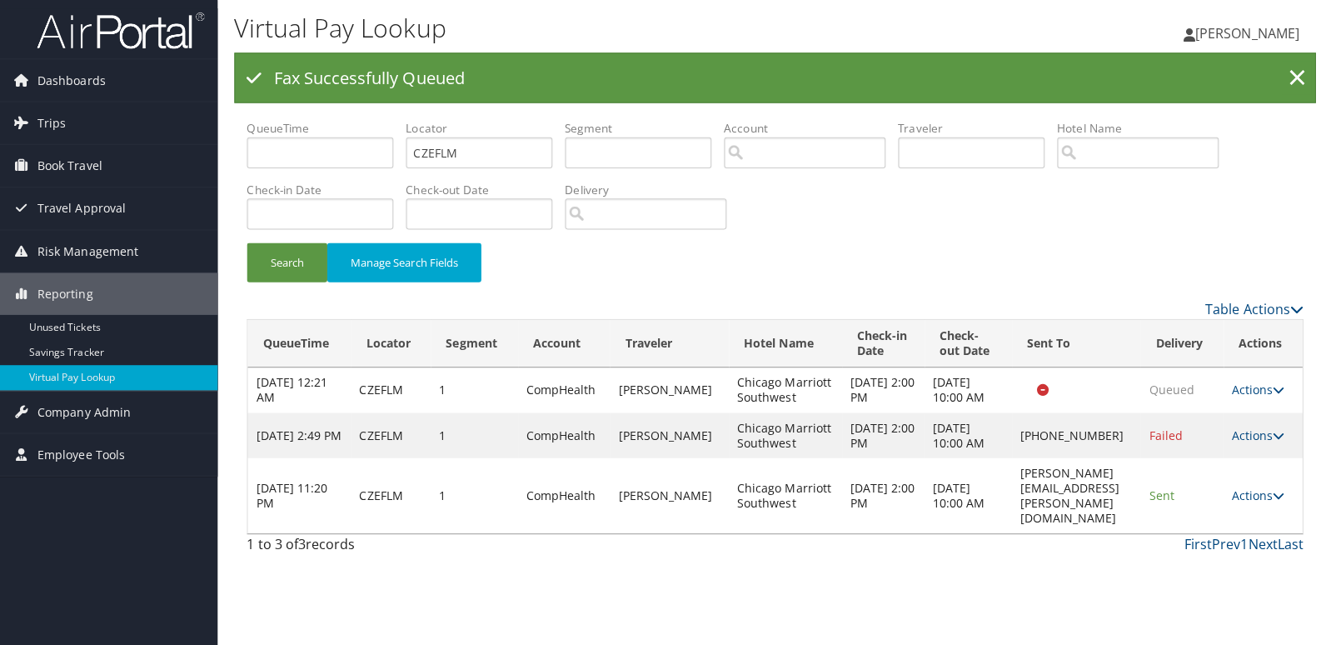
scroll to position [0, 0]
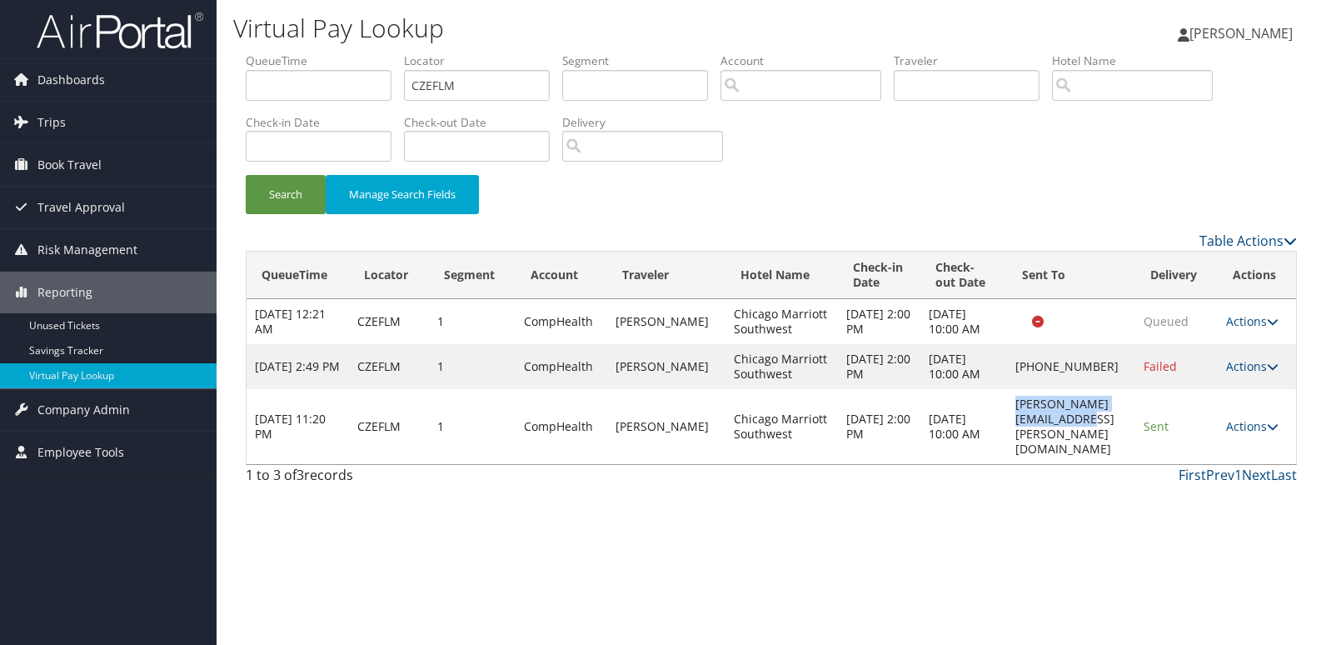
drag, startPoint x: 970, startPoint y: 412, endPoint x: 1118, endPoint y: 406, distance: 148.4
click at [1118, 406] on td "maria.danial@marriott.com" at bounding box center [1071, 426] width 128 height 75
copy td "maria.danial@marriott.com"
click at [1283, 412] on td "Actions Resend Logs View Itinerary" at bounding box center [1257, 426] width 78 height 75
click at [1261, 419] on td "Actions Resend Logs View Itinerary" at bounding box center [1257, 426] width 78 height 75
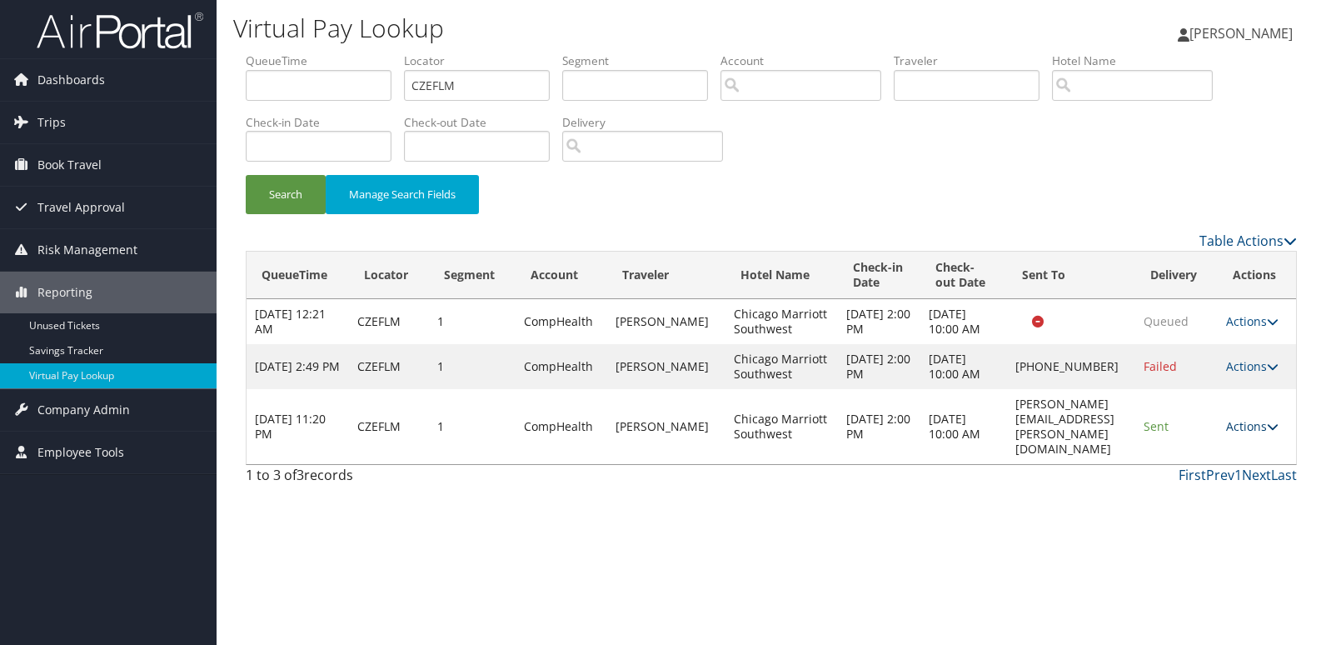
click at [1250, 418] on link "Actions" at bounding box center [1252, 426] width 52 height 16
click at [1196, 461] on link "Logs" at bounding box center [1223, 464] width 105 height 28
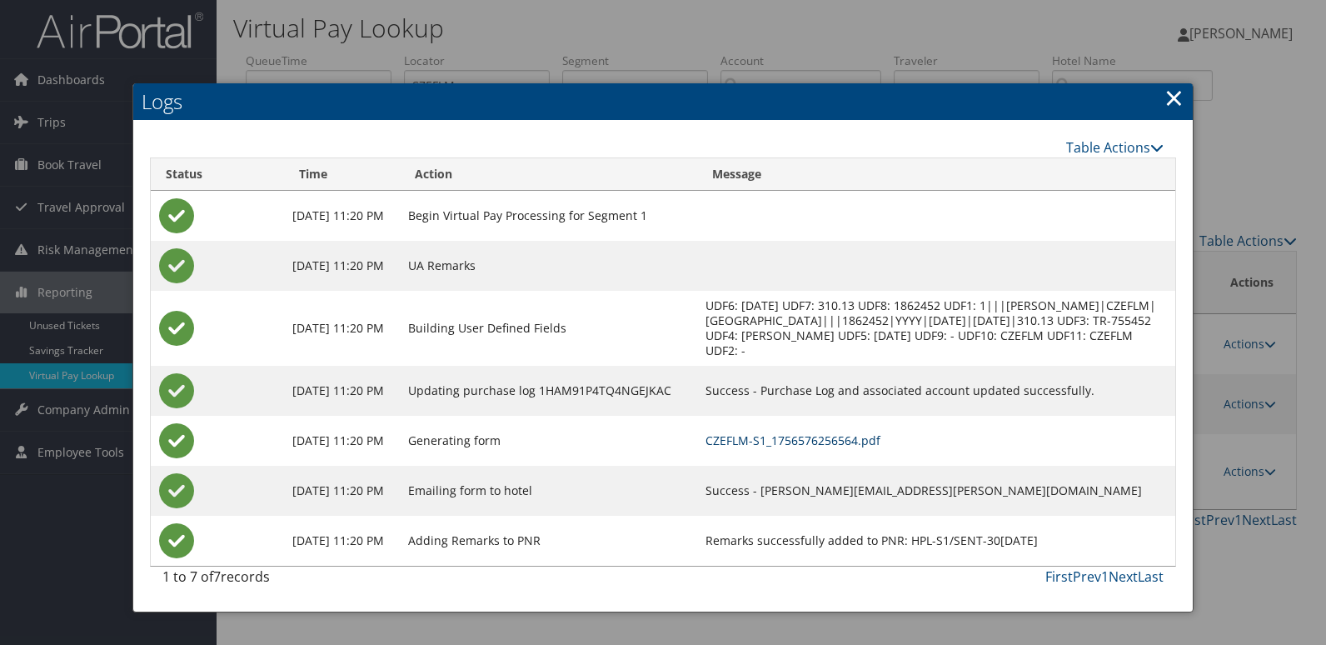
click at [824, 438] on link "CZEFLM-S1_1756576256564.pdf" at bounding box center [792, 440] width 175 height 16
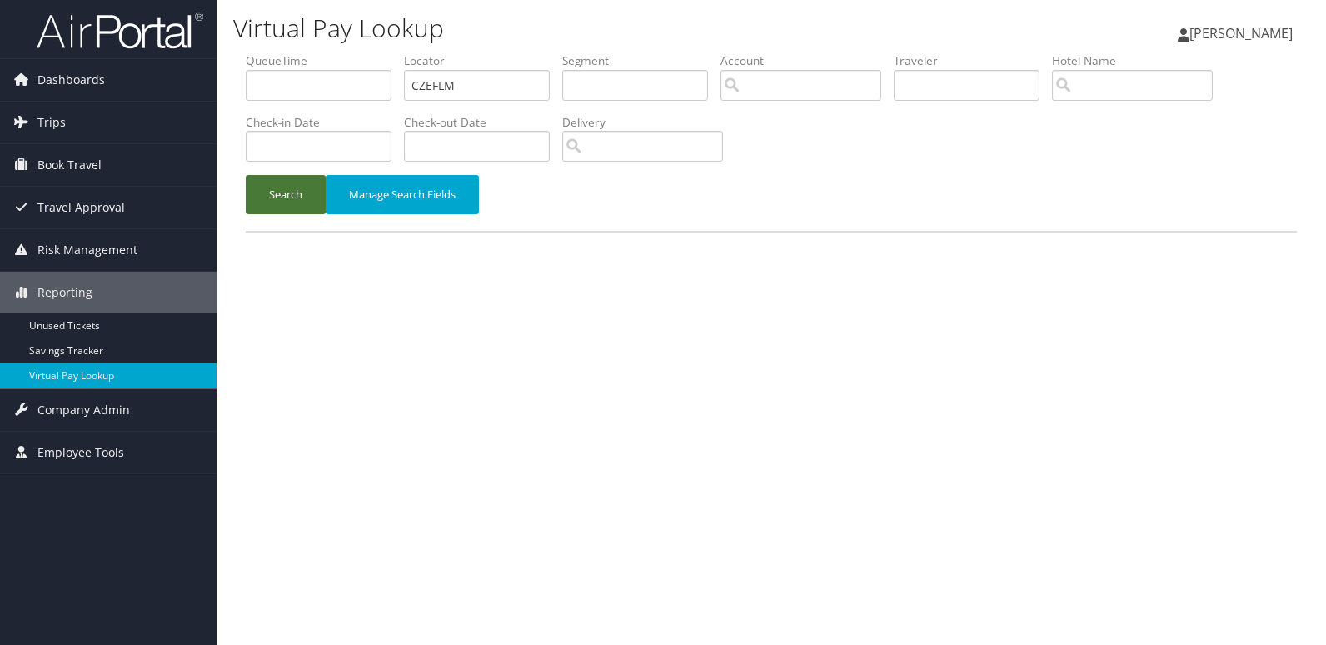
click at [287, 197] on button "Search" at bounding box center [286, 194] width 80 height 39
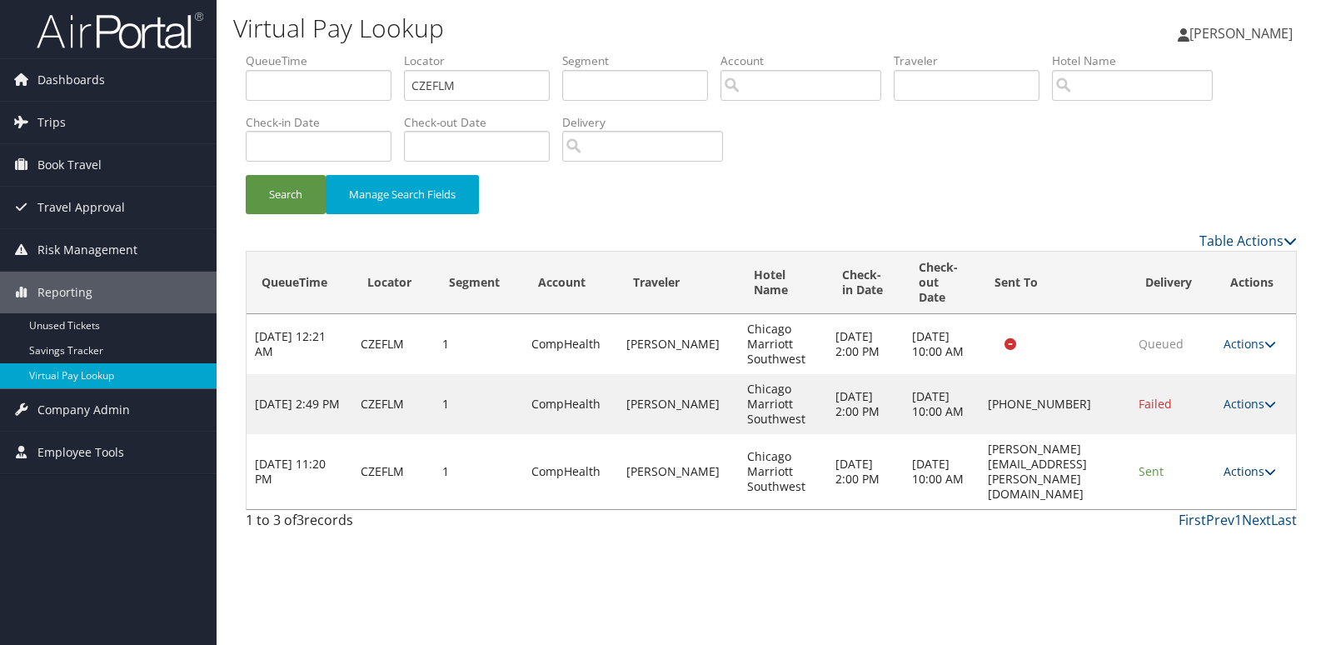
click at [1244, 463] on link "Actions" at bounding box center [1249, 471] width 52 height 16
click at [1207, 506] on link "Logs" at bounding box center [1220, 516] width 105 height 28
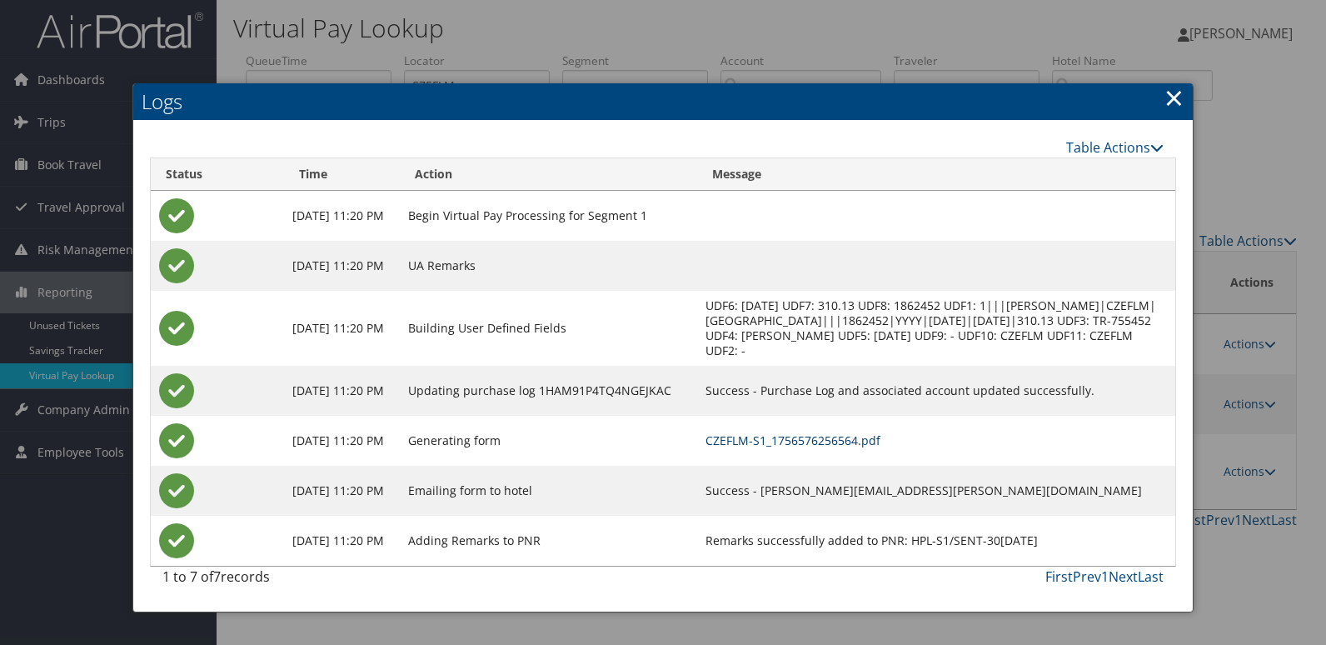
drag, startPoint x: 874, startPoint y: 441, endPoint x: 849, endPoint y: 439, distance: 25.0
click at [873, 441] on link "CZEFLM-S1_1756576256564.pdf" at bounding box center [792, 440] width 175 height 16
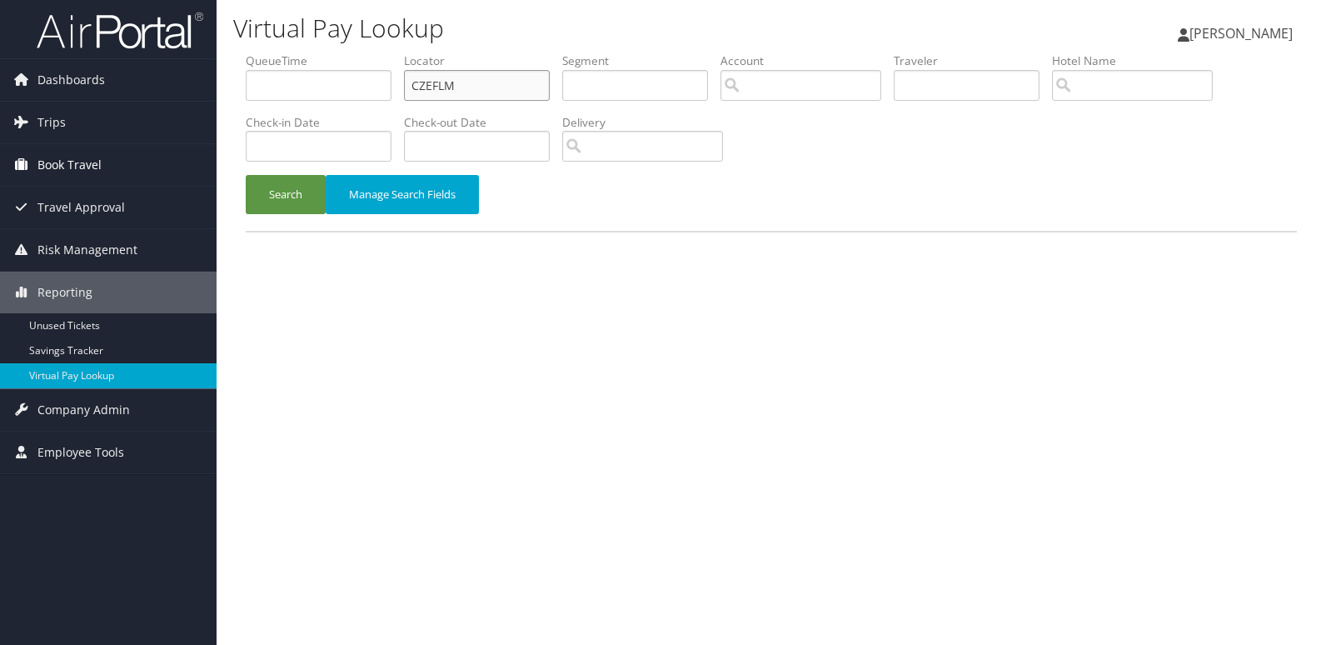
drag, startPoint x: 467, startPoint y: 78, endPoint x: 154, endPoint y: 148, distance: 320.9
click at [154, 148] on div "Dashboards AirPortal 360™ (Manager) My Travel Dashboard Trips Airtinerary® Look…" at bounding box center [663, 322] width 1326 height 645
paste input "FQRZX"
type input "CFQRZX"
click at [258, 204] on button "Search" at bounding box center [286, 194] width 80 height 39
